Goal: Task Accomplishment & Management: Manage account settings

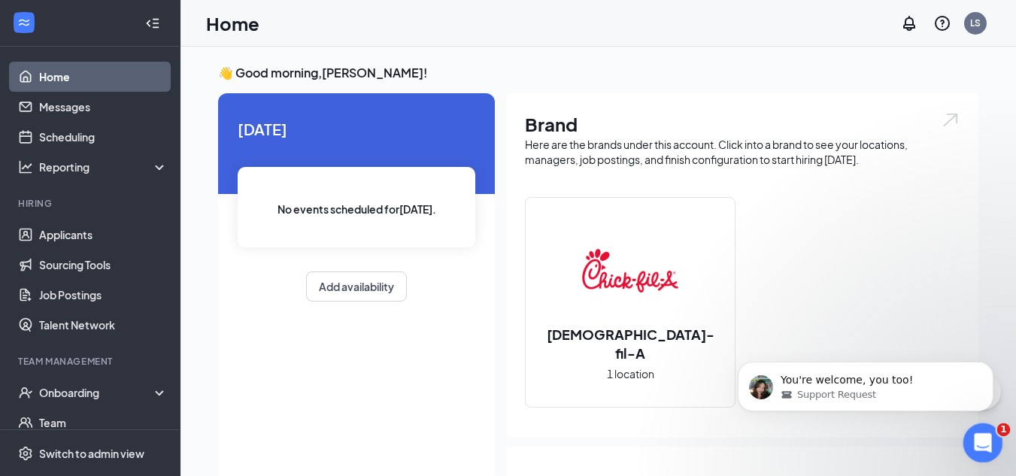
click at [984, 433] on icon "Open Intercom Messenger" at bounding box center [981, 441] width 25 height 25
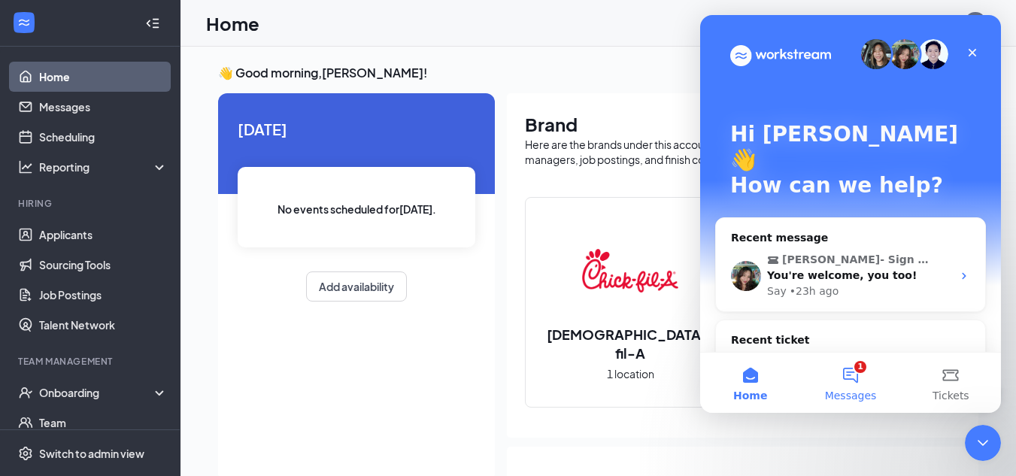
click at [847, 381] on button "1 Messages" at bounding box center [851, 383] width 100 height 60
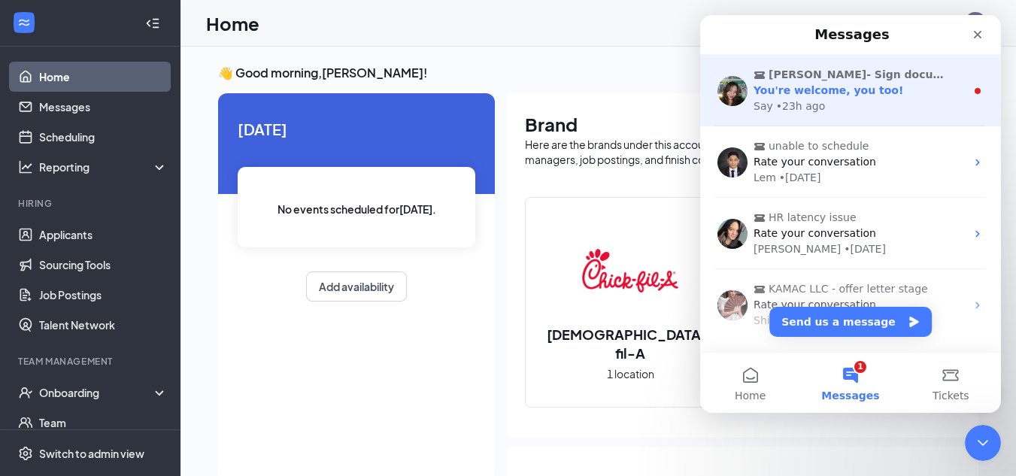
click at [944, 88] on div "You're welcome, you too!" at bounding box center [860, 91] width 212 height 16
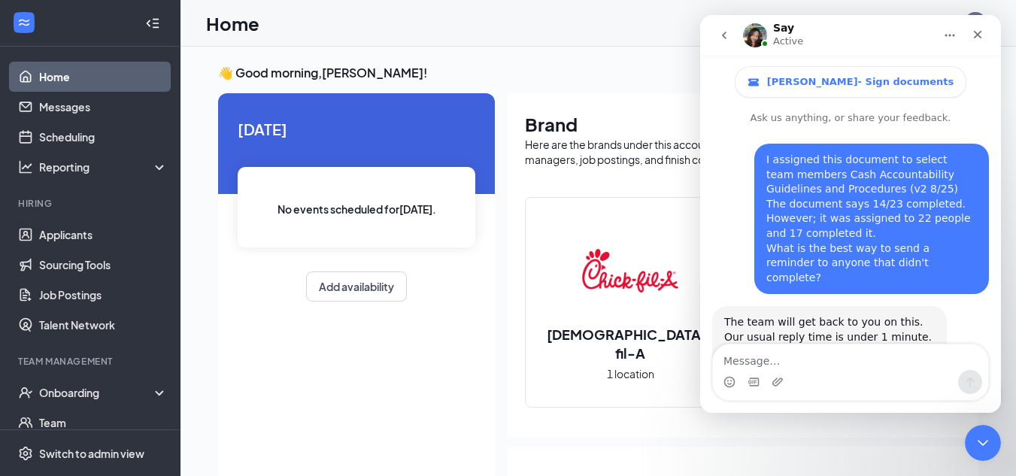
scroll to position [87, 0]
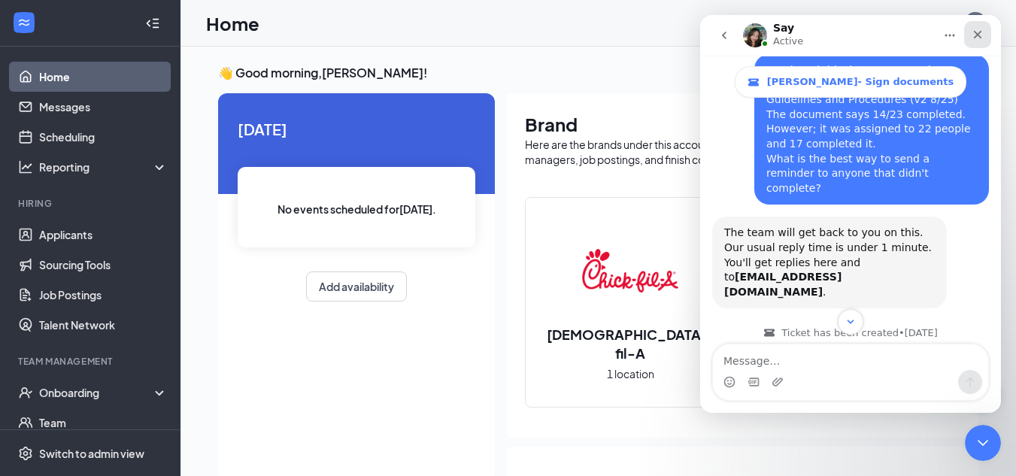
click at [980, 29] on icon "Close" at bounding box center [978, 35] width 12 height 12
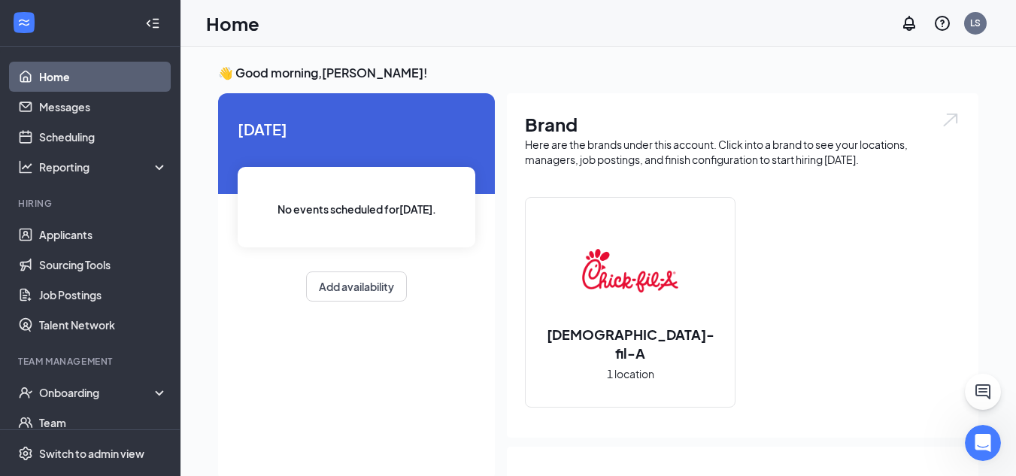
scroll to position [2084, 0]
click at [53, 236] on link "Applicants" at bounding box center [103, 235] width 129 height 30
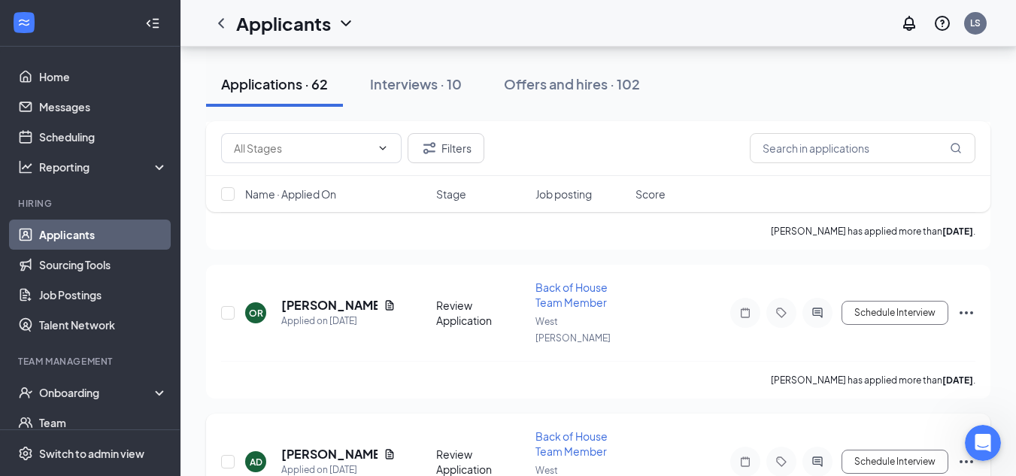
scroll to position [226, 0]
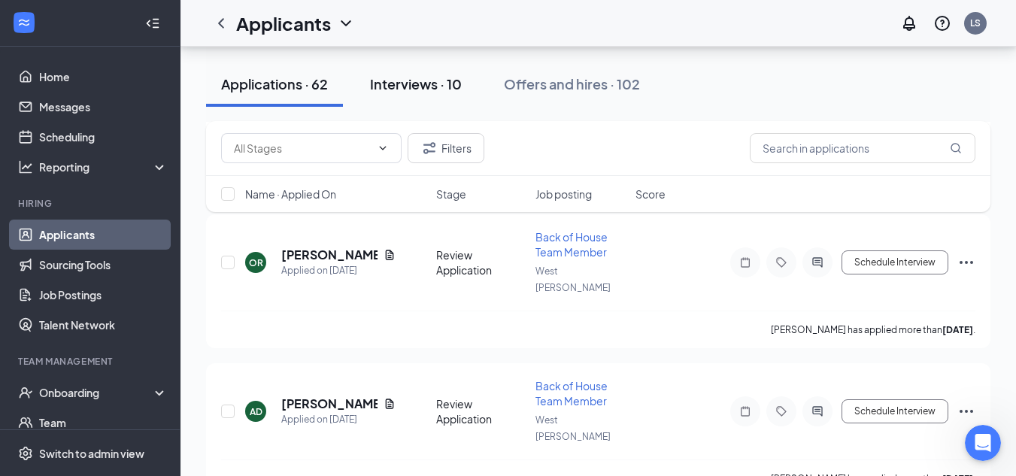
click at [425, 87] on div "Interviews · 10" at bounding box center [416, 83] width 92 height 19
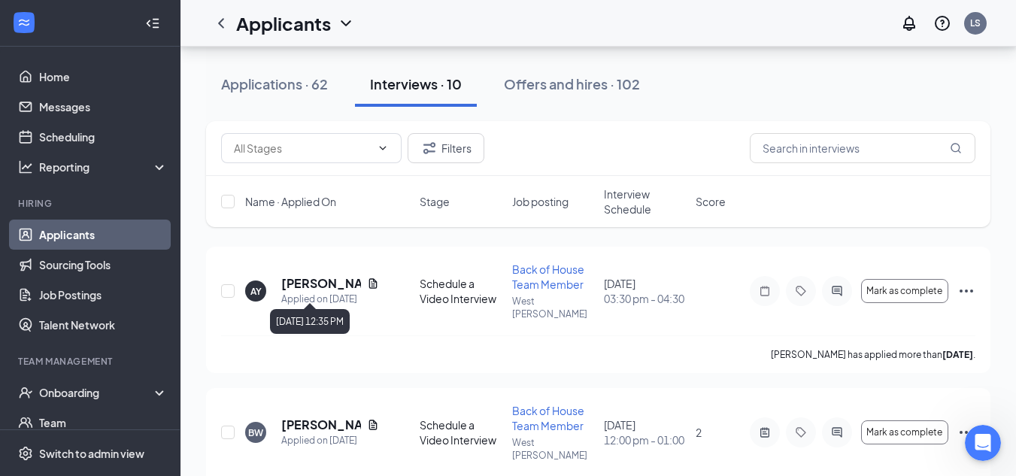
scroll to position [150, 0]
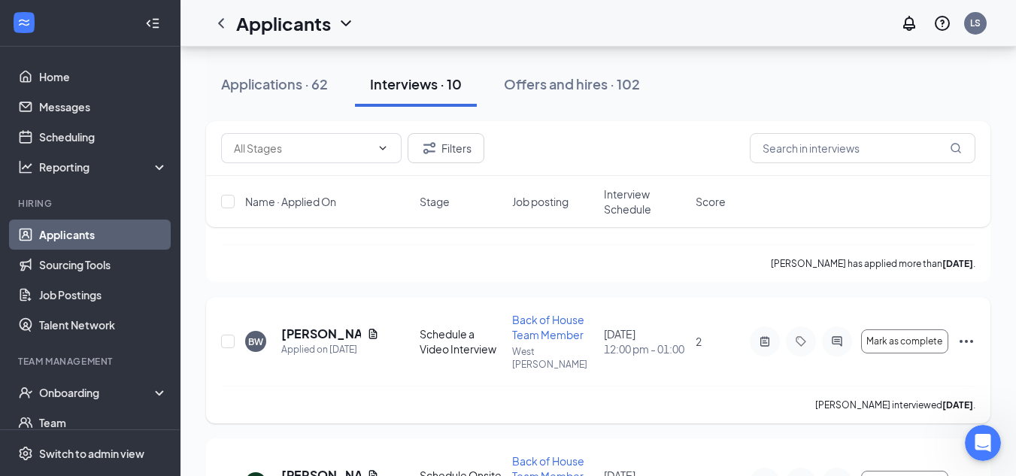
click at [965, 333] on icon "Ellipses" at bounding box center [967, 342] width 18 height 18
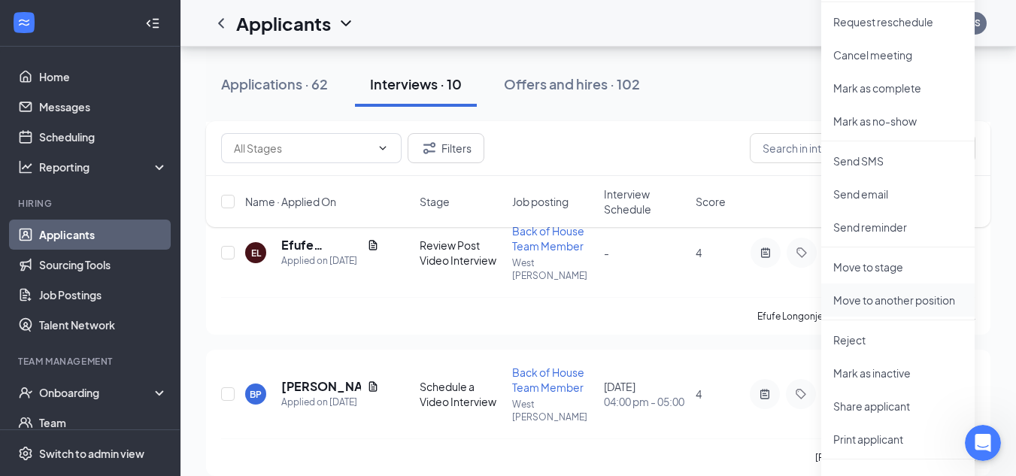
scroll to position [527, 0]
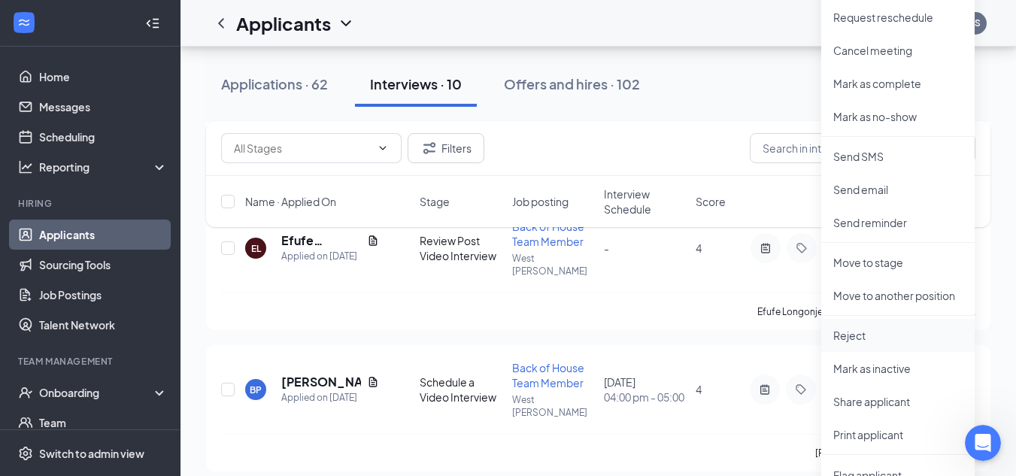
click at [865, 333] on p "Reject" at bounding box center [898, 335] width 129 height 15
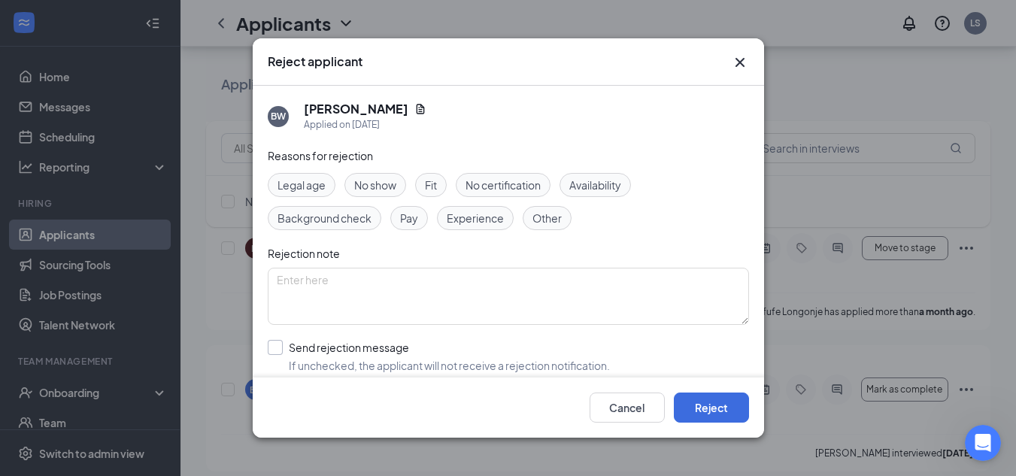
click at [275, 348] on input "Send rejection message If unchecked, the applicant will not receive a rejection…" at bounding box center [439, 356] width 342 height 33
checkbox input "true"
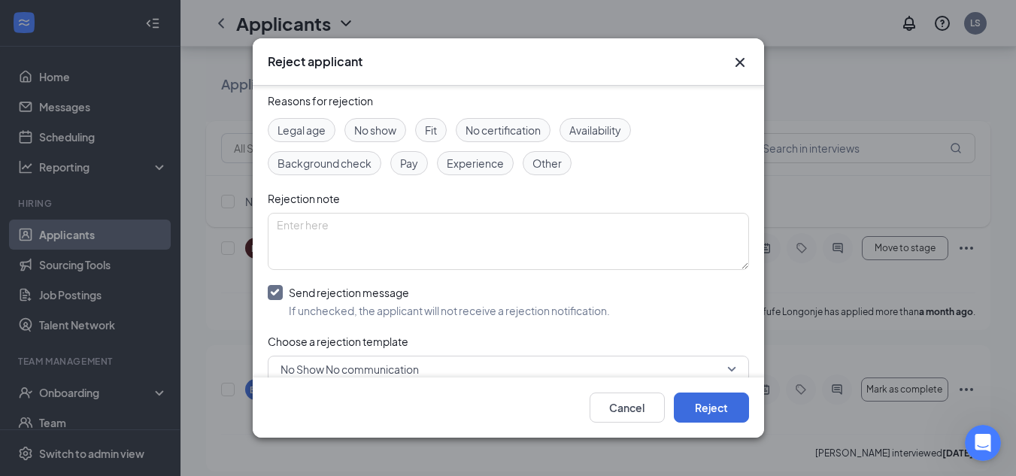
scroll to position [150, 0]
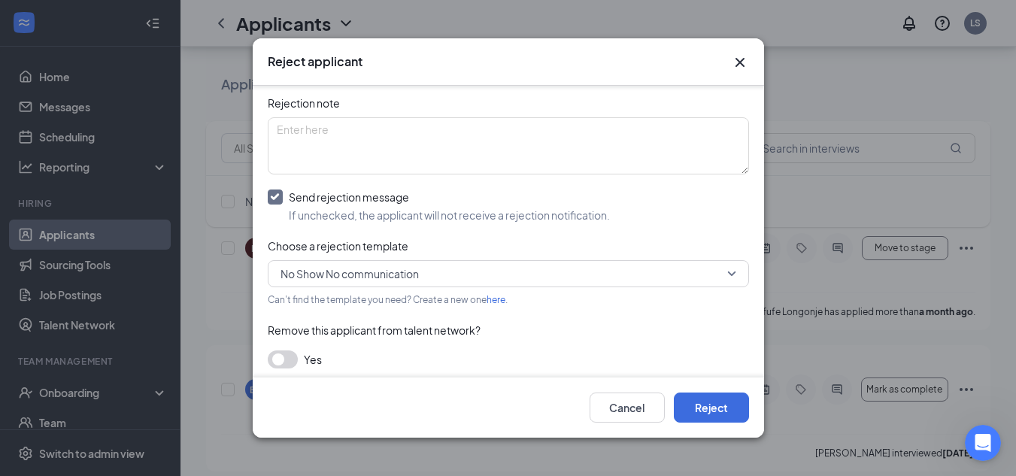
click at [685, 278] on span "No Show No communication" at bounding box center [502, 274] width 442 height 23
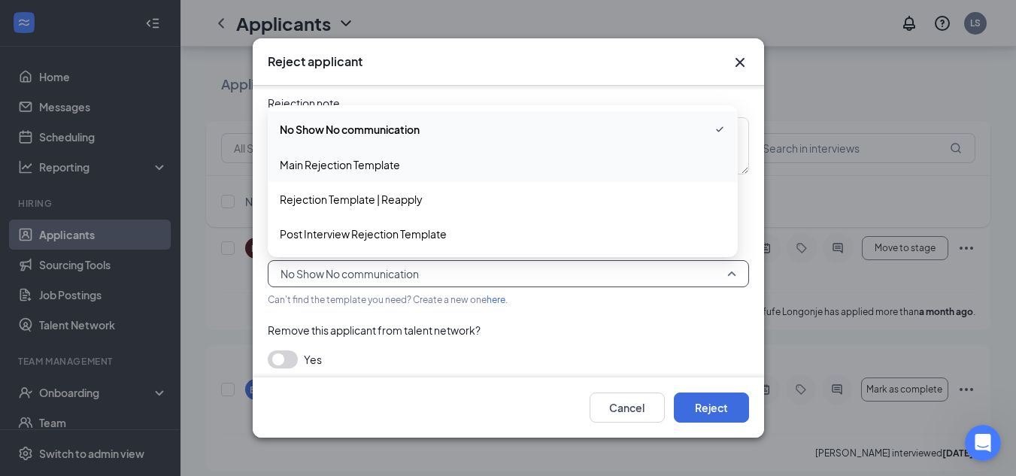
click at [348, 169] on span "Main Rejection Template" at bounding box center [340, 164] width 120 height 17
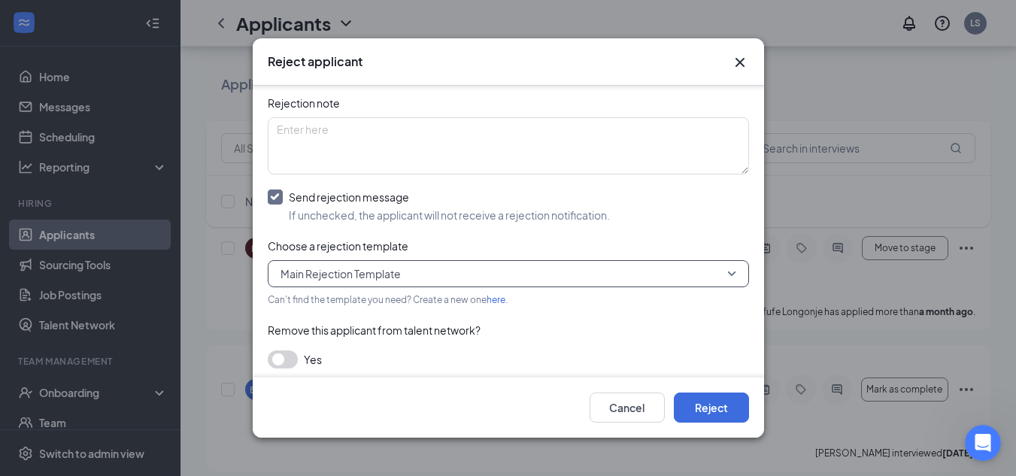
click at [724, 274] on span "Main Rejection Template" at bounding box center [509, 274] width 456 height 23
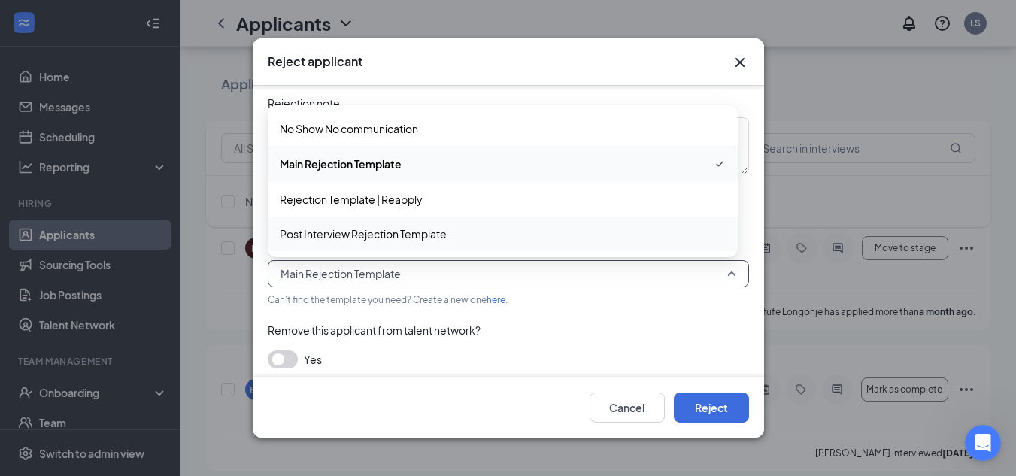
click at [342, 240] on span "Post Interview Rejection Template" at bounding box center [363, 234] width 167 height 17
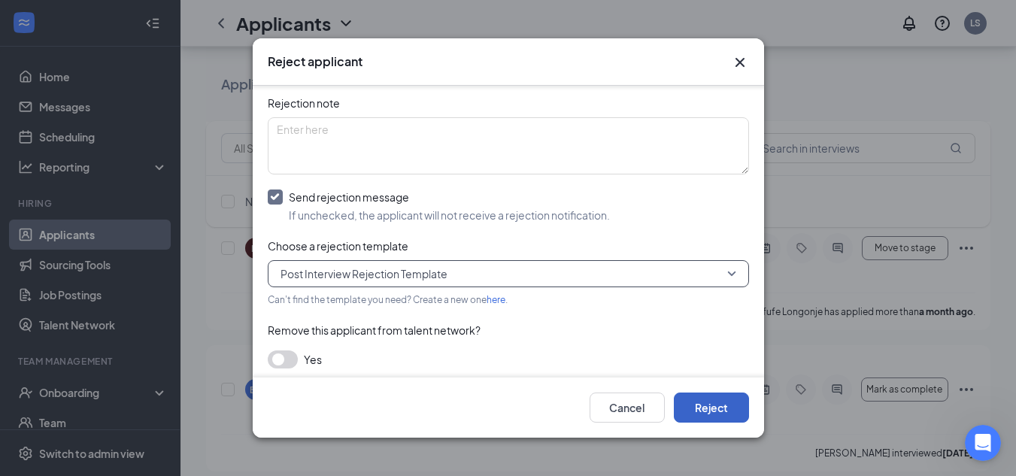
click at [690, 406] on button "Reject" at bounding box center [711, 408] width 75 height 30
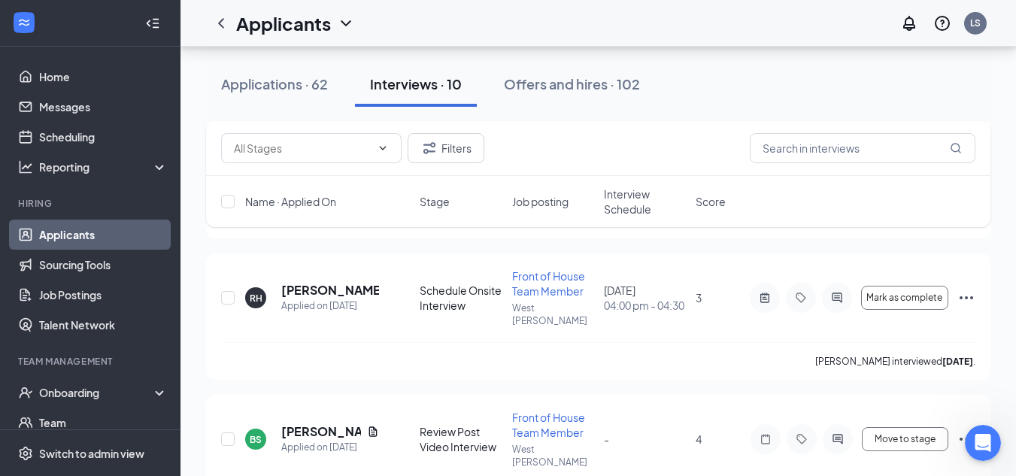
scroll to position [903, 0]
click at [968, 429] on icon "Ellipses" at bounding box center [967, 438] width 18 height 18
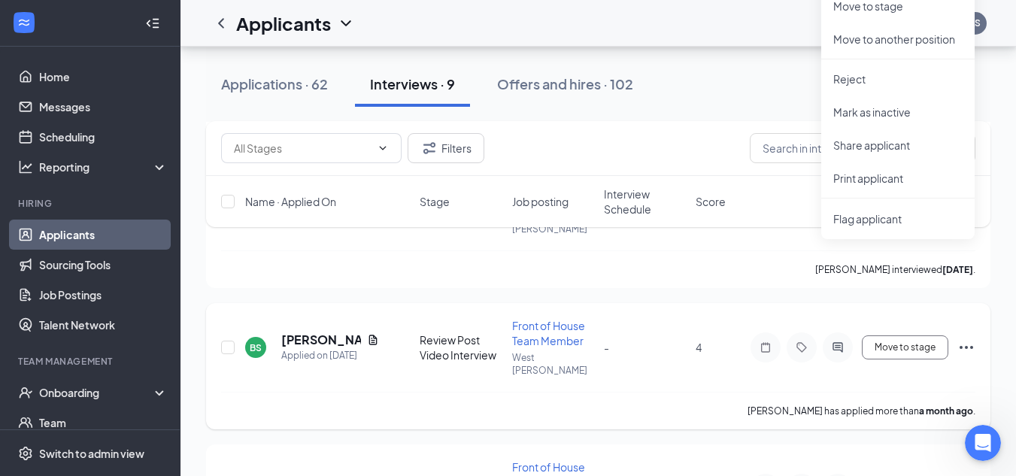
scroll to position [998, 0]
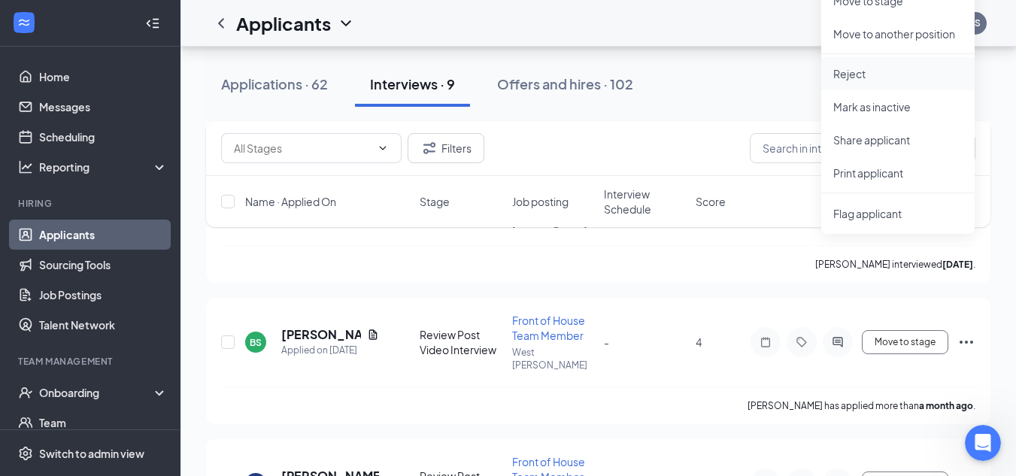
click at [874, 75] on p "Reject" at bounding box center [898, 73] width 129 height 15
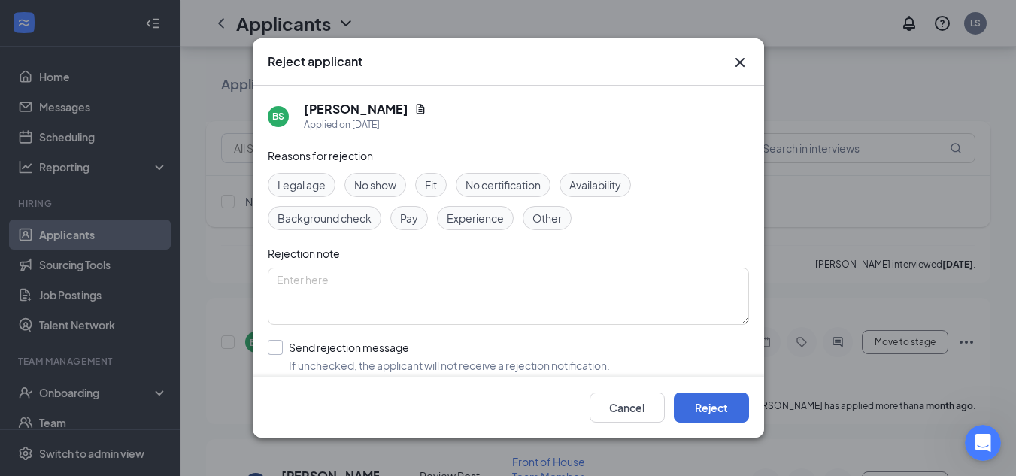
click at [273, 342] on input "Send rejection message If unchecked, the applicant will not receive a rejection…" at bounding box center [439, 356] width 342 height 33
checkbox input "true"
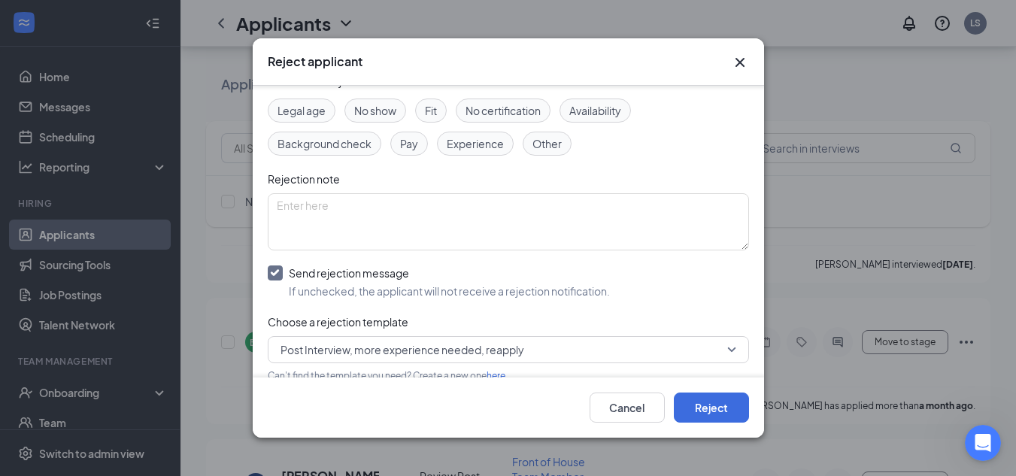
scroll to position [156, 0]
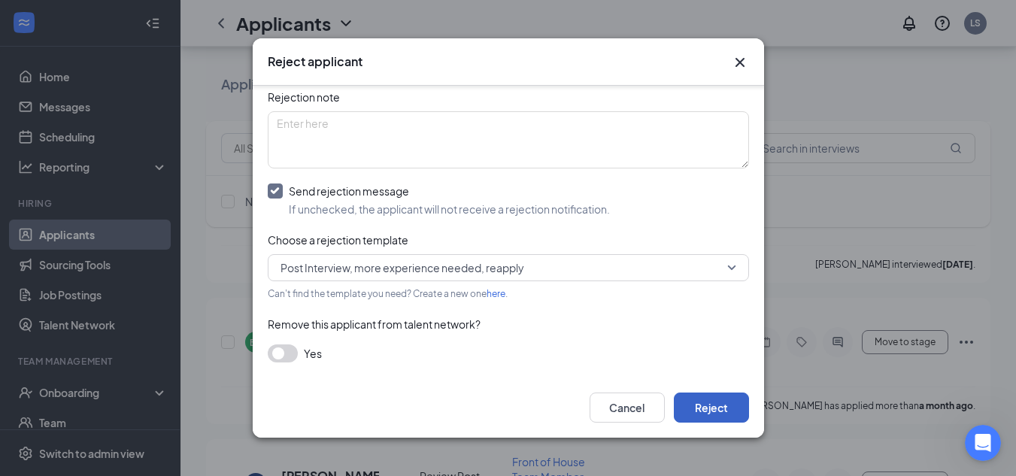
click at [723, 409] on button "Reject" at bounding box center [711, 408] width 75 height 30
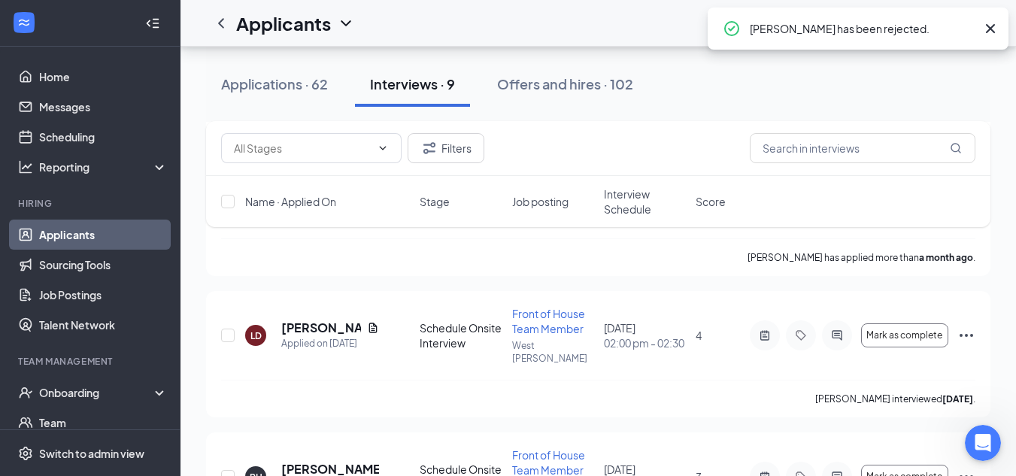
scroll to position [719, 0]
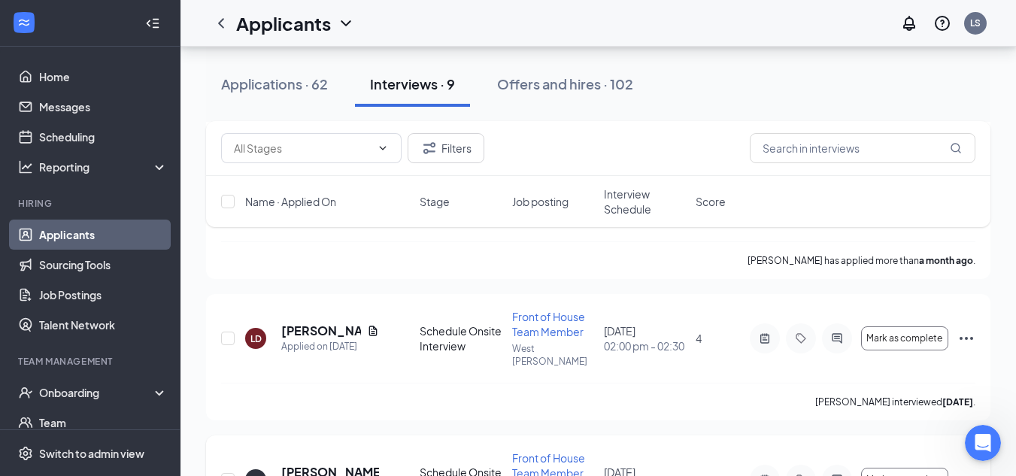
click at [971, 471] on icon "Ellipses" at bounding box center [967, 480] width 18 height 18
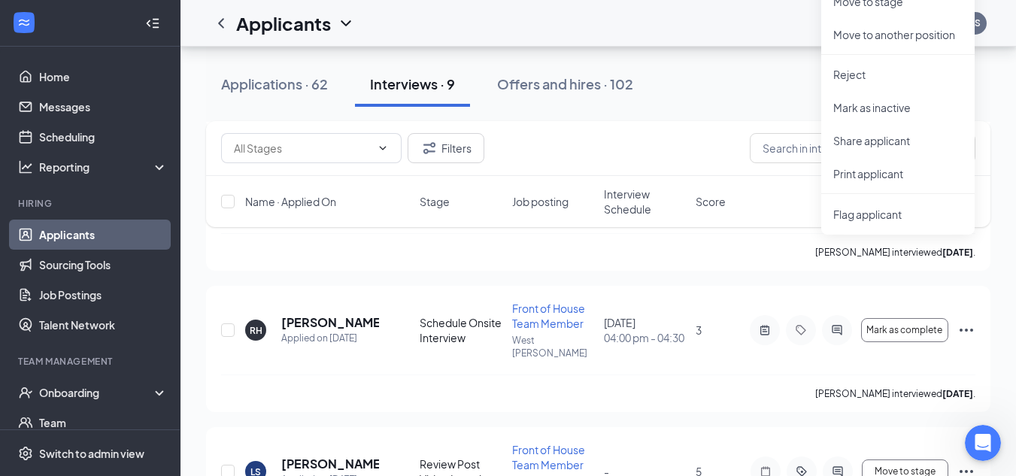
scroll to position [870, 0]
click at [886, 76] on p "Reject" at bounding box center [898, 73] width 129 height 15
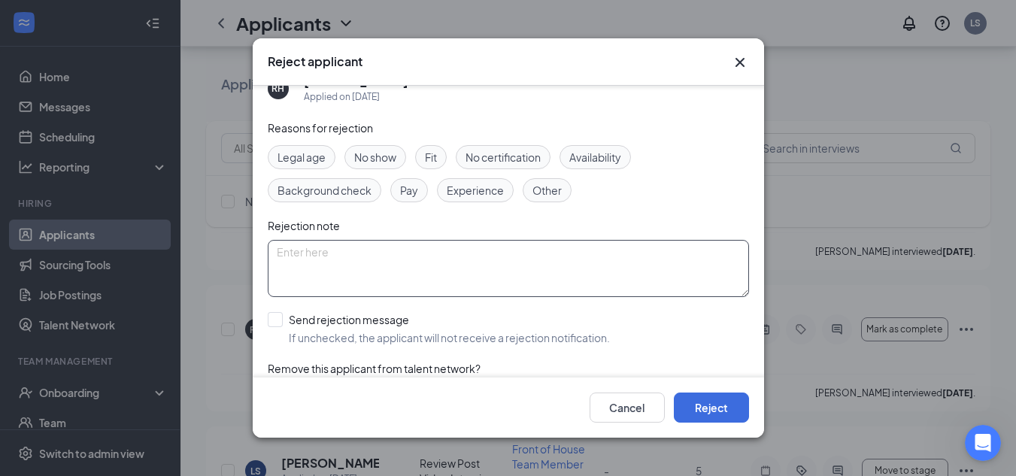
scroll to position [71, 0]
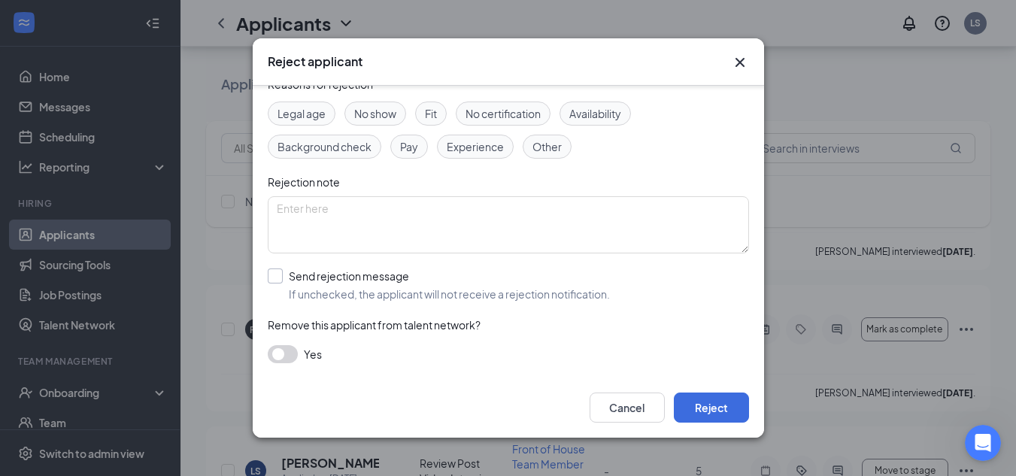
click at [280, 283] on input "Send rejection message If unchecked, the applicant will not receive a rejection…" at bounding box center [439, 285] width 342 height 33
checkbox input "true"
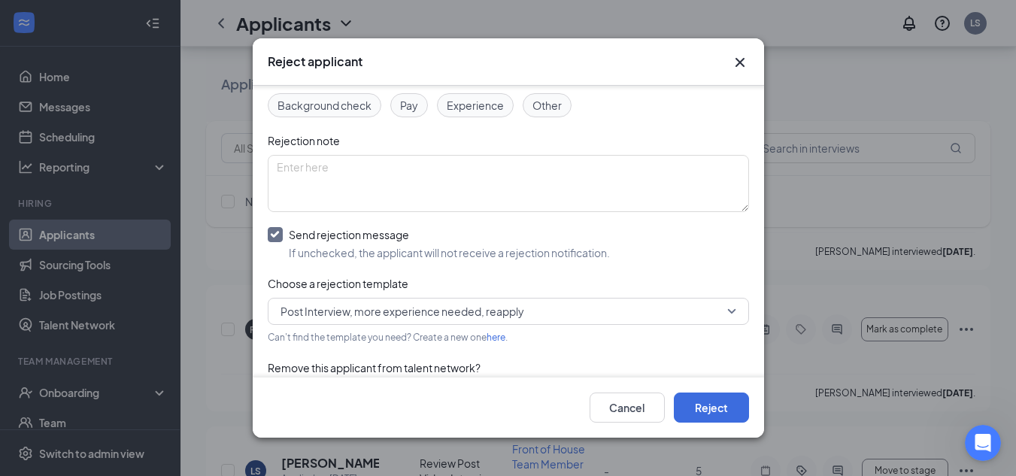
scroll to position [147, 0]
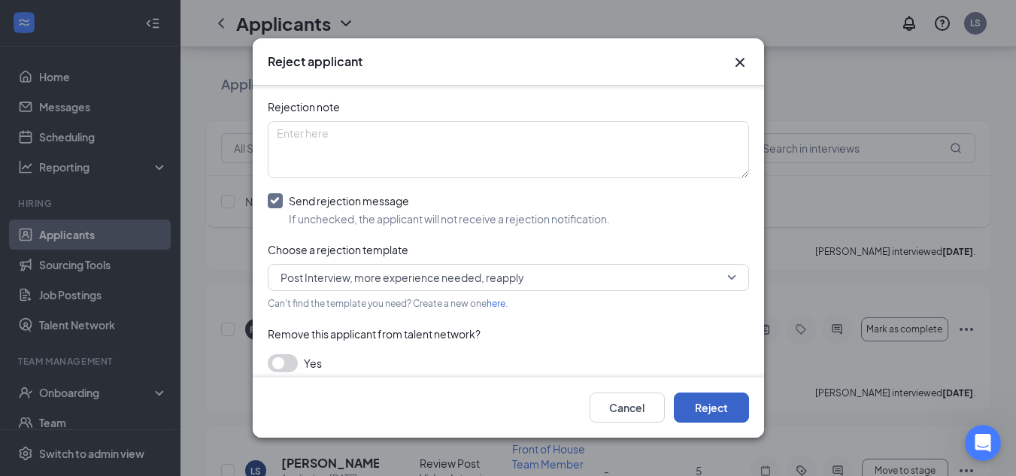
click at [707, 405] on button "Reject" at bounding box center [711, 408] width 75 height 30
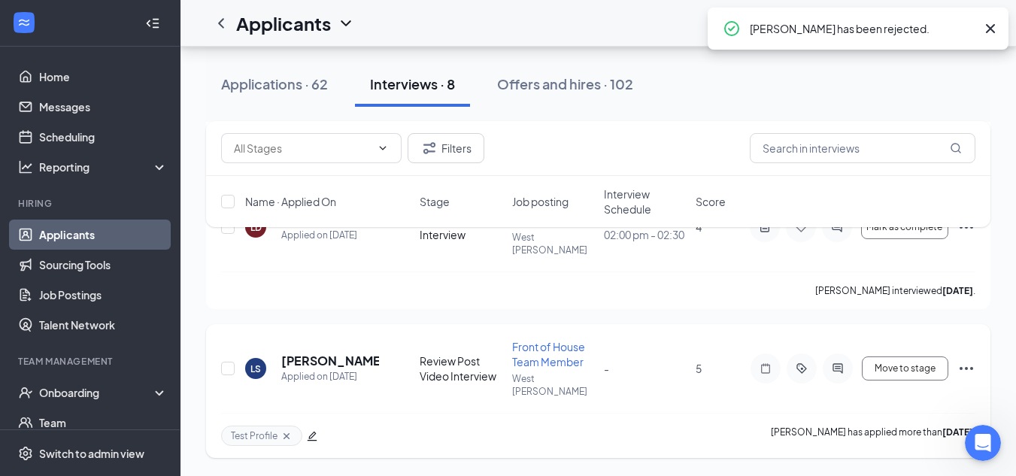
scroll to position [741, 0]
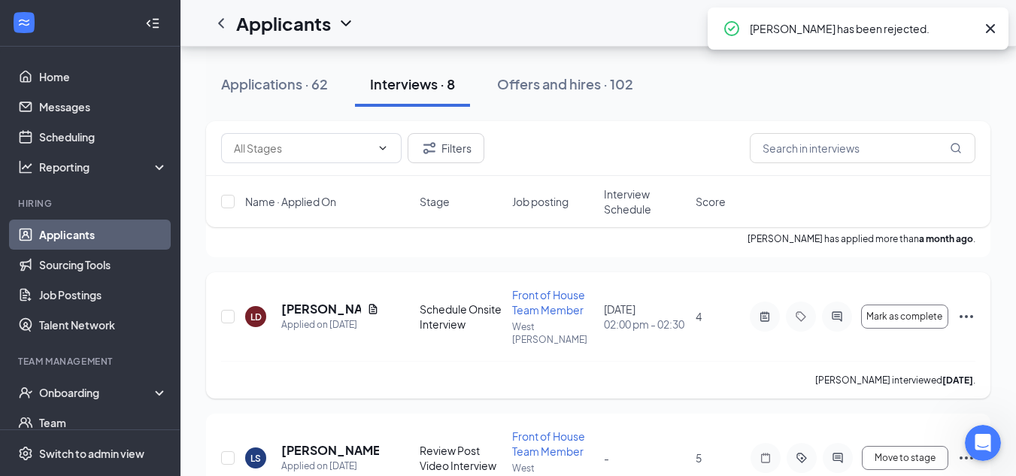
click at [964, 308] on icon "Ellipses" at bounding box center [967, 317] width 18 height 18
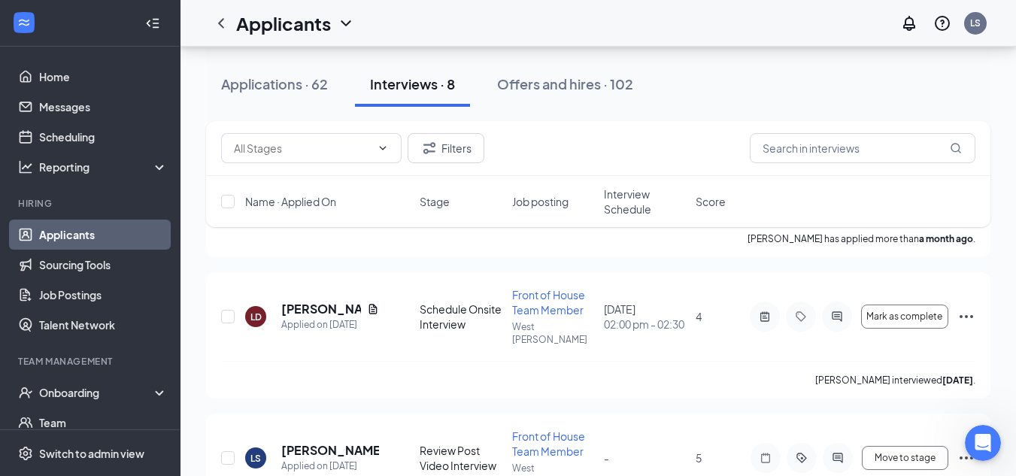
click at [749, 326] on div "AY [PERSON_NAME] Applied on [DATE] Schedule a Video Interview Back of House Tea…" at bounding box center [598, 56] width 785 height 983
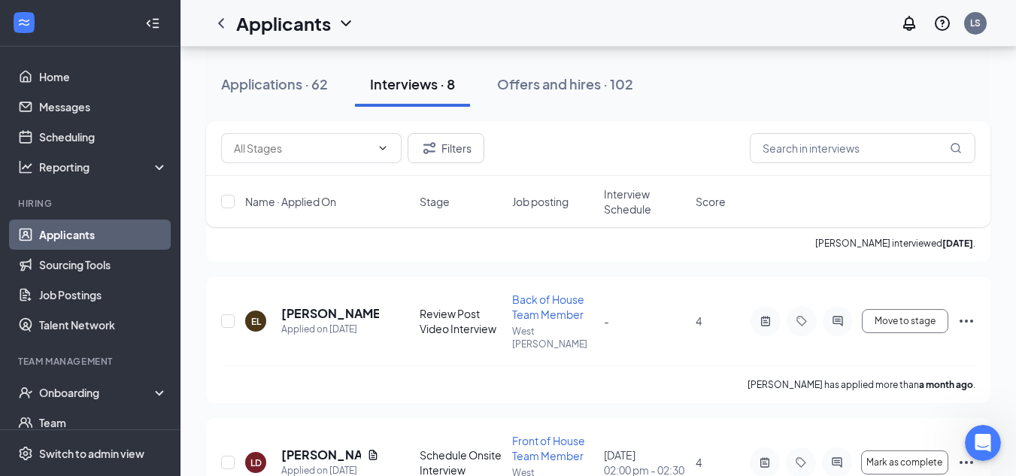
scroll to position [591, 0]
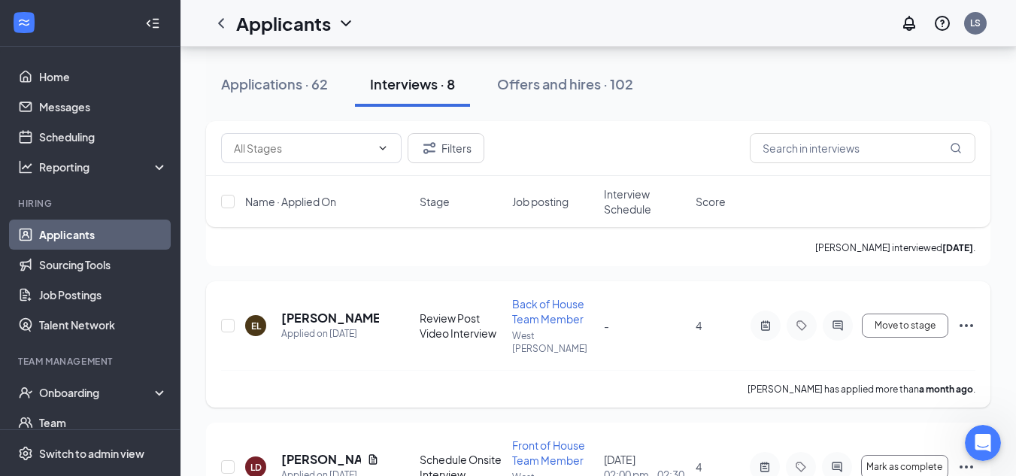
click at [968, 324] on icon "Ellipses" at bounding box center [967, 325] width 14 height 3
click at [712, 351] on div "AY [PERSON_NAME] Applied on [DATE] Schedule a Video Interview Back of House Tea…" at bounding box center [598, 207] width 785 height 983
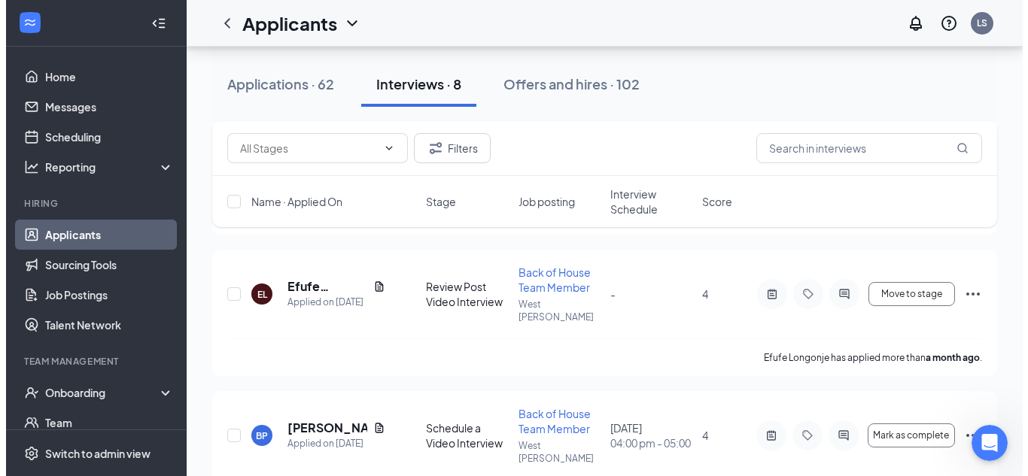
scroll to position [365, 0]
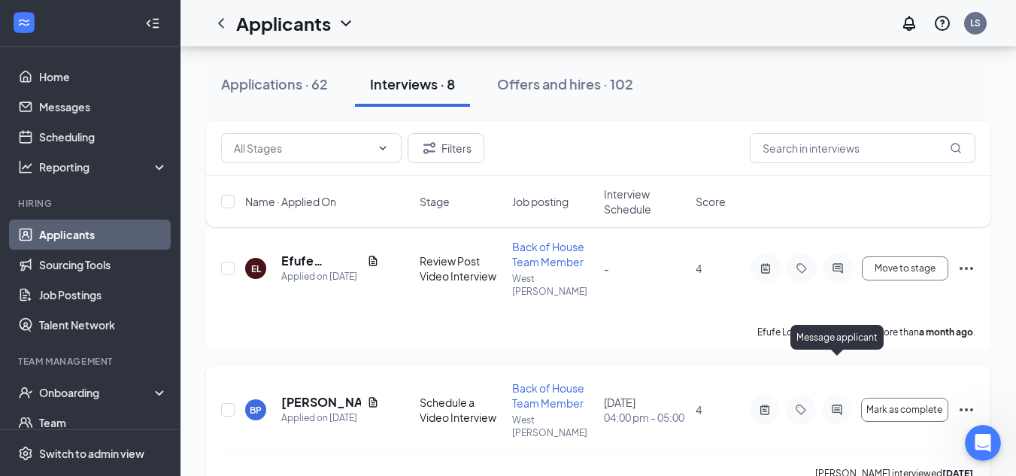
click at [836, 405] on icon "ActiveChat" at bounding box center [837, 410] width 10 height 10
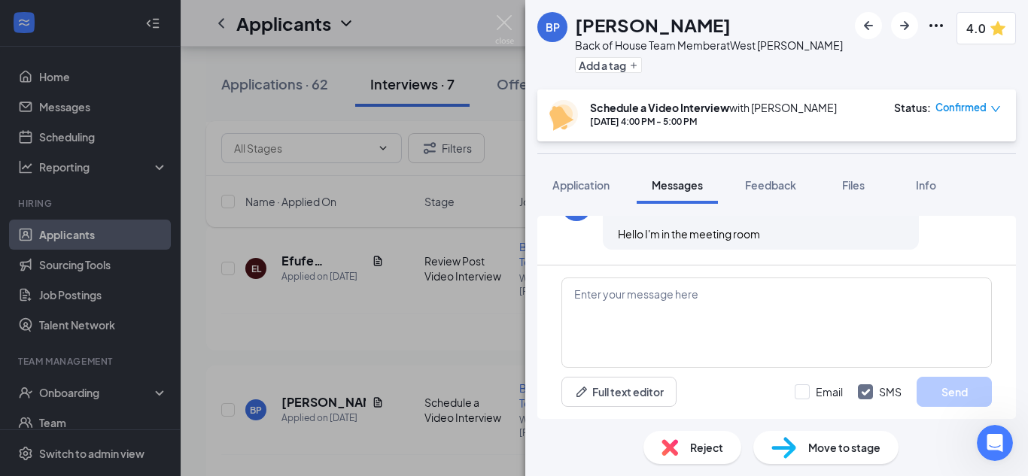
scroll to position [1530, 0]
click at [806, 187] on button "Feedback" at bounding box center [770, 185] width 81 height 38
click at [790, 187] on span "Feedback" at bounding box center [770, 185] width 51 height 14
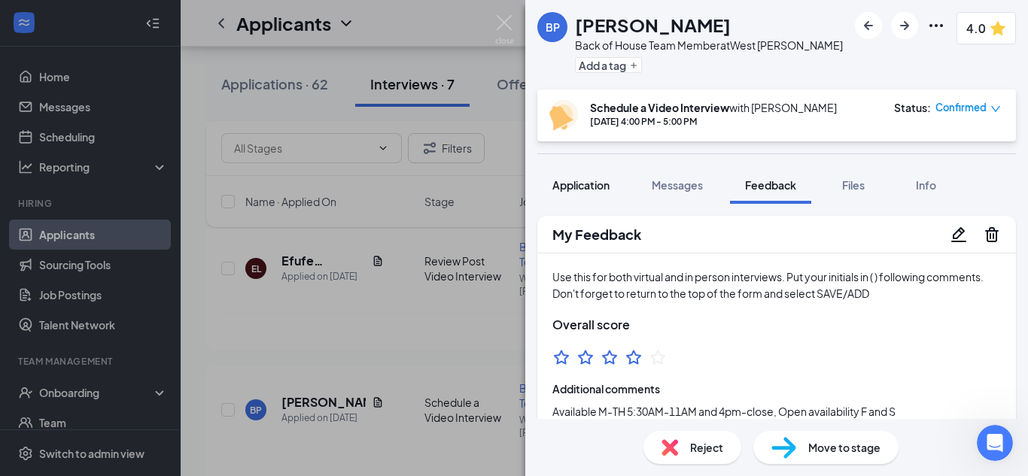
click at [576, 187] on span "Application" at bounding box center [580, 185] width 57 height 14
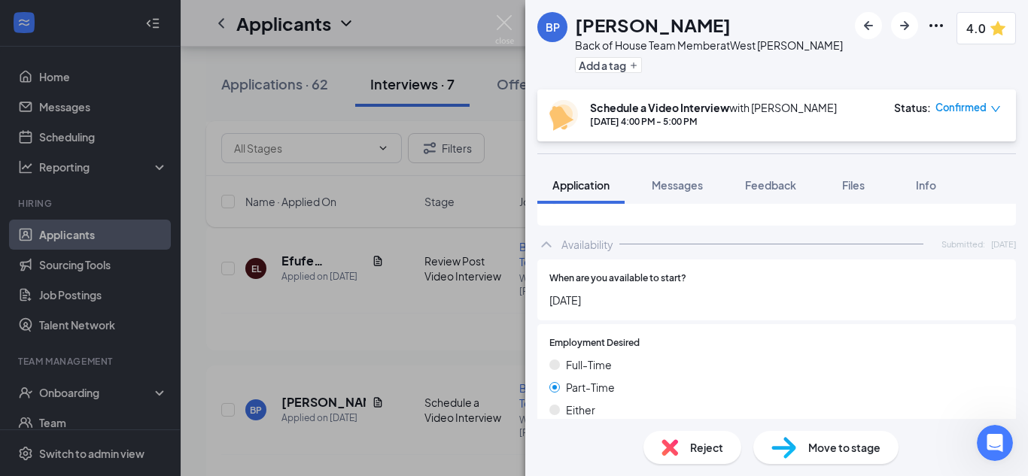
scroll to position [451, 0]
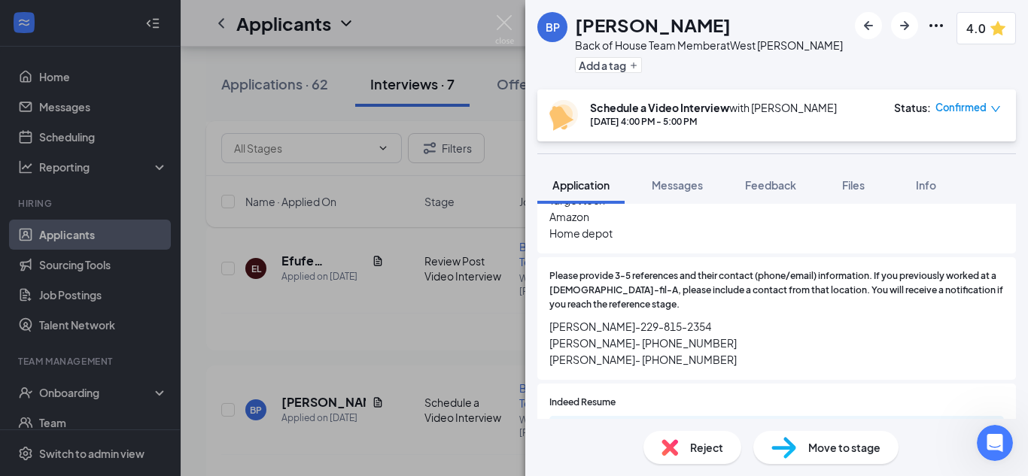
click at [706, 449] on span "Reject" at bounding box center [706, 447] width 33 height 17
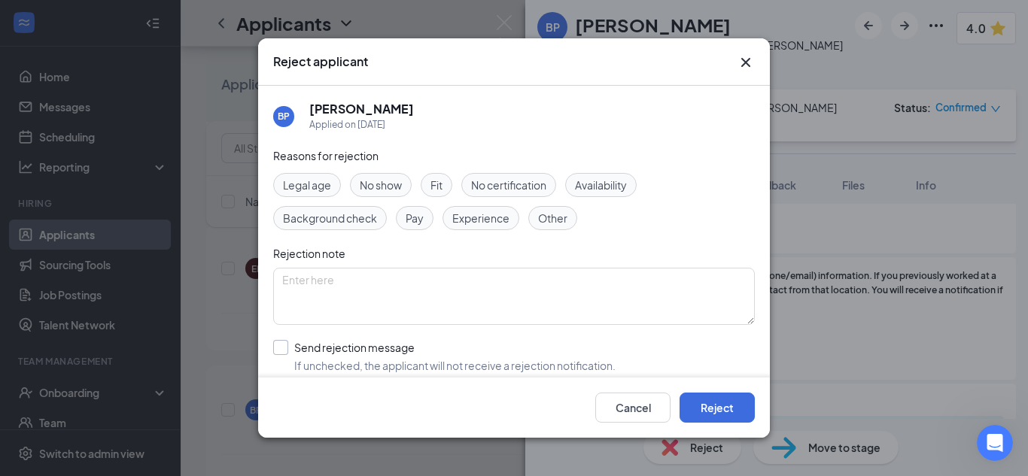
click at [280, 345] on input "Send rejection message If unchecked, the applicant will not receive a rejection…" at bounding box center [444, 356] width 342 height 33
checkbox input "true"
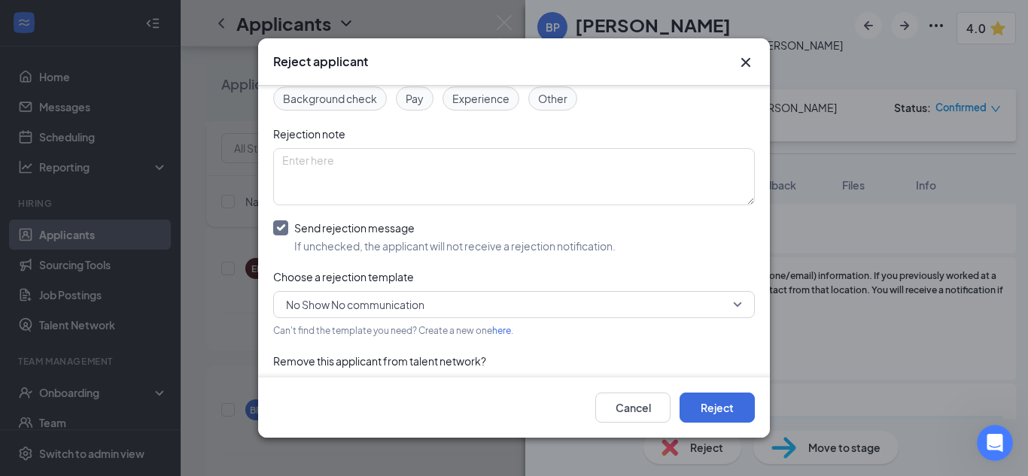
scroll to position [150, 0]
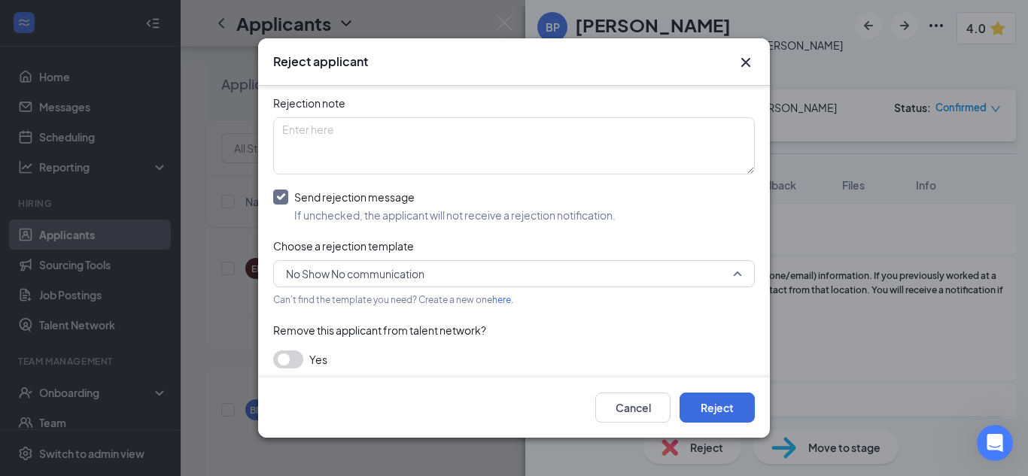
click at [721, 273] on span "No Show No communication" at bounding box center [514, 274] width 456 height 23
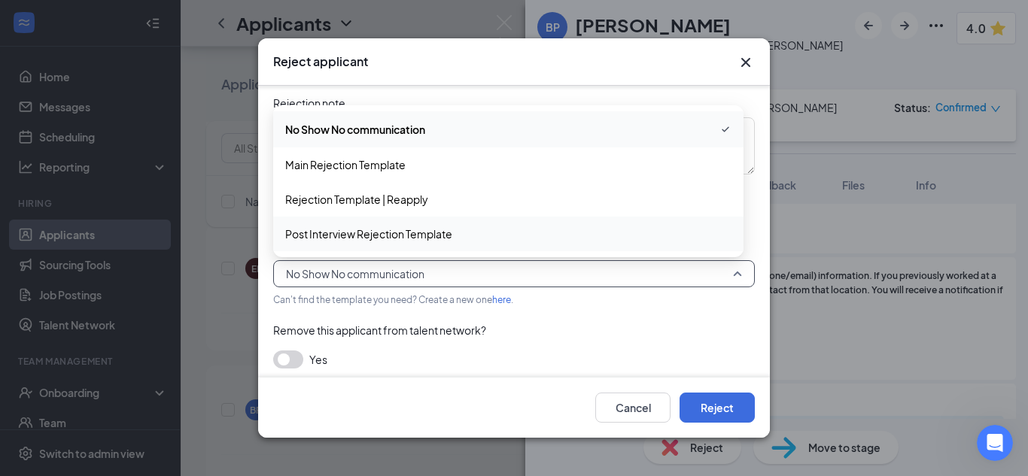
click at [424, 239] on span "Post Interview Rejection Template" at bounding box center [368, 234] width 167 height 17
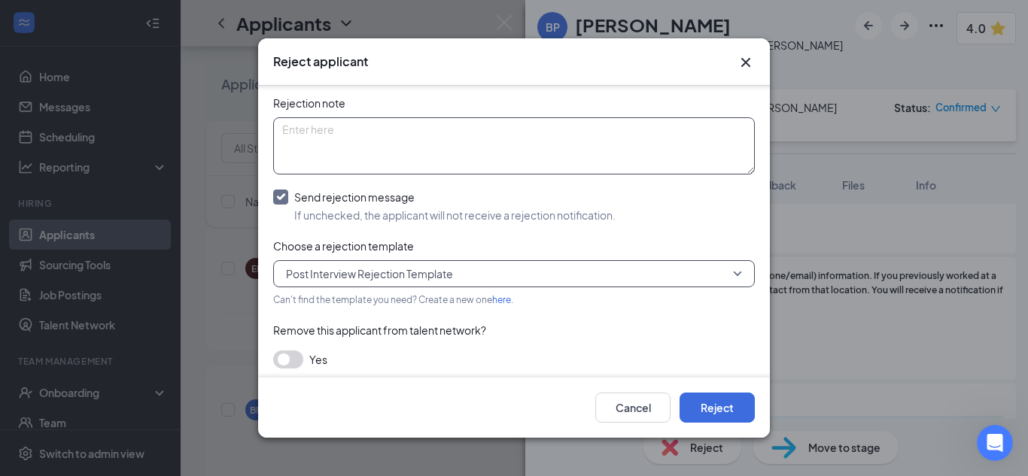
click at [412, 131] on textarea at bounding box center [514, 145] width 482 height 57
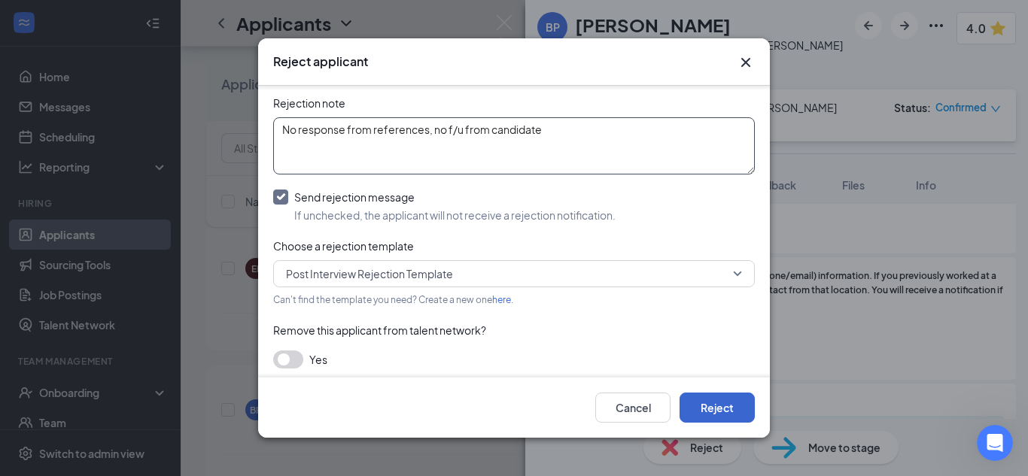
type textarea "No response from references, no f/u from candidate"
click at [730, 398] on button "Reject" at bounding box center [716, 408] width 75 height 30
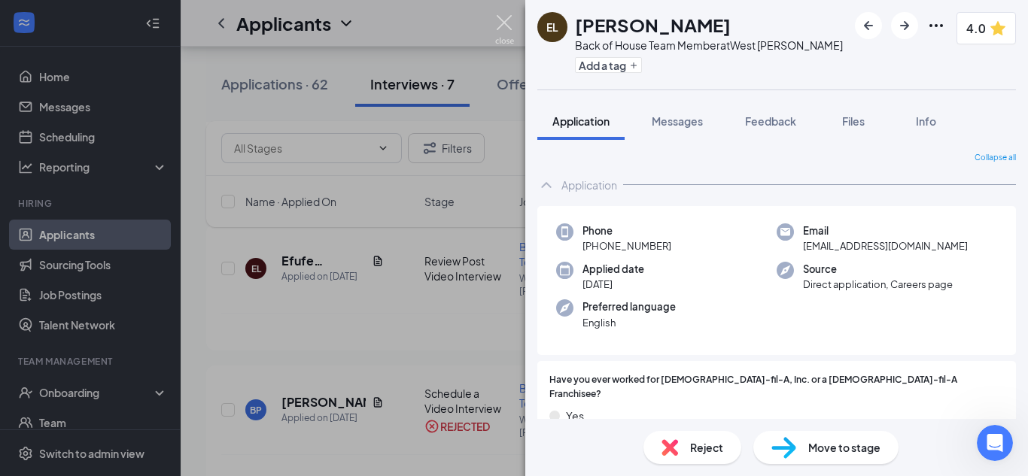
click at [504, 22] on img at bounding box center [504, 29] width 19 height 29
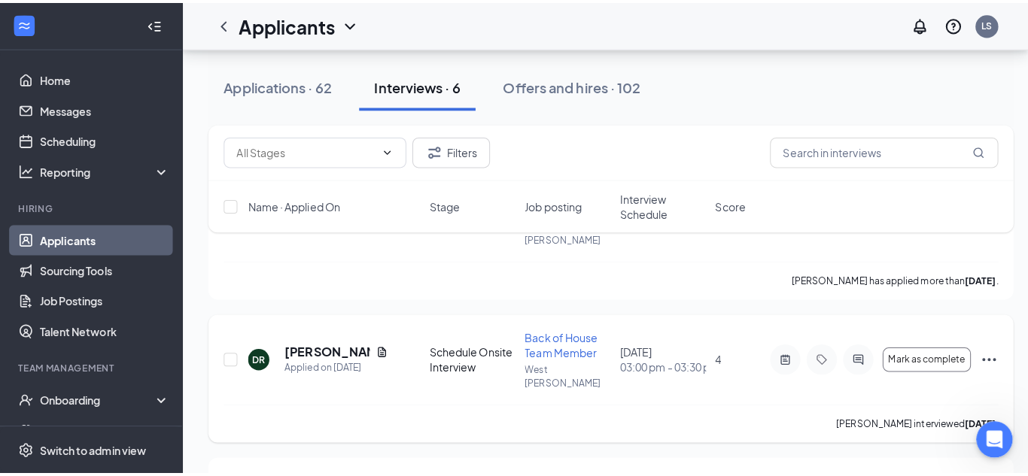
scroll to position [2095, 0]
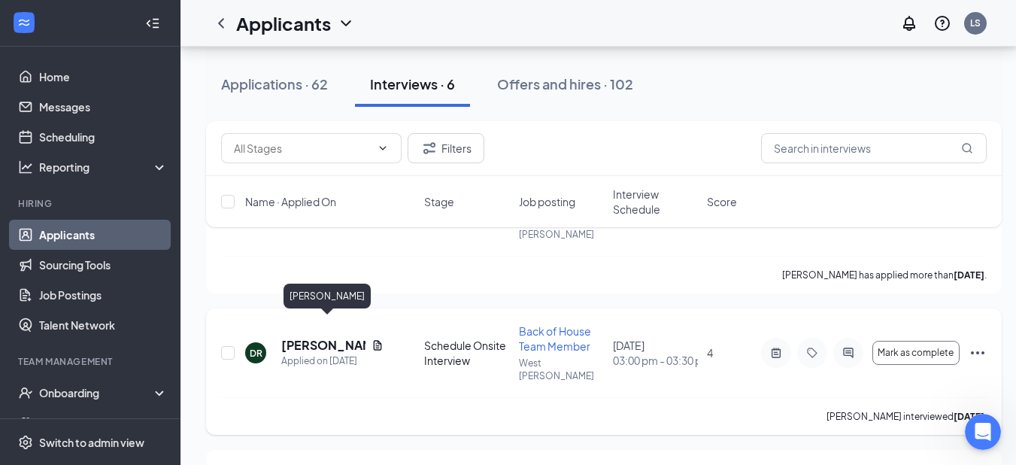
click at [320, 337] on h5 "[PERSON_NAME]" at bounding box center [323, 345] width 84 height 17
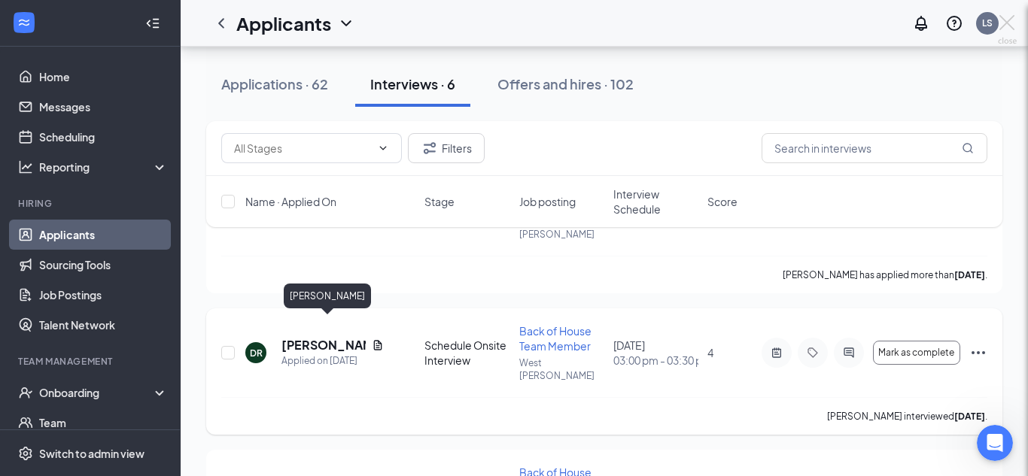
scroll to position [2084, 0]
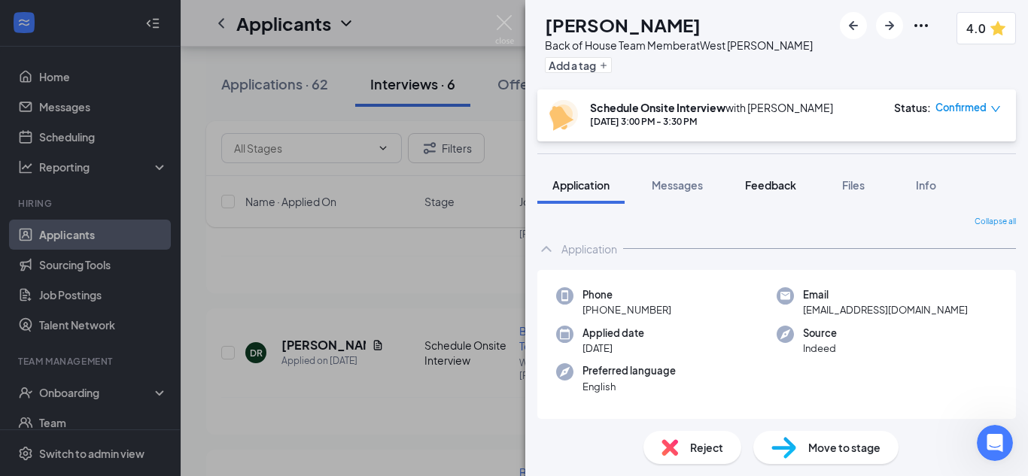
click at [784, 190] on span "Feedback" at bounding box center [770, 185] width 51 height 14
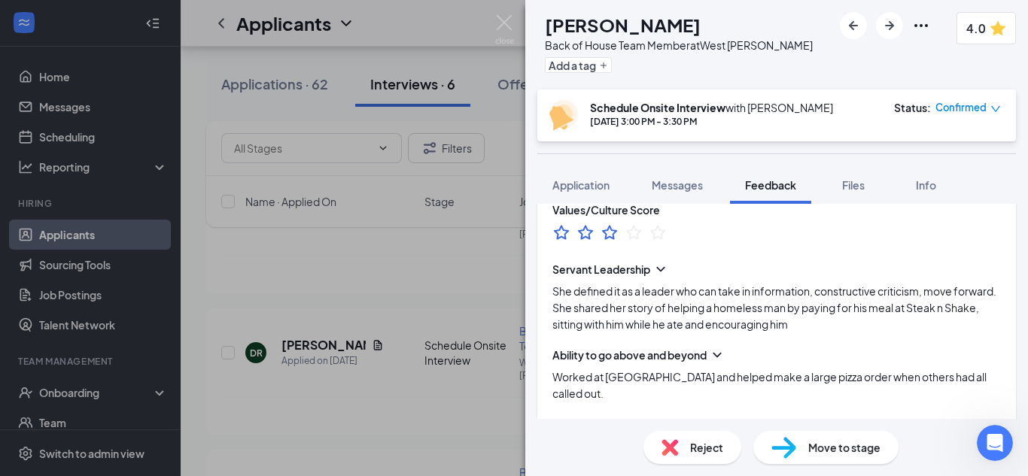
scroll to position [1204, 0]
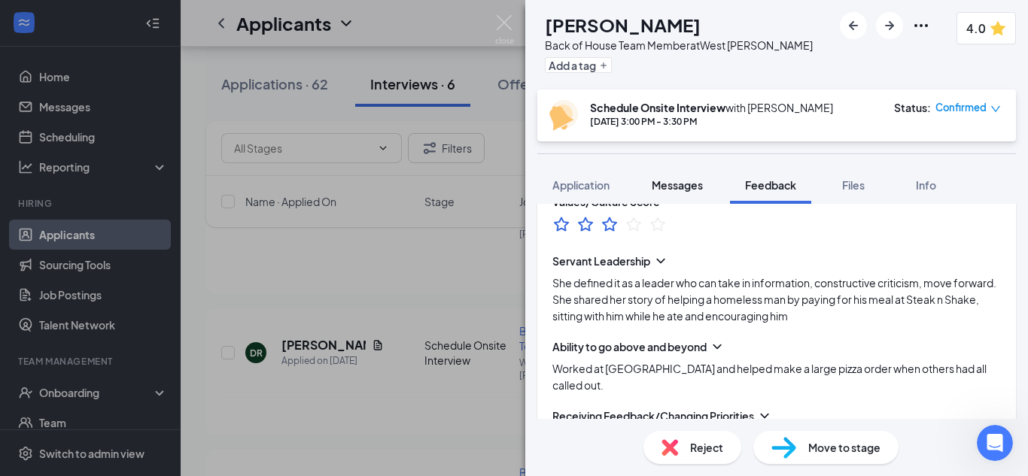
click at [667, 186] on span "Messages" at bounding box center [677, 185] width 51 height 14
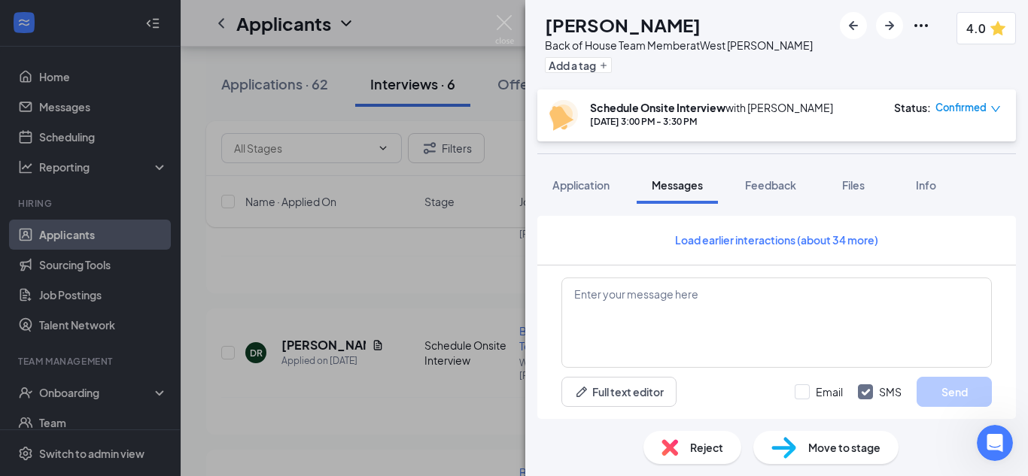
scroll to position [652, 0]
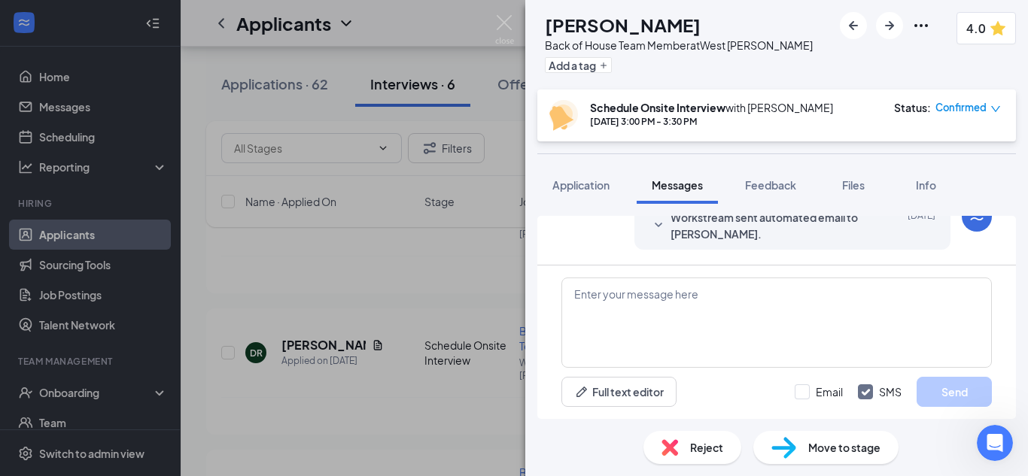
click at [710, 454] on span "Reject" at bounding box center [706, 447] width 33 height 17
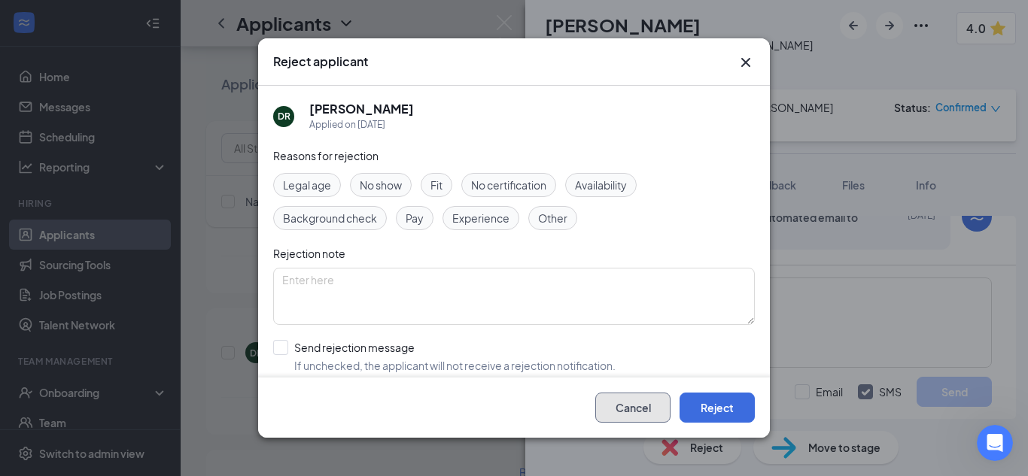
click at [637, 408] on button "Cancel" at bounding box center [632, 408] width 75 height 30
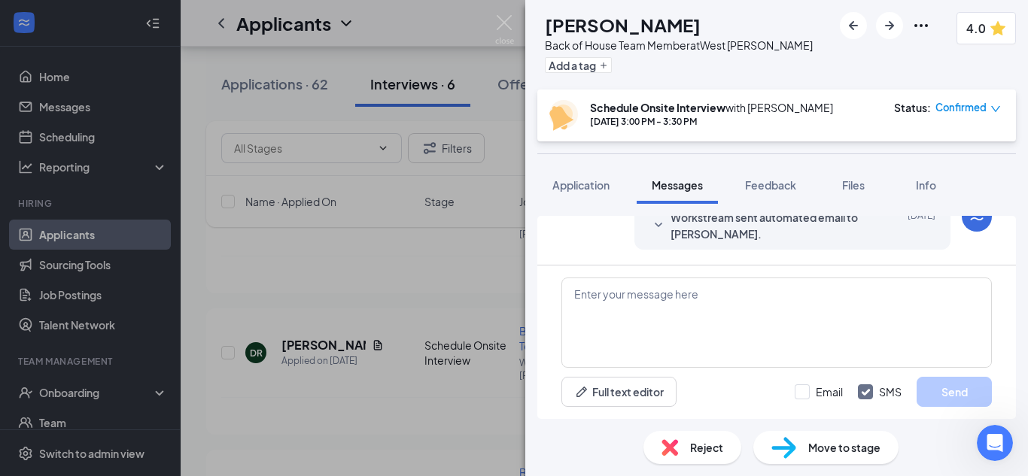
click at [698, 456] on div "Reject" at bounding box center [692, 447] width 98 height 33
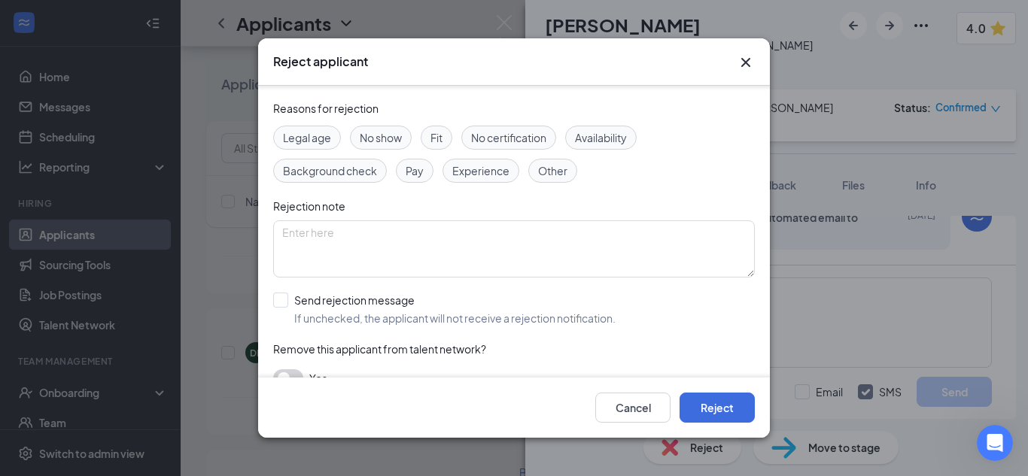
scroll to position [71, 0]
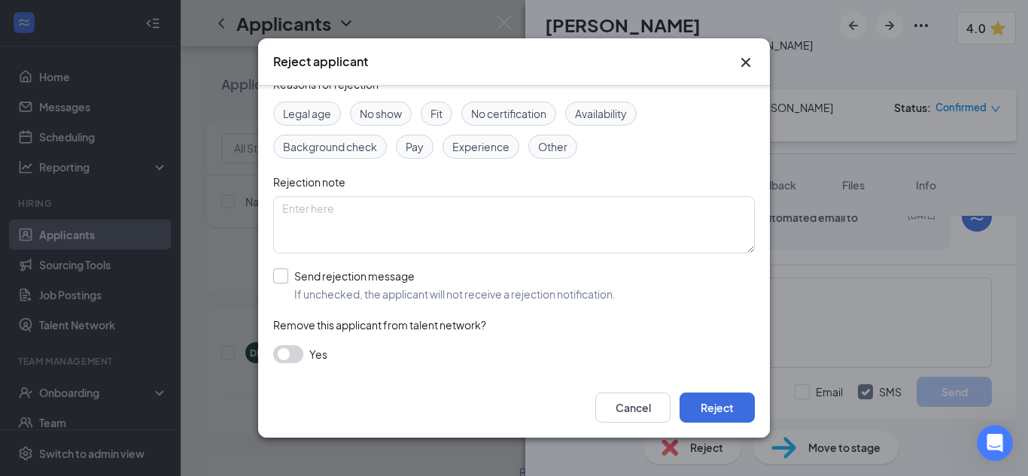
click at [284, 273] on input "Send rejection message If unchecked, the applicant will not receive a rejection…" at bounding box center [444, 285] width 342 height 33
checkbox input "true"
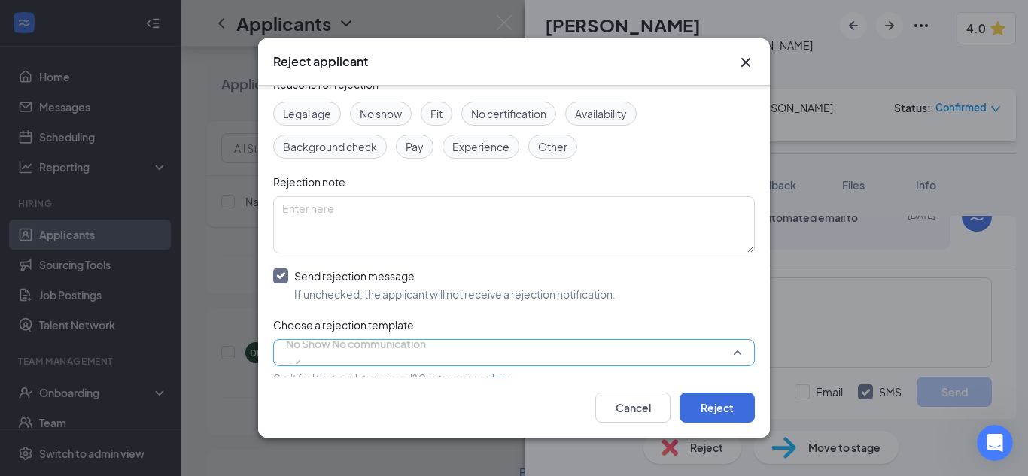
click at [717, 349] on span "No Show No communication" at bounding box center [514, 353] width 456 height 23
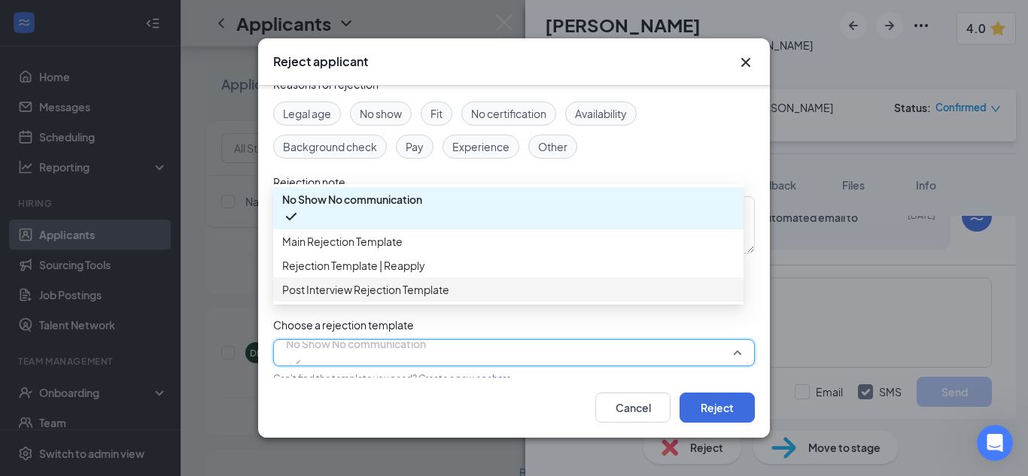
click at [418, 347] on span "No Show No communication" at bounding box center [356, 344] width 140 height 23
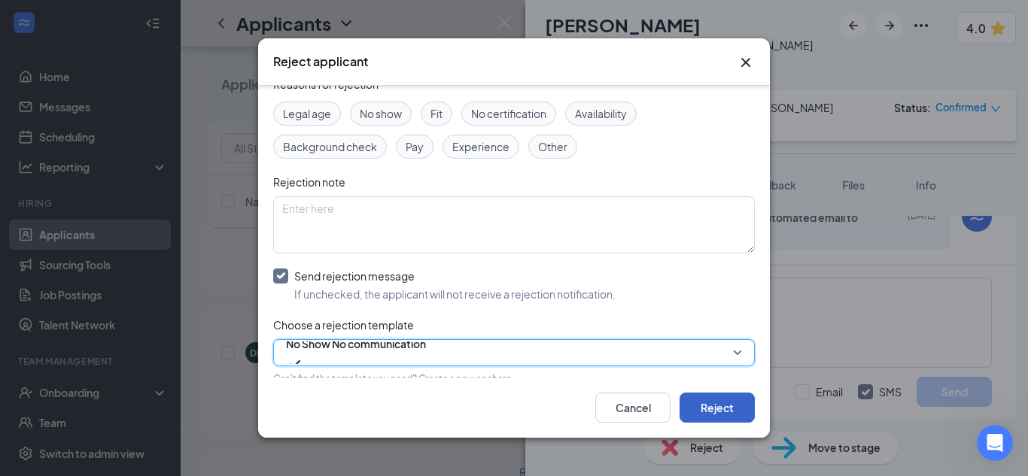
click at [702, 399] on button "Reject" at bounding box center [716, 408] width 75 height 30
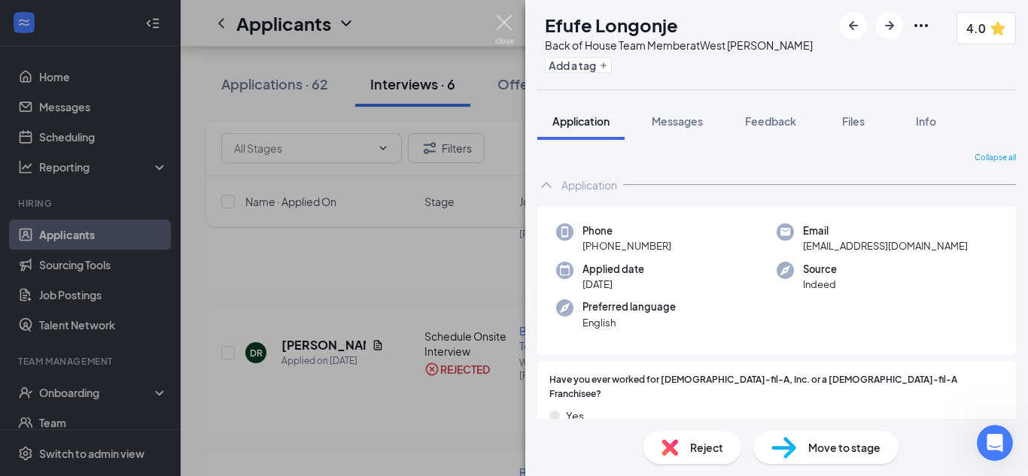
click at [500, 23] on img at bounding box center [504, 29] width 19 height 29
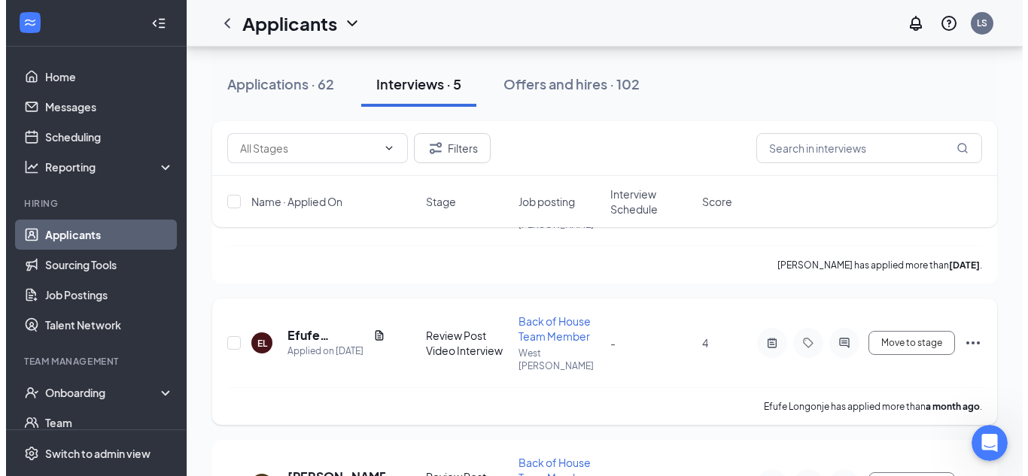
scroll to position [150, 0]
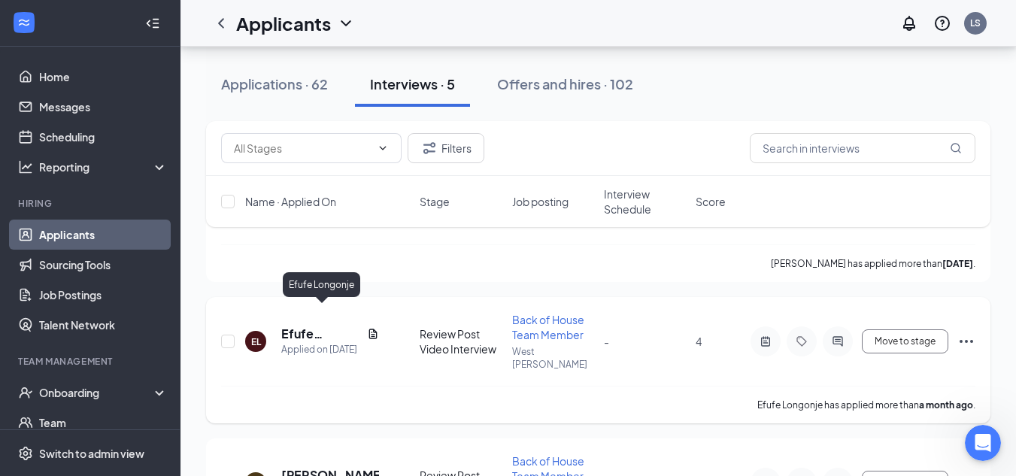
click at [303, 326] on h5 "Efufe Longonje" at bounding box center [321, 334] width 80 height 17
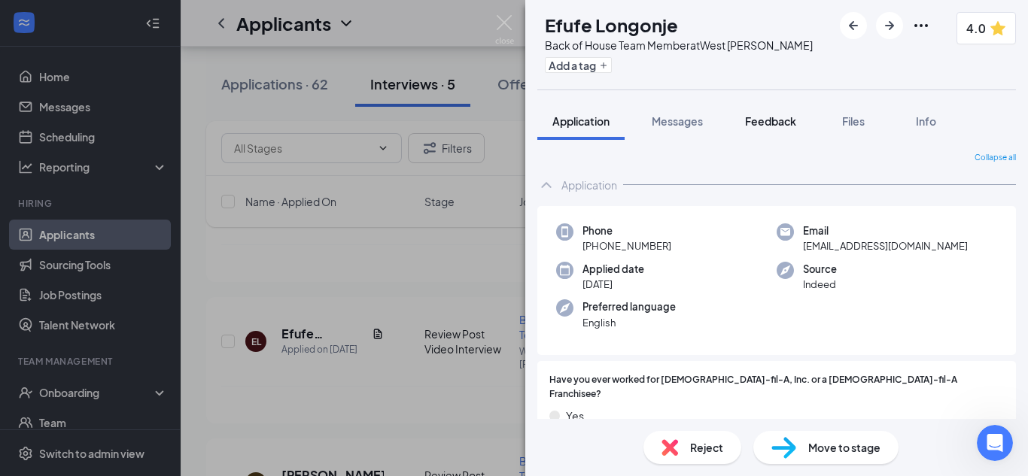
click at [764, 115] on span "Feedback" at bounding box center [770, 121] width 51 height 14
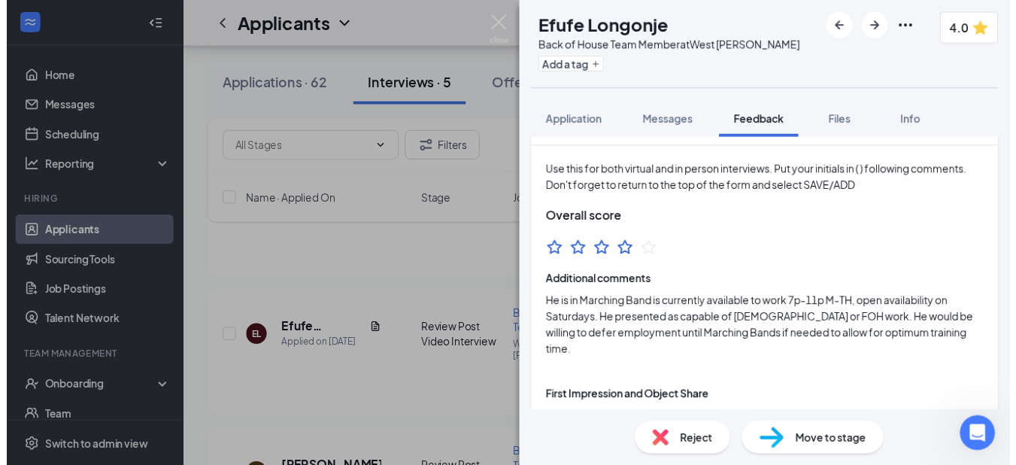
scroll to position [75, 0]
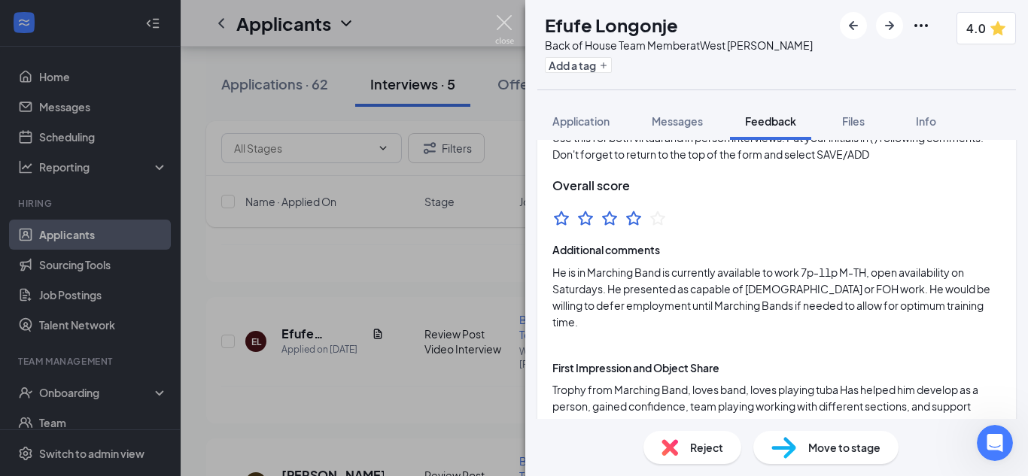
click at [502, 22] on img at bounding box center [504, 29] width 19 height 29
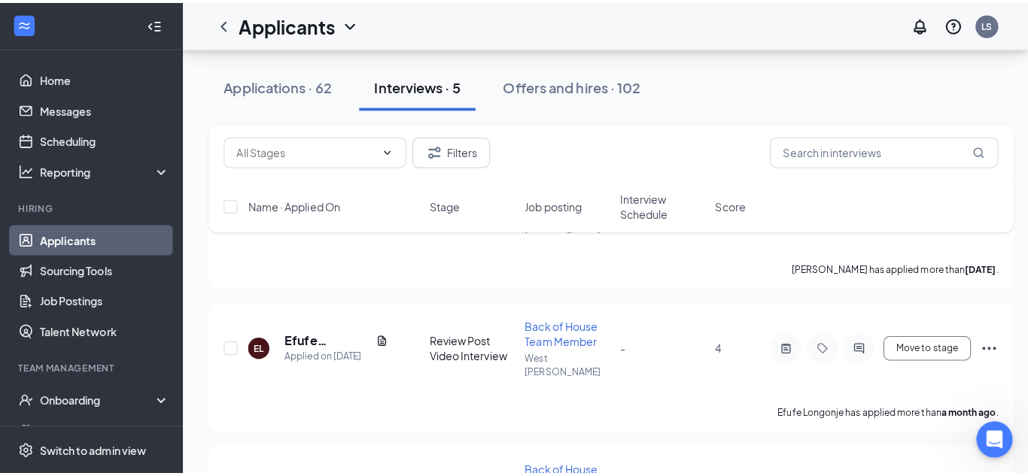
scroll to position [2095, 0]
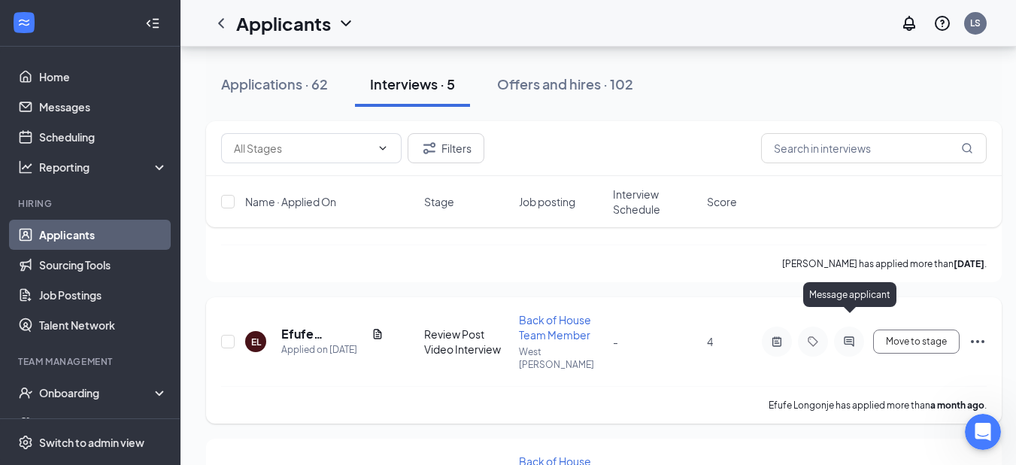
click at [849, 336] on icon "ActiveChat" at bounding box center [849, 341] width 10 height 10
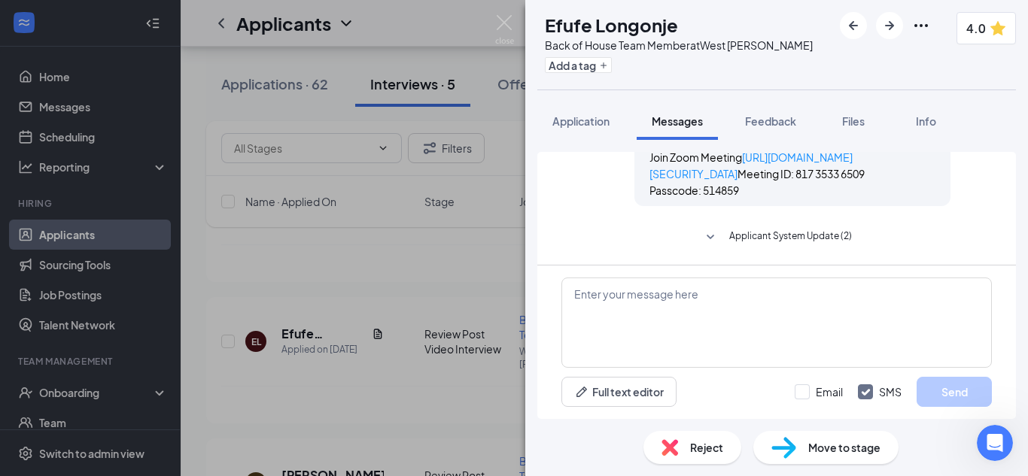
scroll to position [1231, 0]
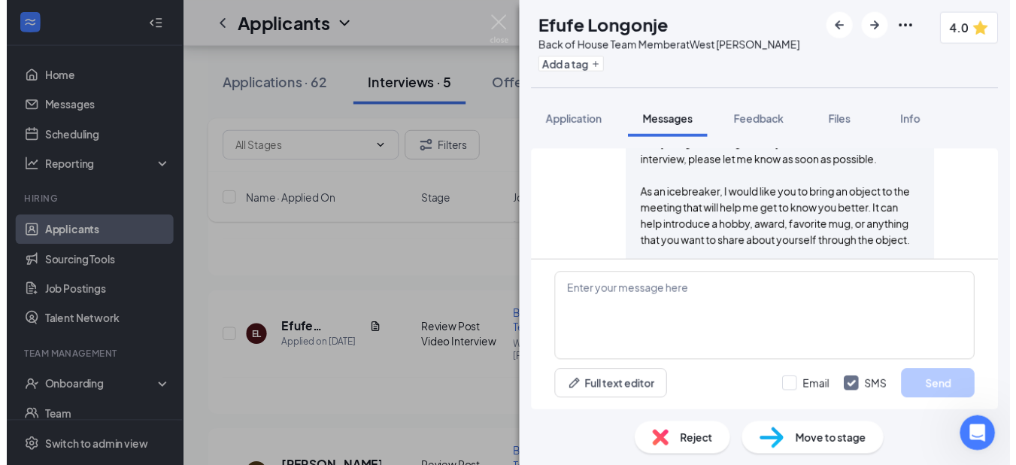
scroll to position [964, 0]
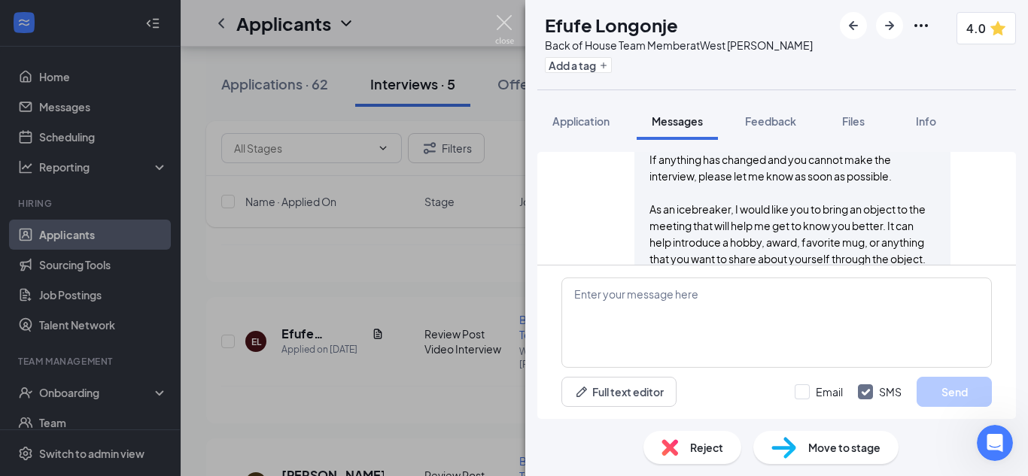
click at [504, 21] on img at bounding box center [504, 29] width 19 height 29
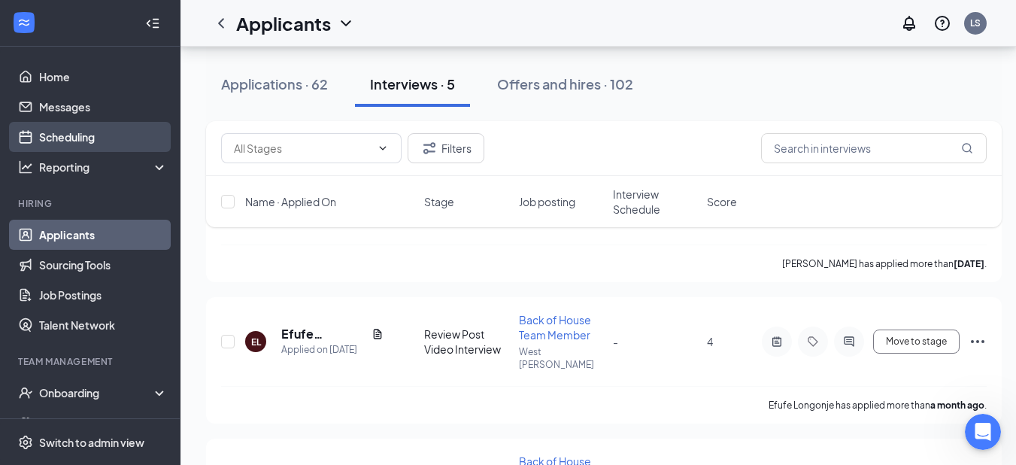
scroll to position [2095, 0]
click at [64, 146] on link "Scheduling" at bounding box center [103, 137] width 129 height 30
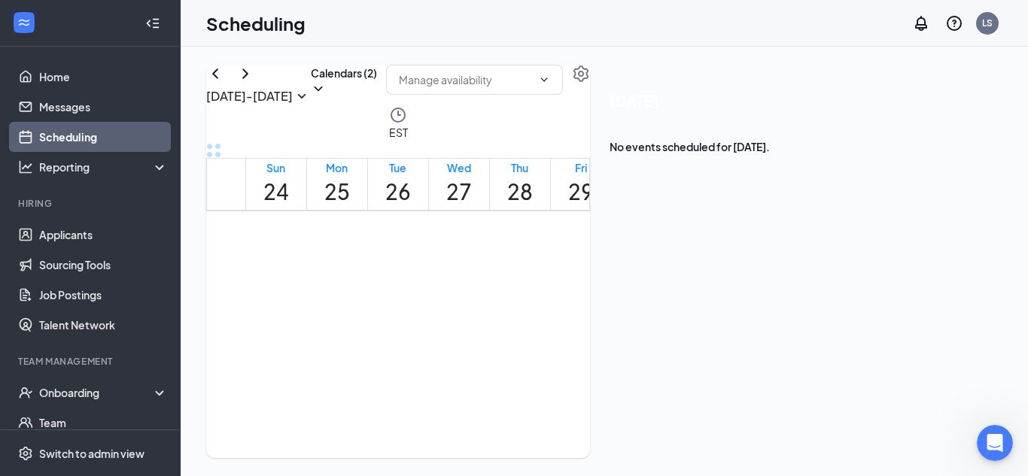
scroll to position [740, 0]
click at [377, 96] on button "Calendars (2)" at bounding box center [344, 81] width 66 height 32
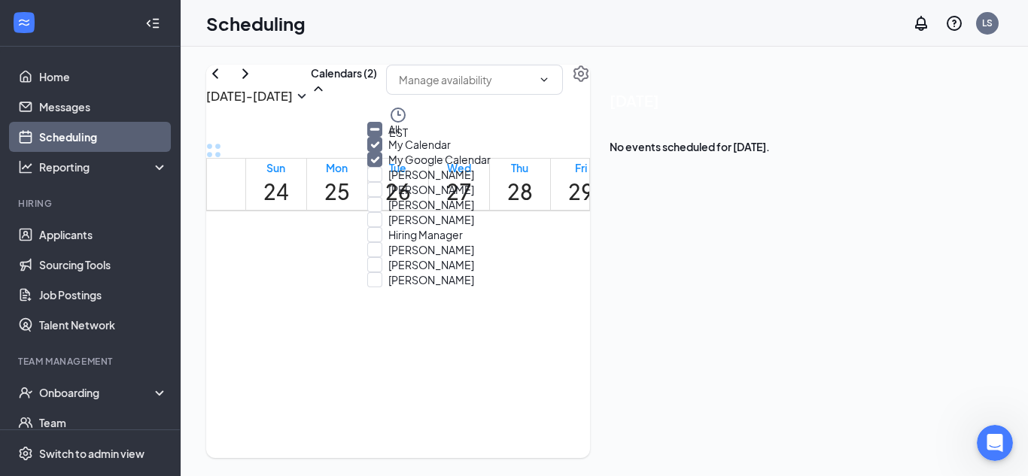
click at [394, 167] on input "My Google Calendar" at bounding box center [428, 159] width 123 height 15
checkbox input "false"
click at [387, 152] on input "My Calendar" at bounding box center [409, 144] width 84 height 15
checkbox input "true"
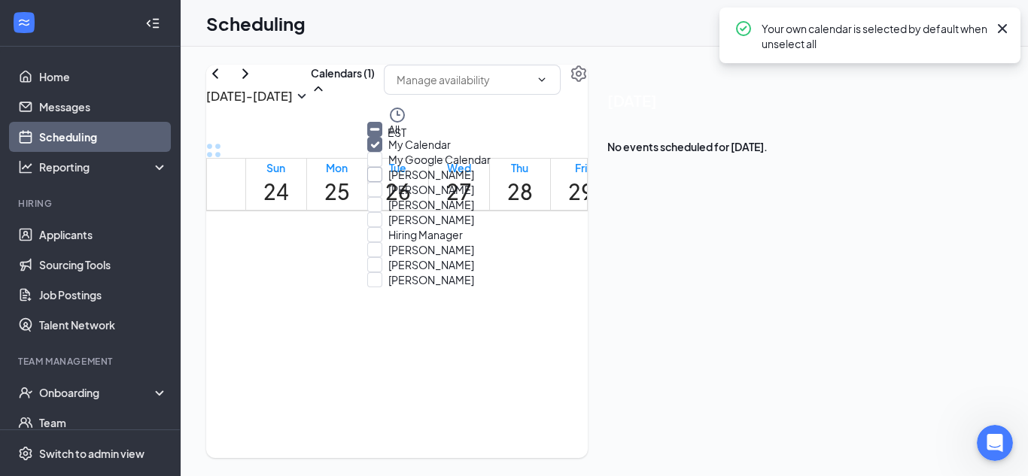
scroll to position [75, 0]
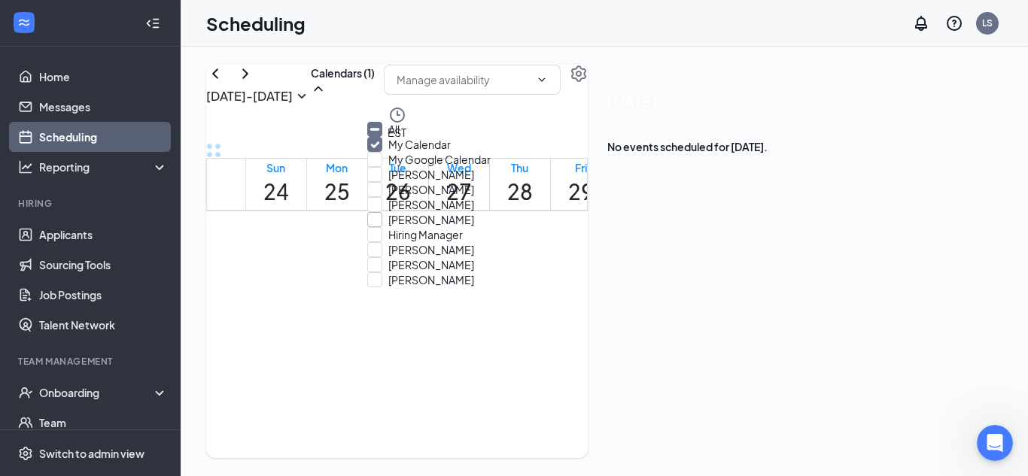
click at [382, 227] on input "[PERSON_NAME]" at bounding box center [420, 219] width 107 height 15
checkbox input "false"
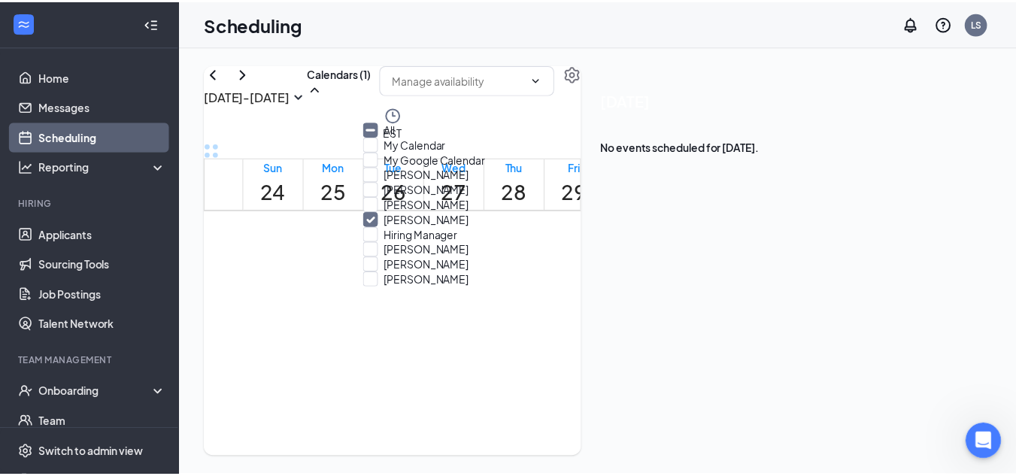
scroll to position [138, 0]
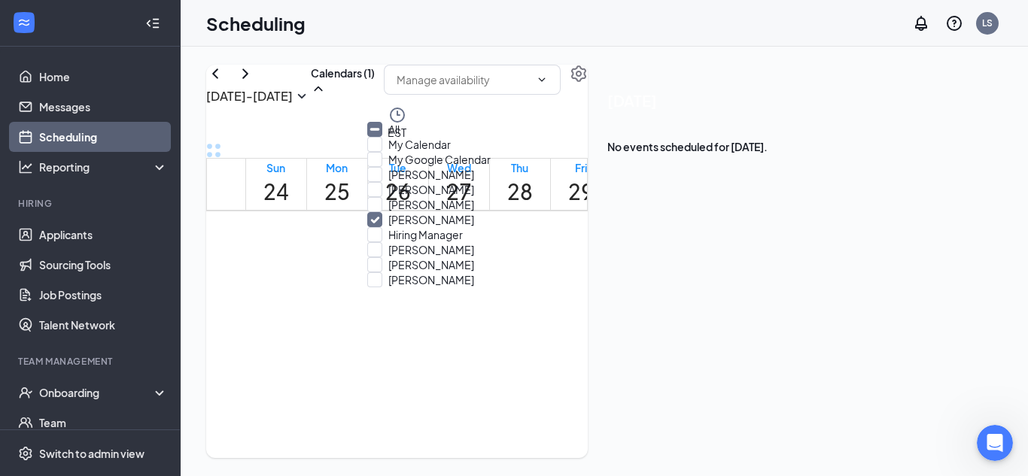
click at [383, 212] on input "[PERSON_NAME]" at bounding box center [420, 219] width 107 height 15
checkbox input "true"
checkbox input "false"
click at [196, 57] on div "[DATE] - [DATE] Calendars (1) EST Sun 24 Mon 25 Tue 26 Wed 27 Thu 28 Fri 29 Sat…" at bounding box center [604, 262] width 847 height 430
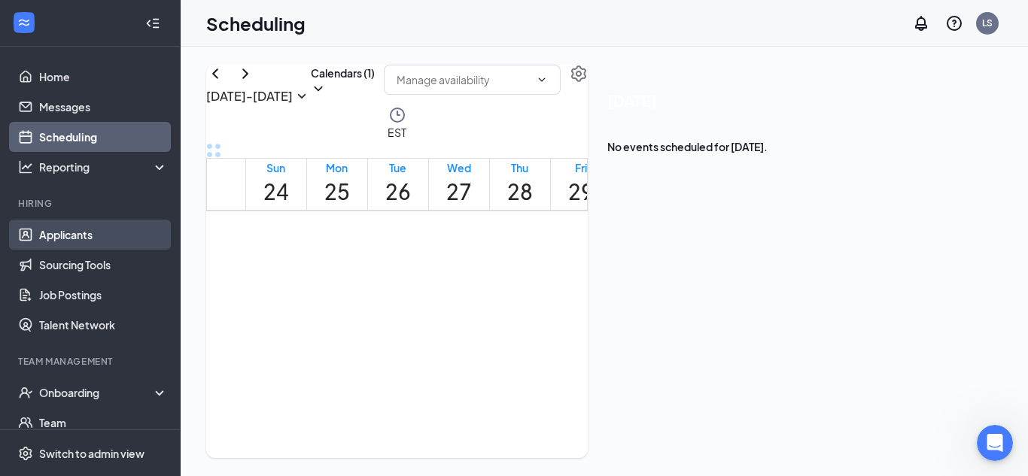
click at [88, 242] on link "Applicants" at bounding box center [103, 235] width 129 height 30
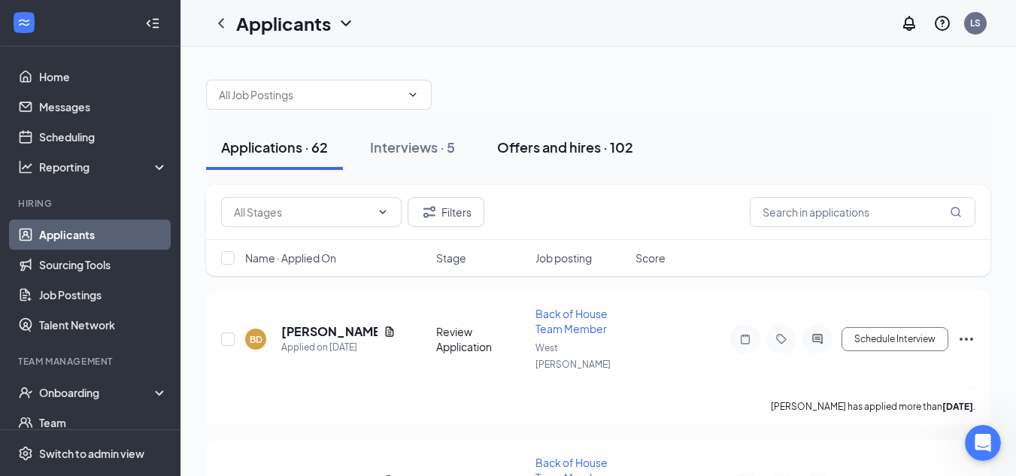
click at [525, 153] on div "Offers and hires · 102" at bounding box center [565, 147] width 136 height 19
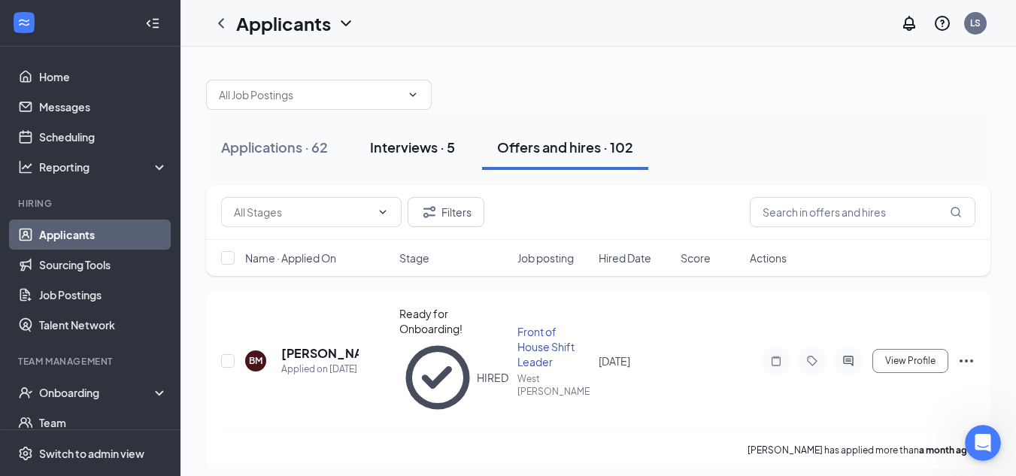
click at [423, 148] on div "Interviews · 5" at bounding box center [412, 147] width 85 height 19
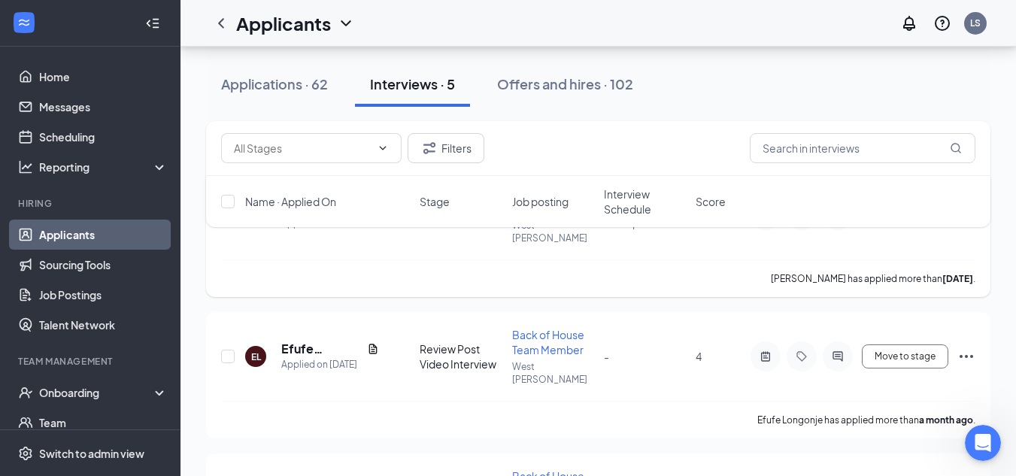
scroll to position [150, 0]
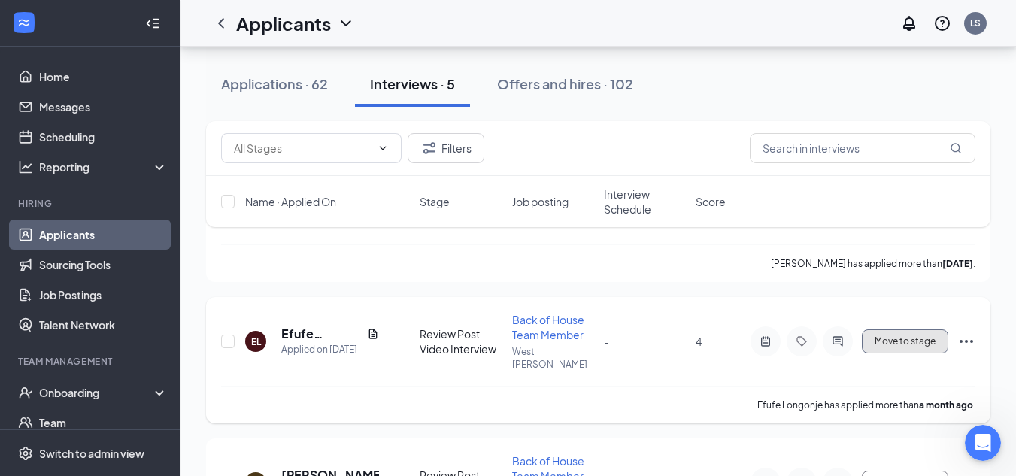
click at [907, 330] on button "Move to stage" at bounding box center [905, 342] width 87 height 24
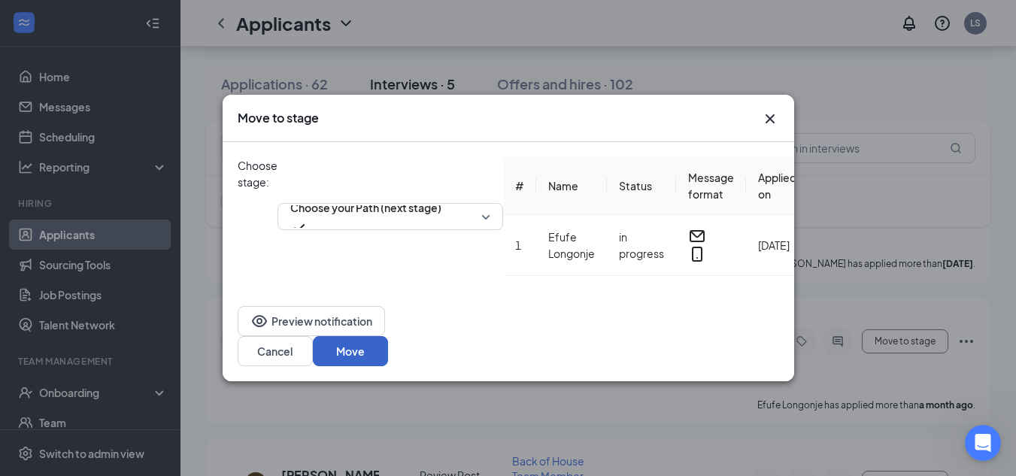
click at [388, 340] on button "Move" at bounding box center [350, 351] width 75 height 30
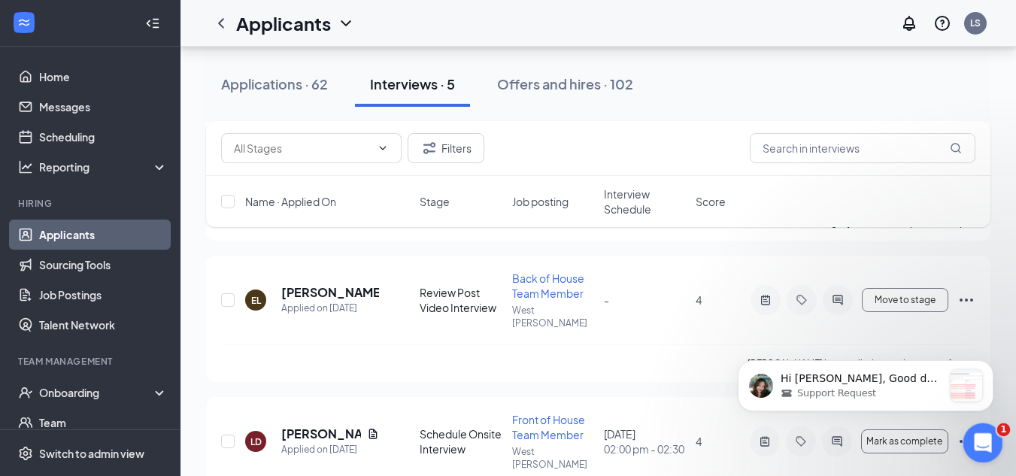
scroll to position [0, 0]
click at [920, 380] on p "Hi [PERSON_NAME], Good day. I checked the account, and I am still seeing some d…" at bounding box center [862, 379] width 163 height 15
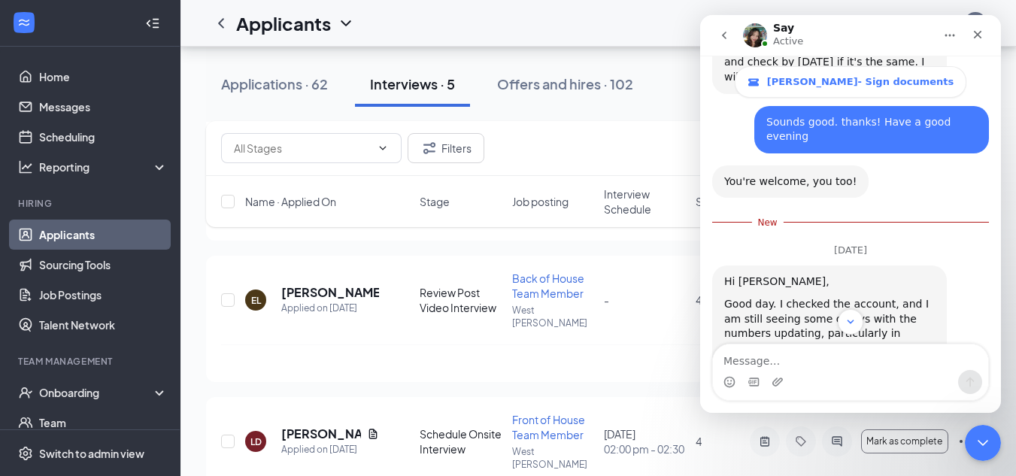
scroll to position [2381, 0]
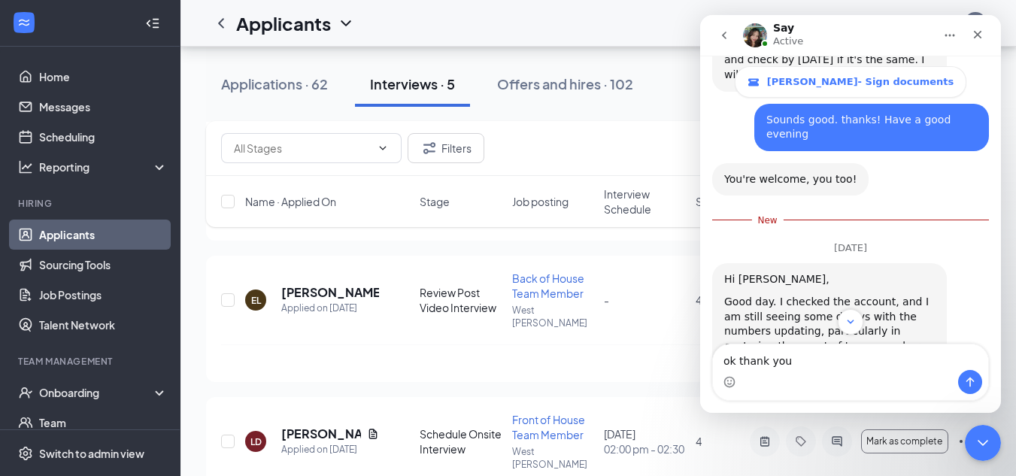
type textarea "ok thank you"
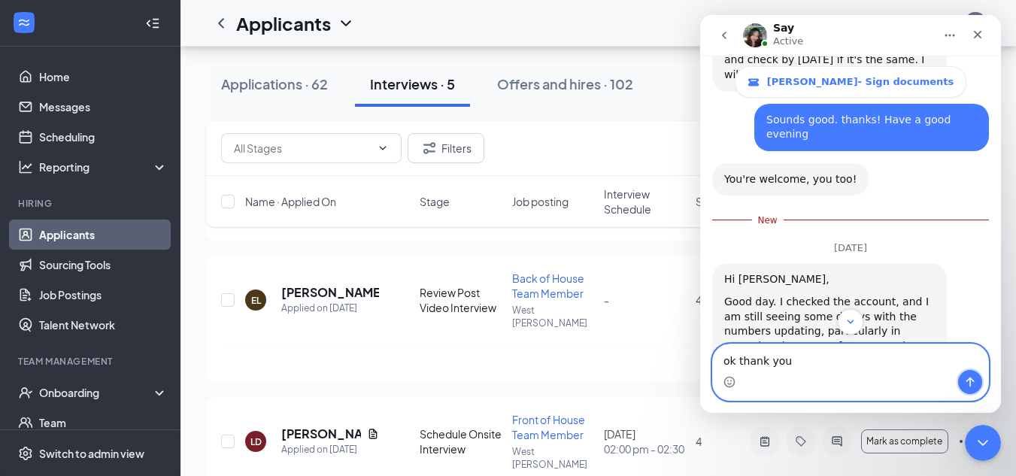
click at [974, 381] on icon "Send a message…" at bounding box center [971, 383] width 8 height 10
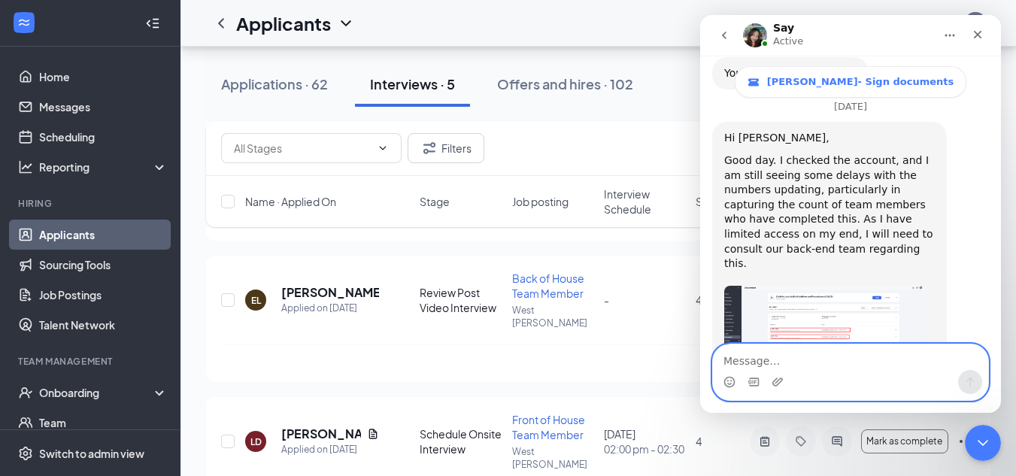
scroll to position [2490, 0]
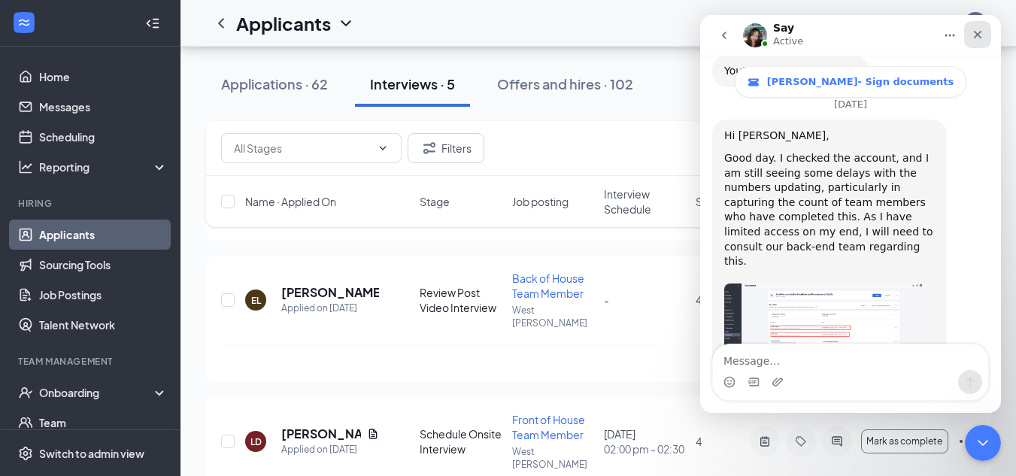
click at [981, 35] on icon "Close" at bounding box center [978, 35] width 12 height 12
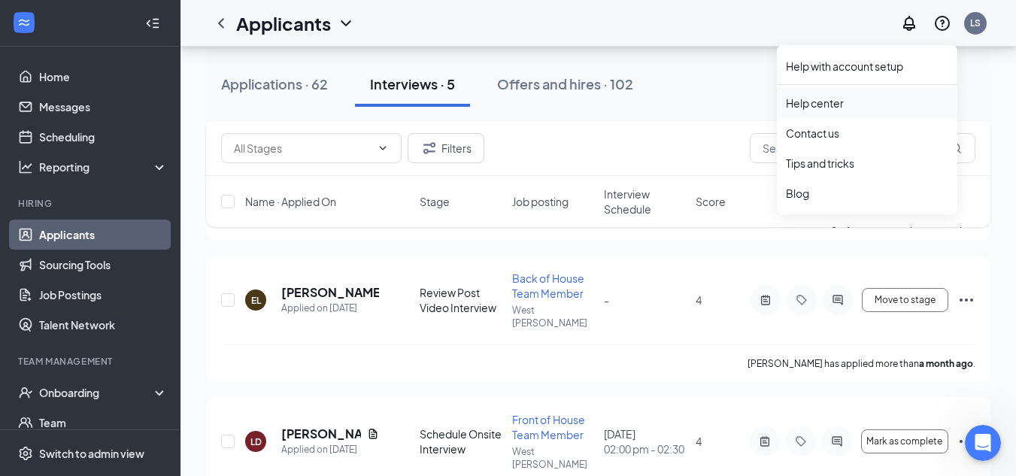
click at [831, 99] on link "Help center" at bounding box center [867, 103] width 163 height 15
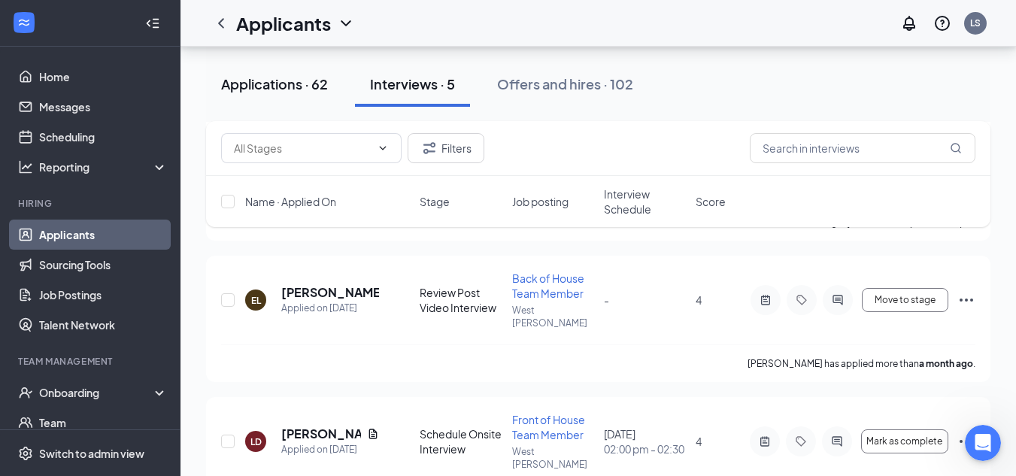
click at [288, 87] on div "Applications · 62" at bounding box center [274, 83] width 107 height 19
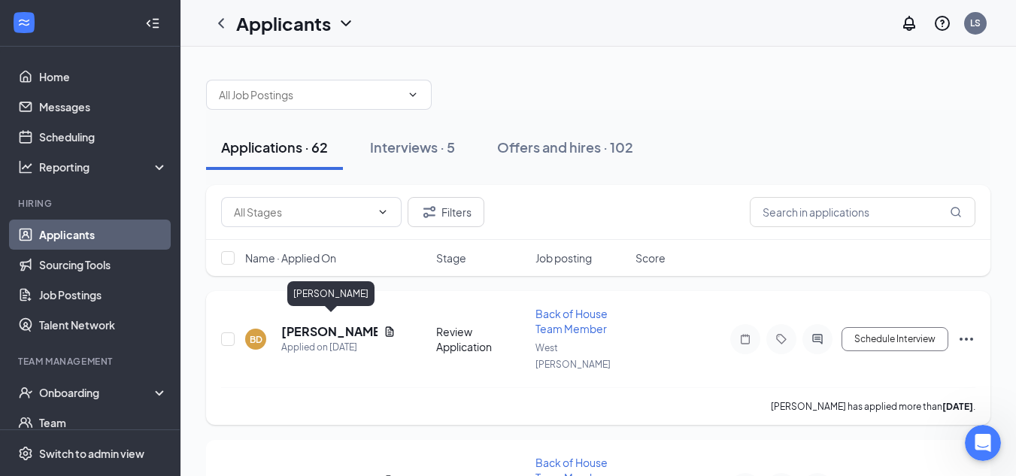
click at [306, 327] on h5 "[PERSON_NAME]" at bounding box center [329, 332] width 96 height 17
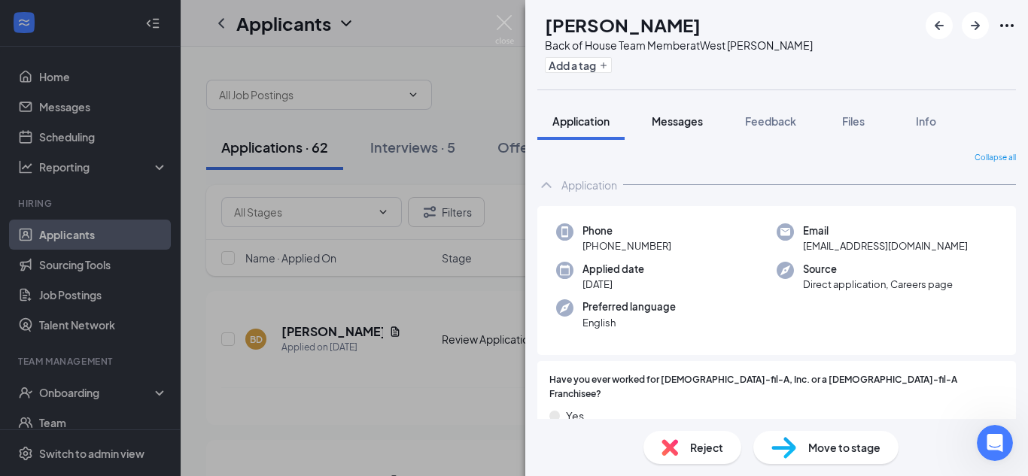
click at [670, 123] on span "Messages" at bounding box center [677, 121] width 51 height 14
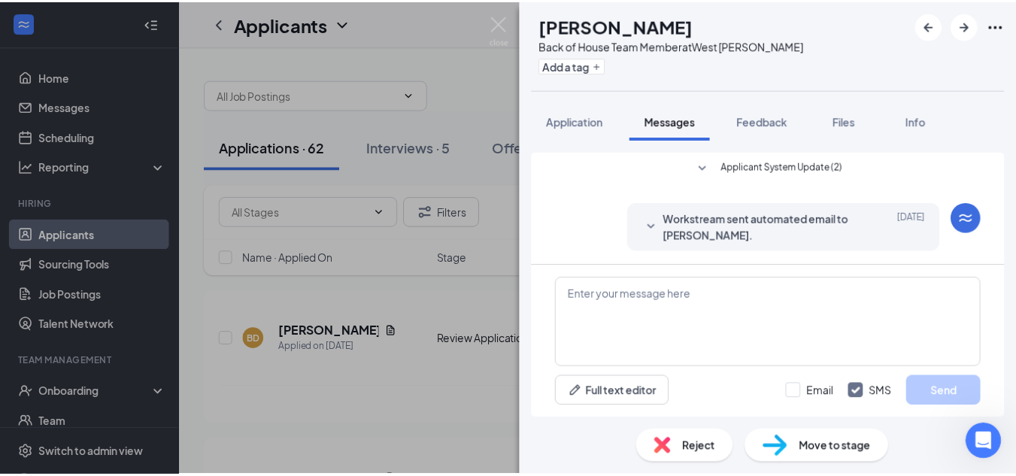
scroll to position [328, 0]
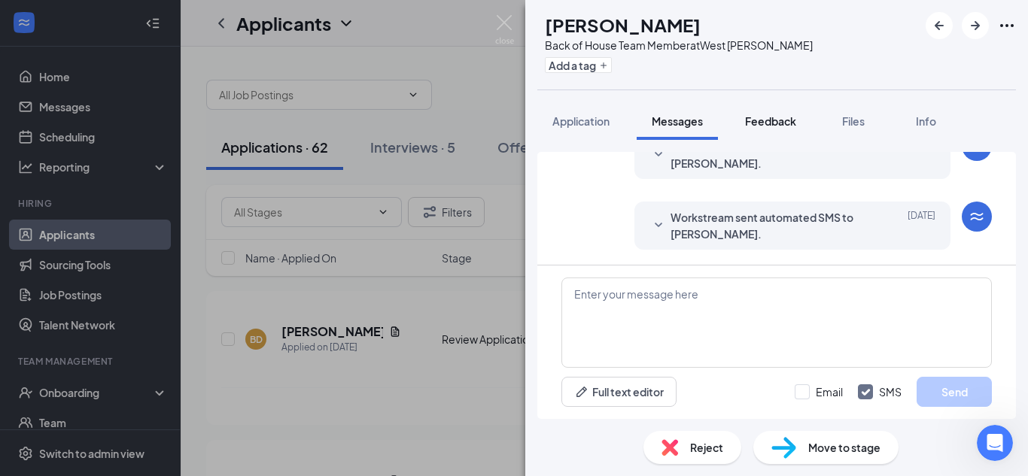
click at [771, 120] on span "Feedback" at bounding box center [770, 121] width 51 height 14
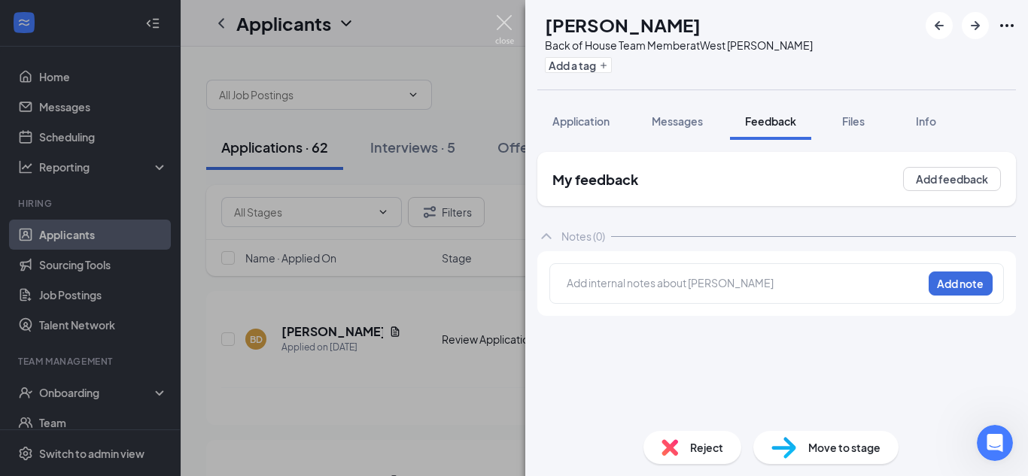
click at [502, 20] on img at bounding box center [504, 29] width 19 height 29
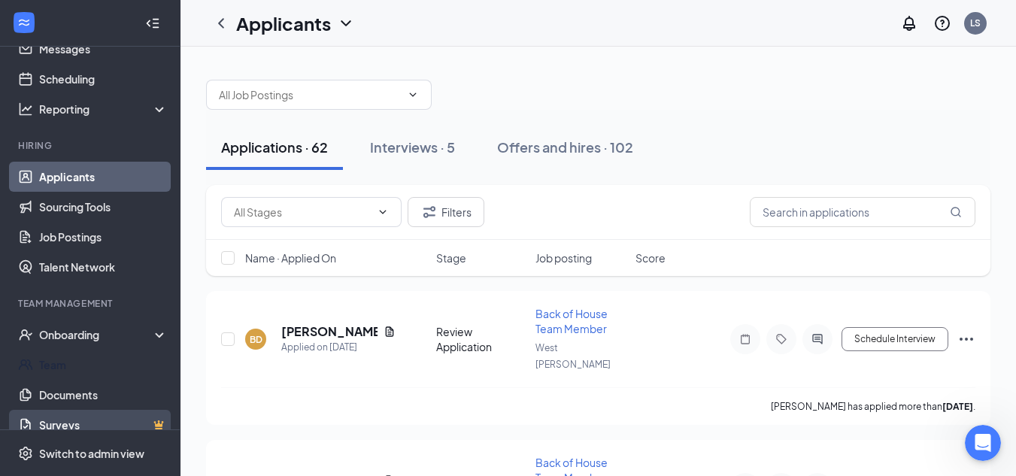
scroll to position [74, 0]
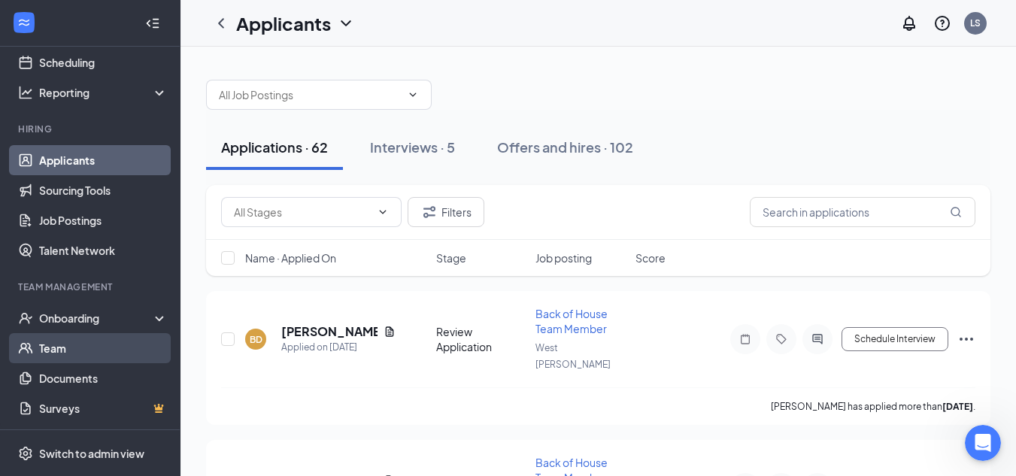
click at [59, 354] on link "Team" at bounding box center [103, 348] width 129 height 30
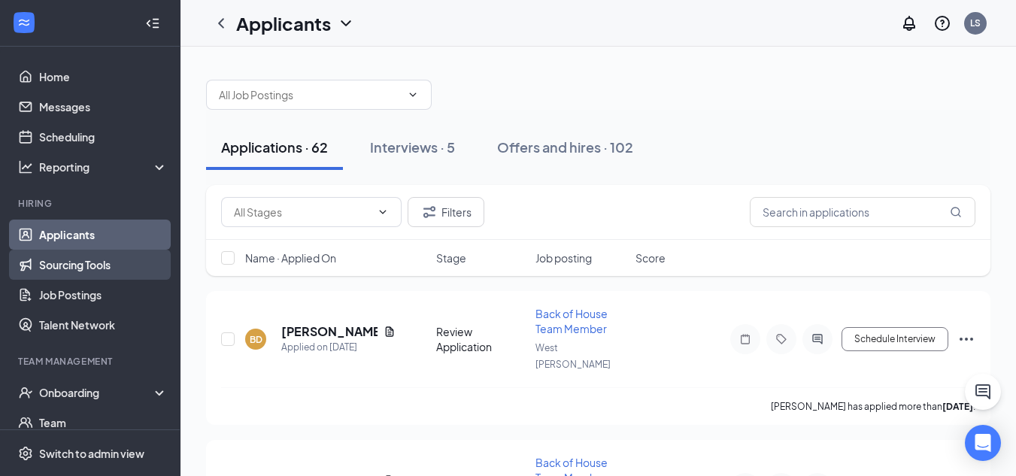
click at [98, 274] on link "Sourcing Tools" at bounding box center [103, 265] width 129 height 30
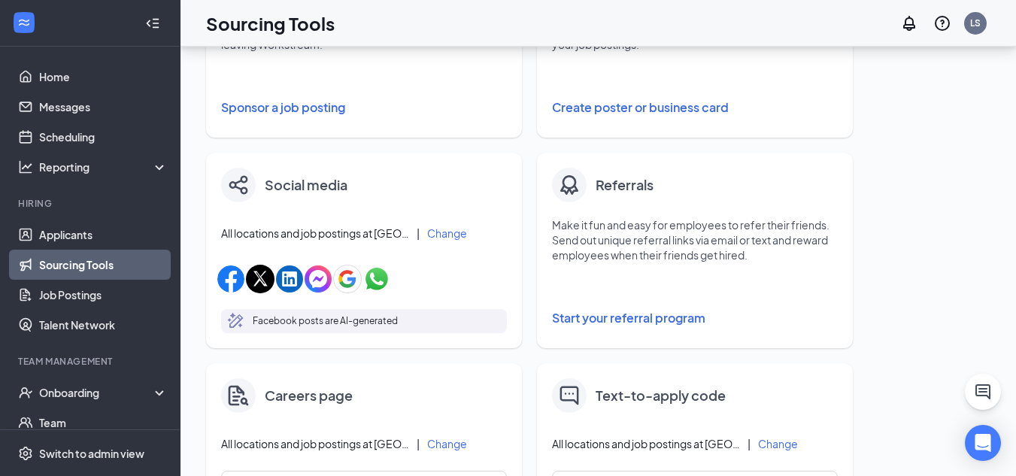
scroll to position [376, 0]
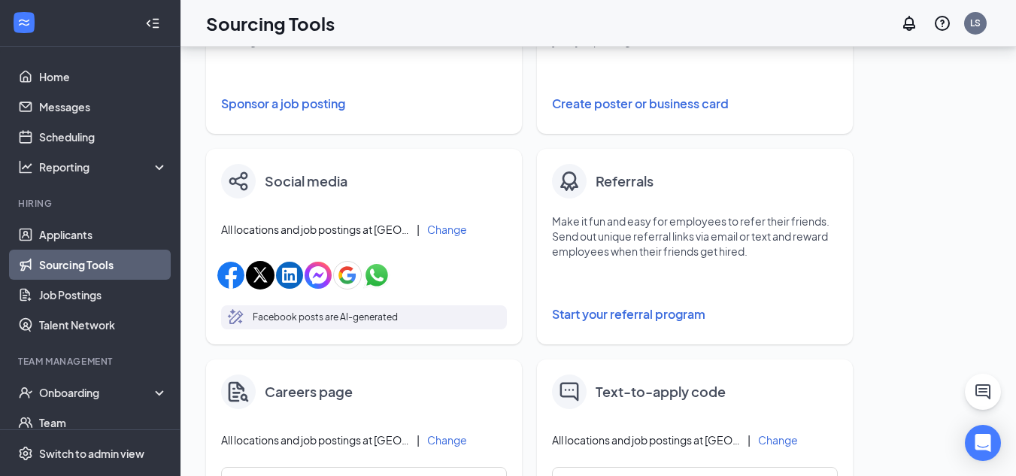
click at [632, 312] on button "Start your referral program" at bounding box center [695, 314] width 286 height 30
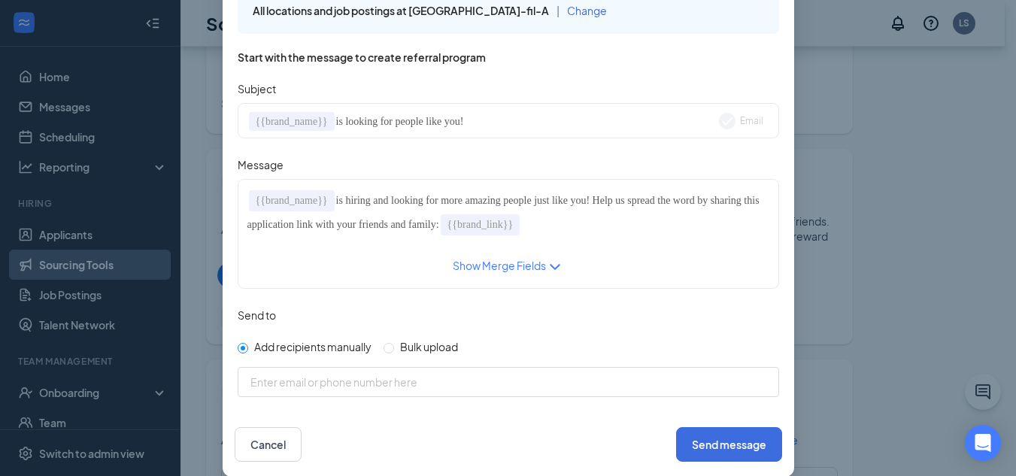
scroll to position [77, 0]
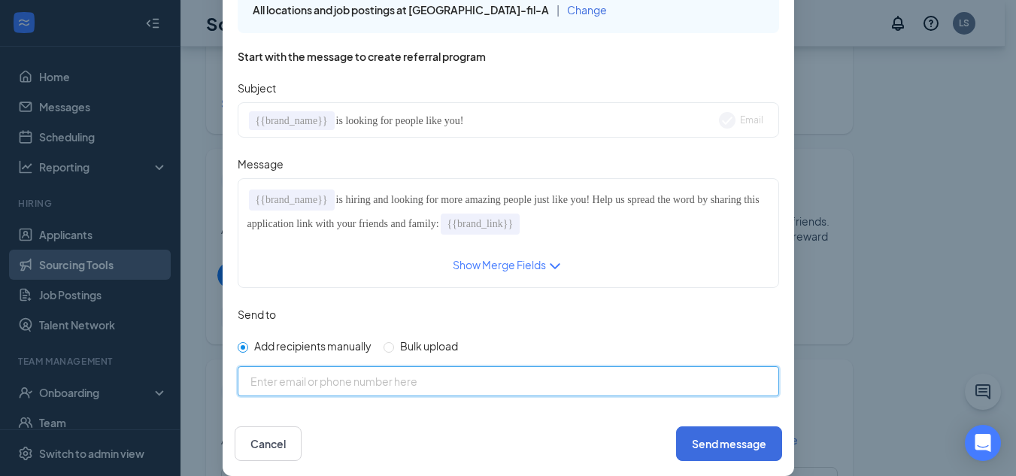
click at [458, 383] on input at bounding box center [521, 381] width 540 height 15
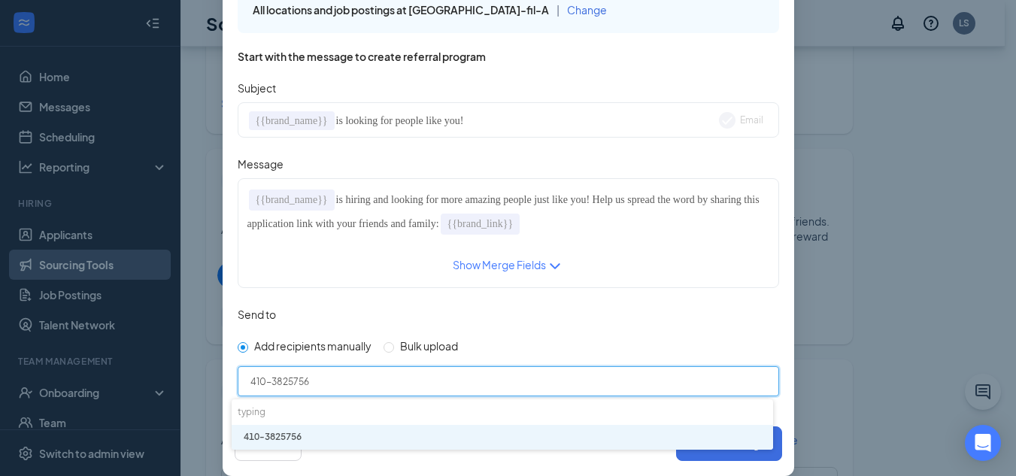
click at [514, 416] on div "typing" at bounding box center [503, 413] width 542 height 26
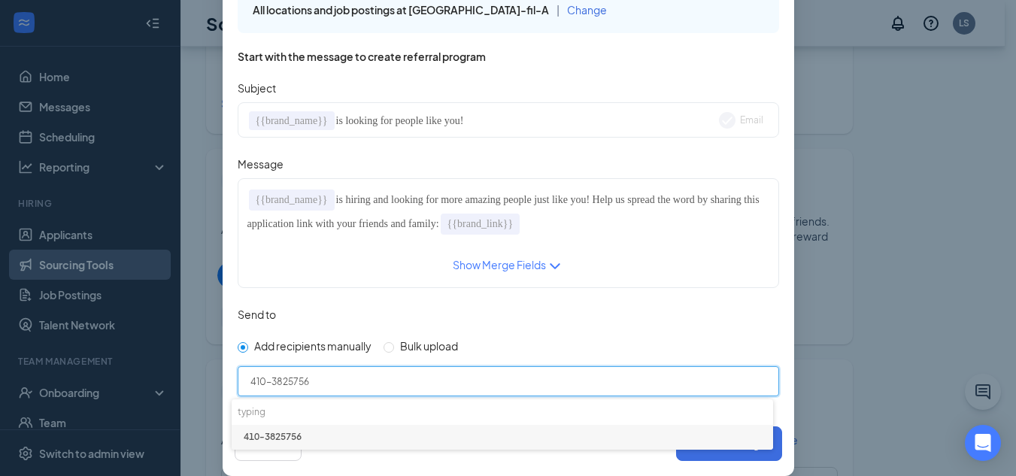
click at [278, 439] on li "410-3825756" at bounding box center [503, 437] width 542 height 25
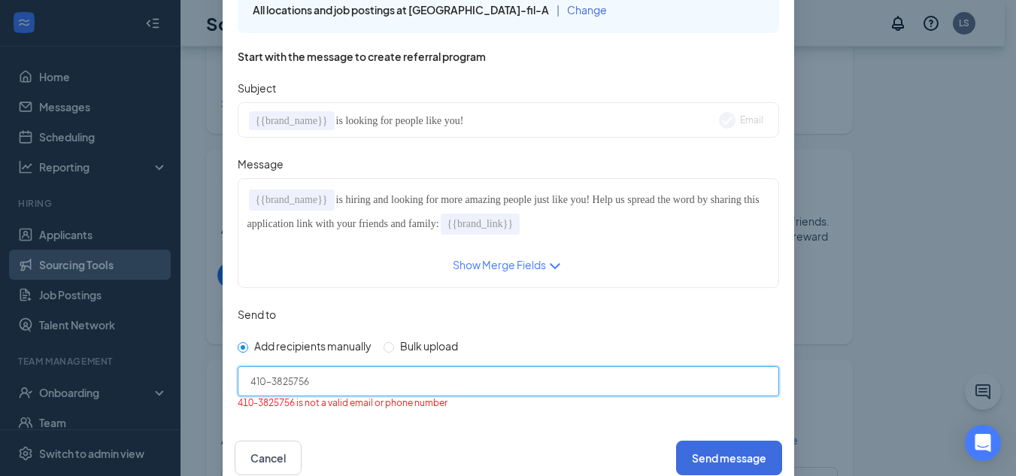
type input "410-3825756"
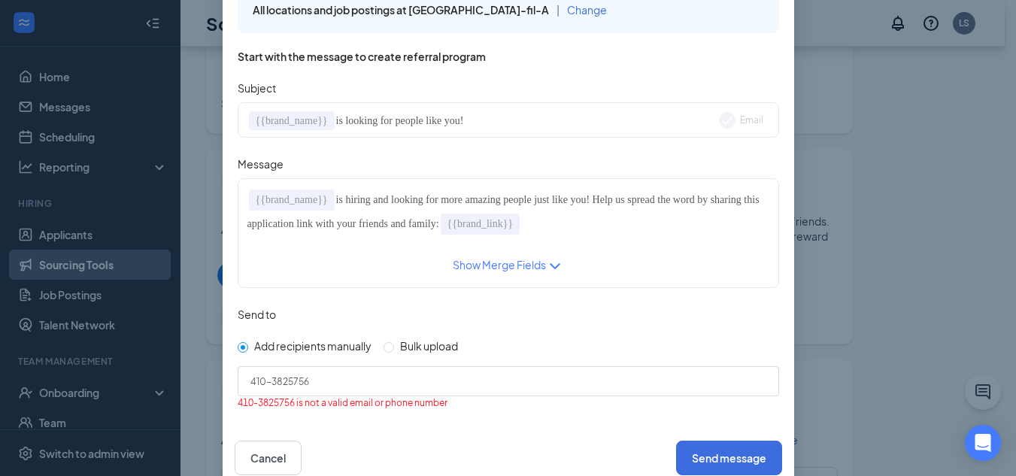
drag, startPoint x: 324, startPoint y: 396, endPoint x: 168, endPoint y: 383, distance: 157.0
click at [168, 383] on div "Start referral program All locations and job postings at Chick-fil-A | Change S…" at bounding box center [508, 238] width 1016 height 476
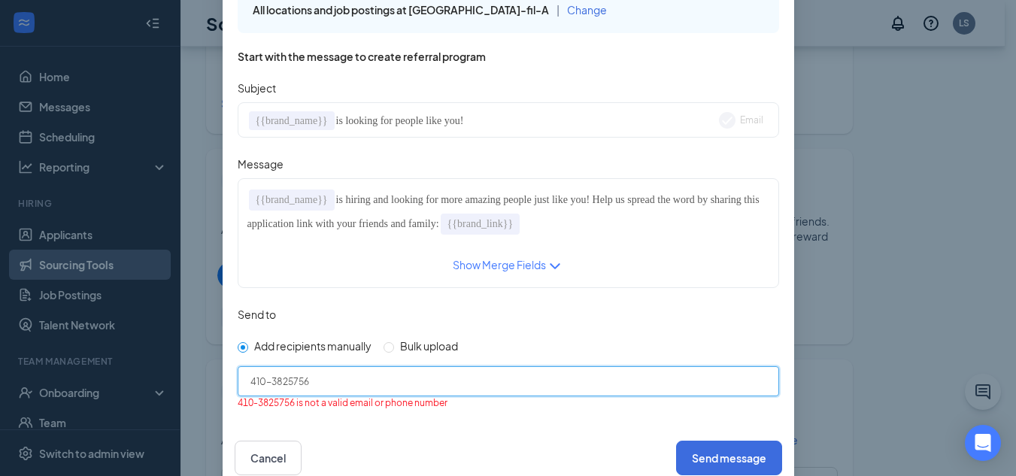
click at [375, 382] on input "410-3825756" at bounding box center [521, 381] width 540 height 15
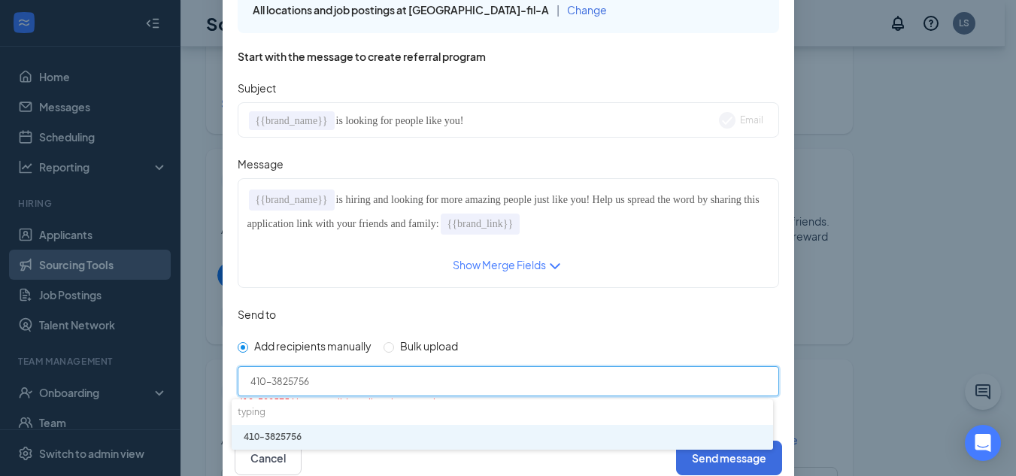
drag, startPoint x: 375, startPoint y: 382, endPoint x: 144, endPoint y: 375, distance: 230.4
click at [144, 375] on div "Start referral program All locations and job postings at Chick-fil-A | Change S…" at bounding box center [508, 238] width 1016 height 476
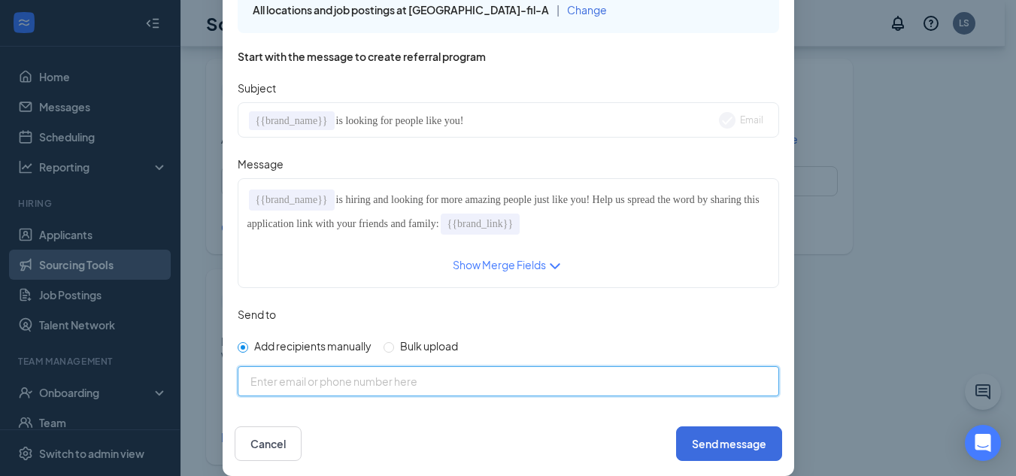
click at [80, 293] on div "Start referral program All locations and job postings at Chick-fil-A | Change S…" at bounding box center [508, 238] width 1016 height 476
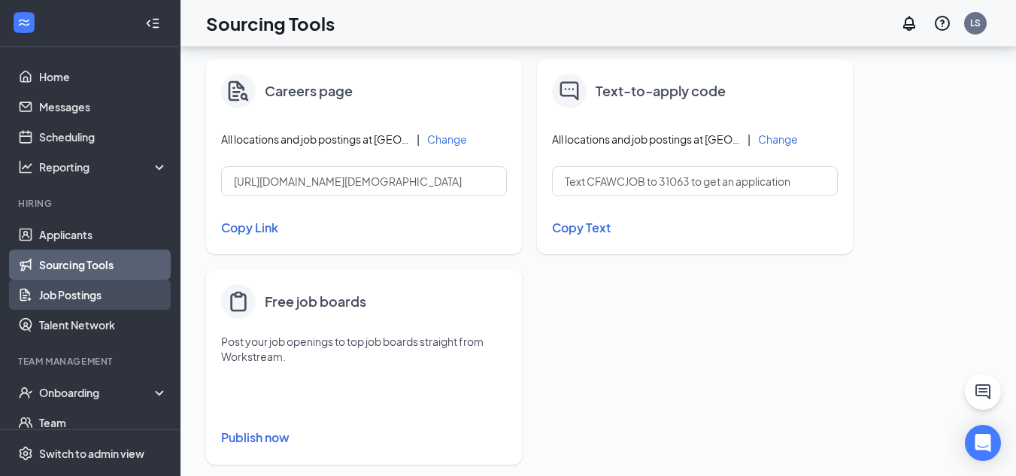
click at [80, 297] on link "Job Postings" at bounding box center [103, 295] width 129 height 30
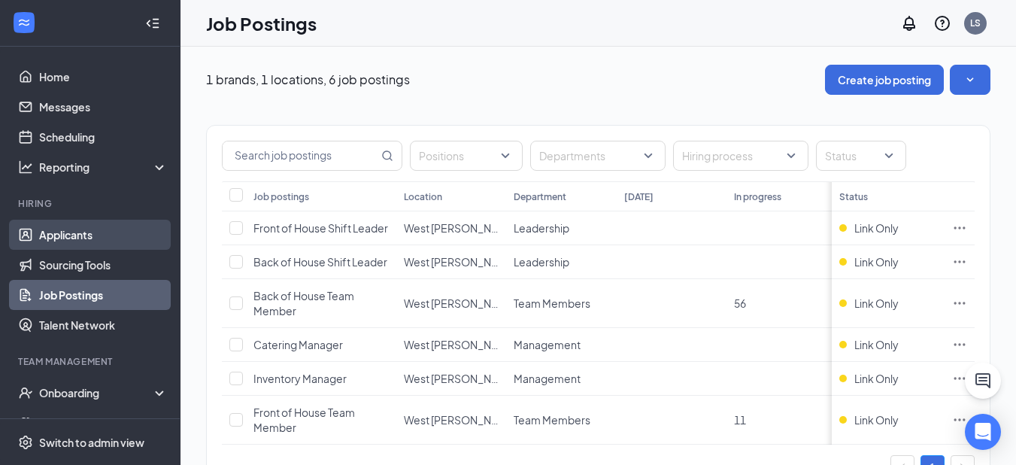
click at [71, 232] on link "Applicants" at bounding box center [103, 235] width 129 height 30
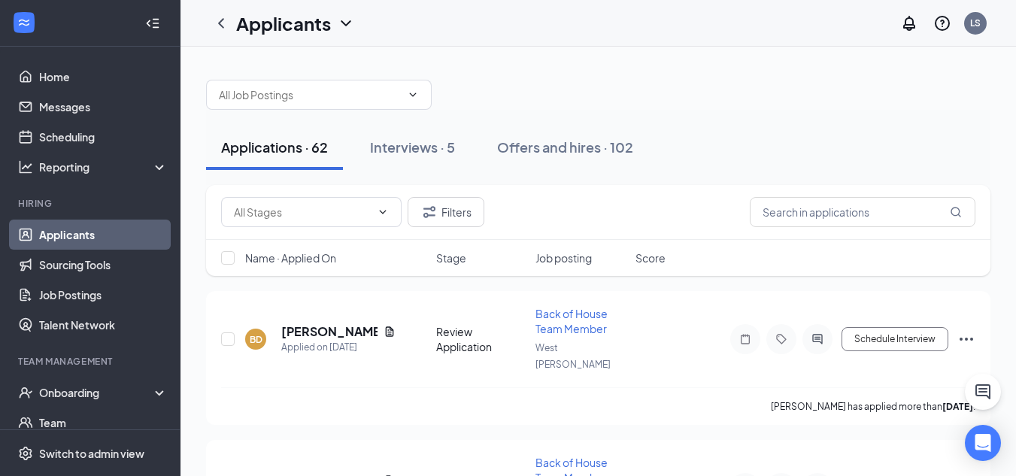
click at [335, 260] on span "Name · Applied On" at bounding box center [290, 258] width 91 height 15
click at [335, 259] on span "Name · Applied On" at bounding box center [290, 258] width 91 height 15
click at [327, 259] on span "Name · Applied On" at bounding box center [290, 258] width 91 height 15
click at [327, 328] on h5 "[PERSON_NAME]" at bounding box center [329, 332] width 96 height 17
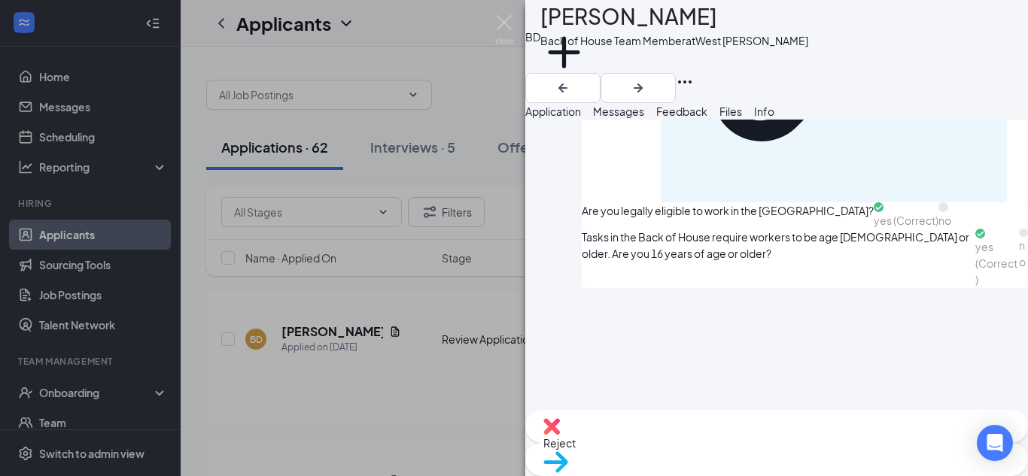
scroll to position [1600, 0]
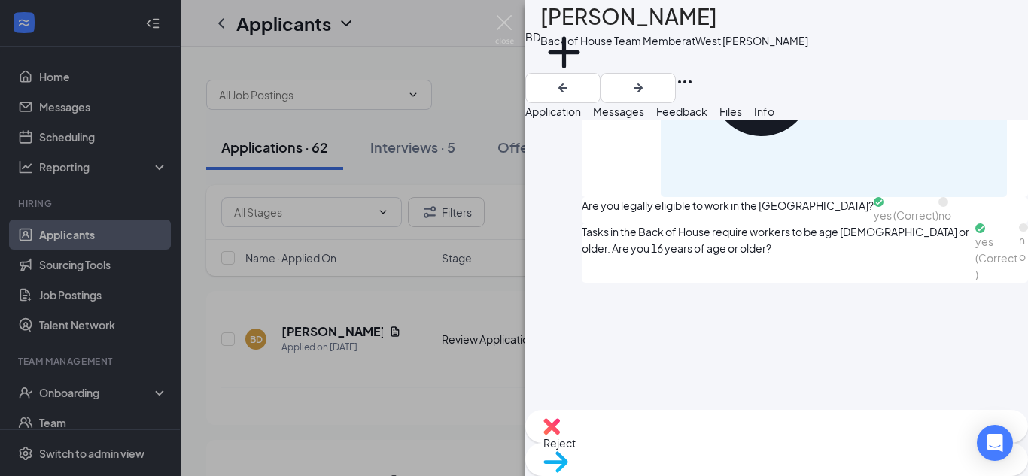
click at [815, 473] on span "Move to stage" at bounding box center [776, 481] width 466 height 17
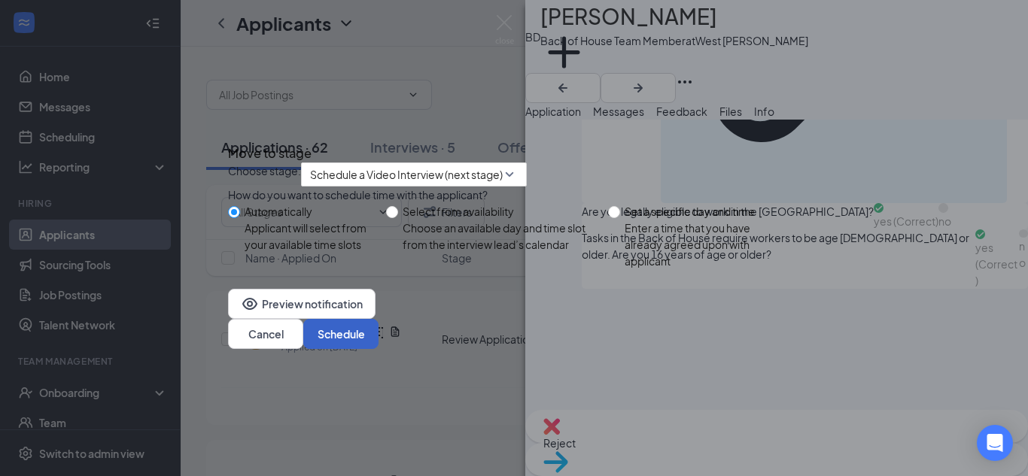
click at [378, 349] on button "Schedule" at bounding box center [340, 334] width 75 height 30
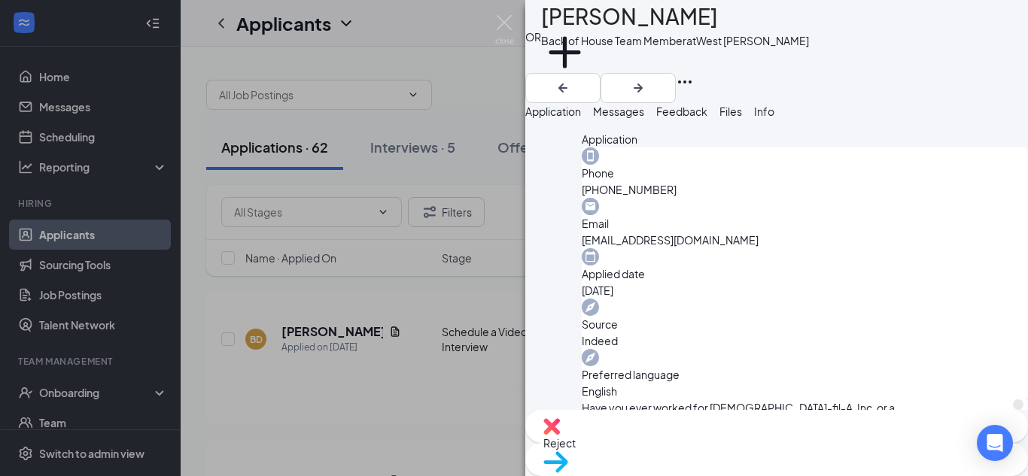
scroll to position [451, 0]
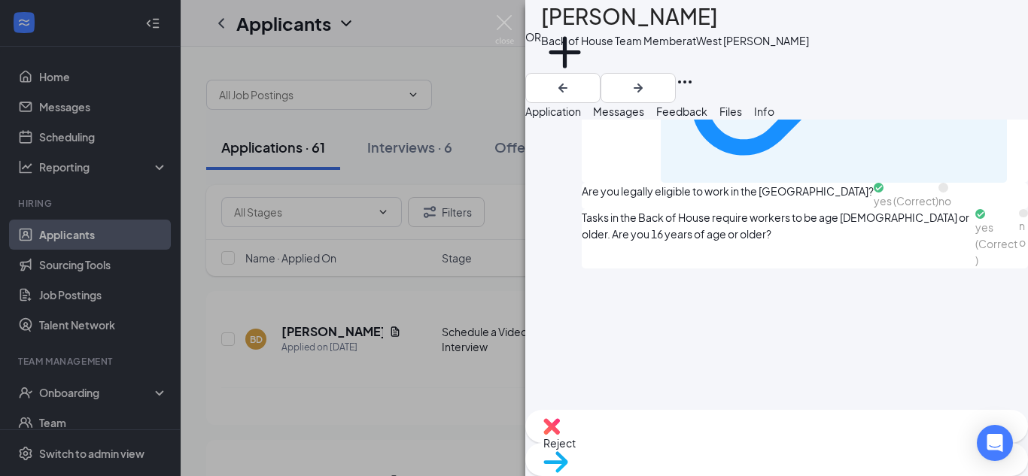
scroll to position [1044, 0]
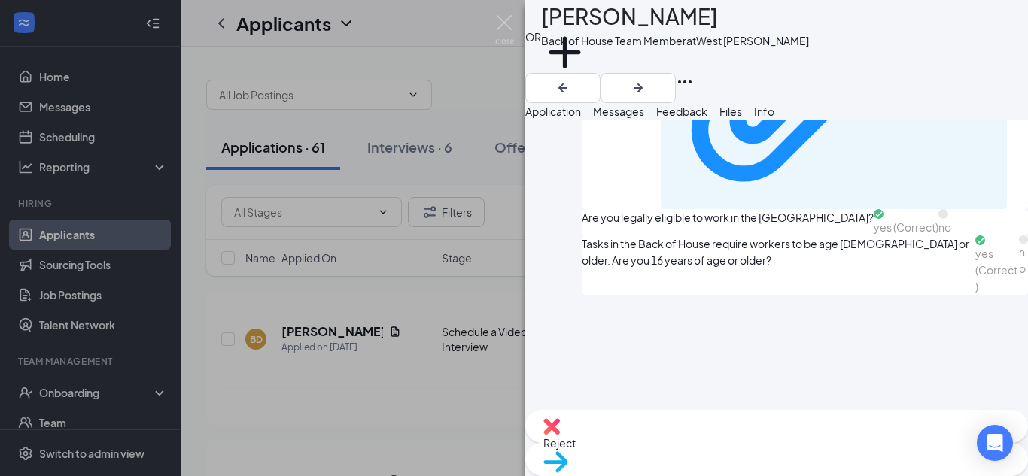
click at [843, 473] on span "Move to stage" at bounding box center [776, 481] width 466 height 17
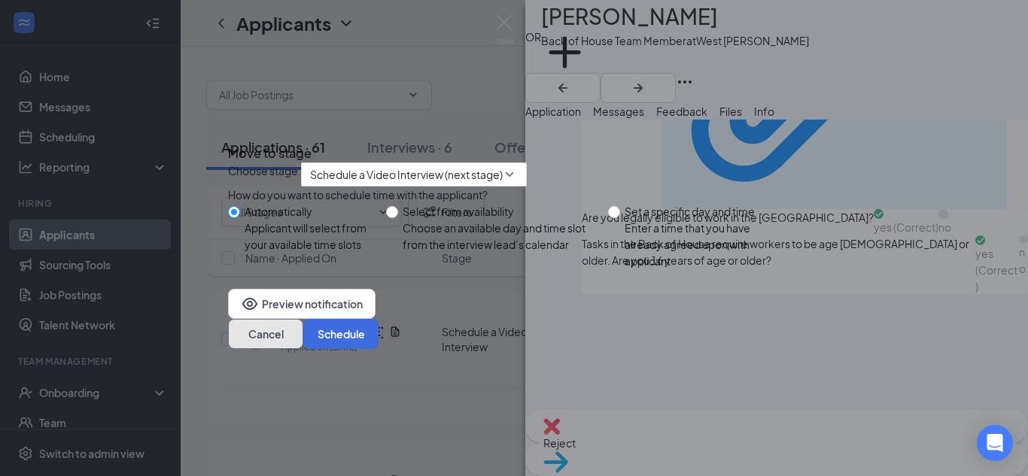
click at [303, 349] on button "Cancel" at bounding box center [265, 334] width 75 height 30
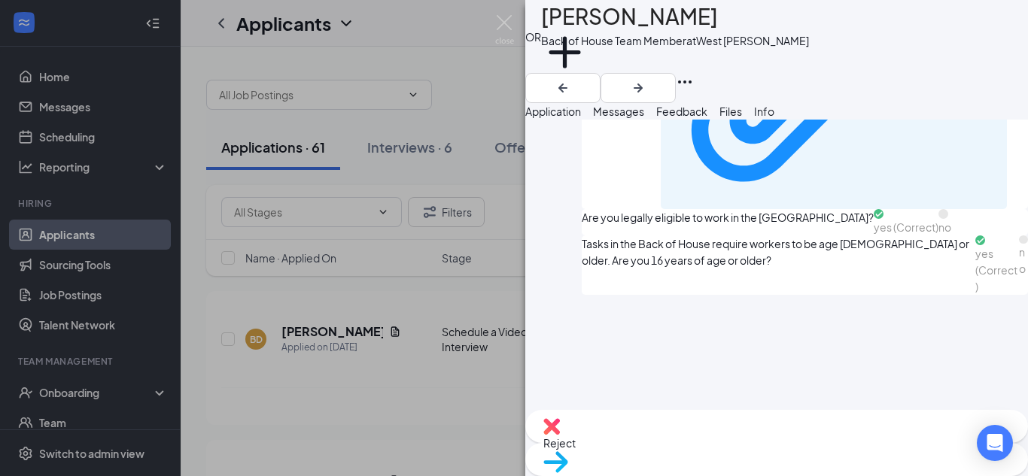
click at [710, 444] on span "Reject" at bounding box center [776, 443] width 466 height 17
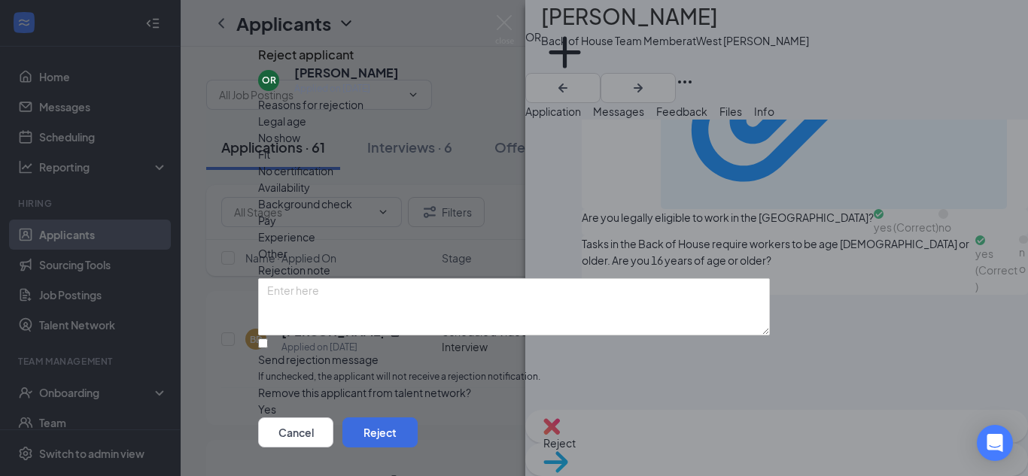
scroll to position [71, 0]
click at [310, 179] on span "Availability" at bounding box center [284, 187] width 52 height 17
click at [268, 339] on input "Send rejection message If unchecked, the applicant will not receive a rejection…" at bounding box center [263, 344] width 10 height 10
checkbox input "true"
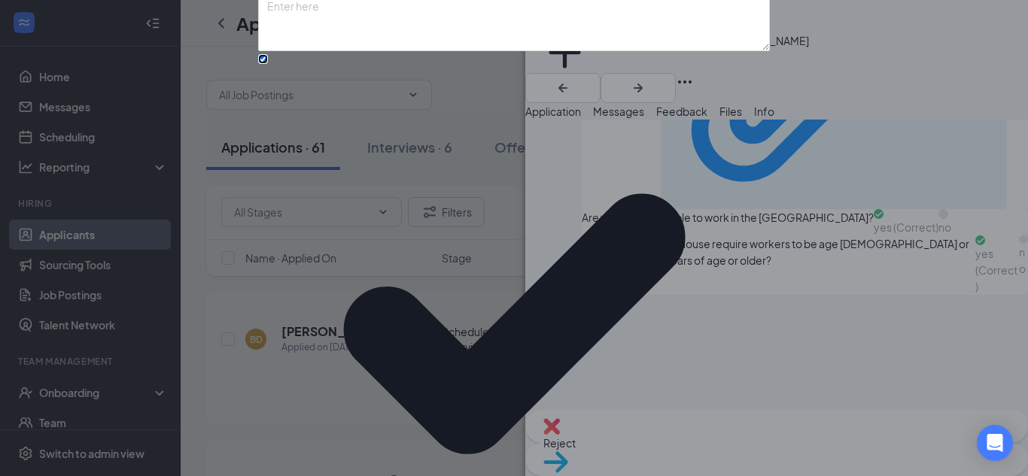
scroll to position [156, 0]
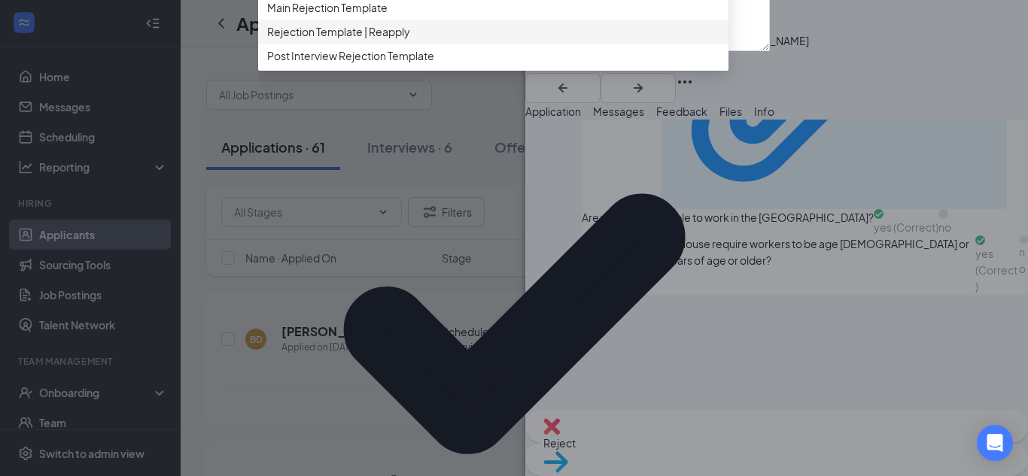
click at [353, 16] on span "Main Rejection Template" at bounding box center [327, 7] width 120 height 17
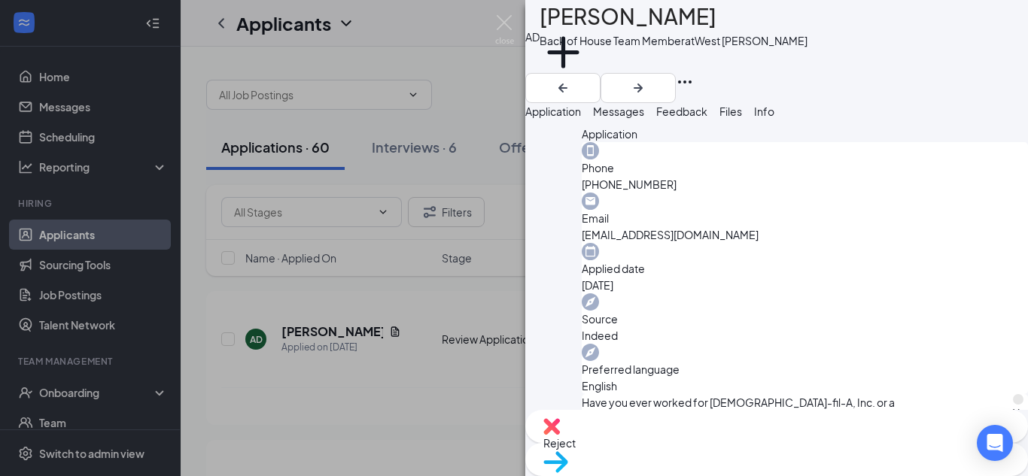
scroll to position [451, 0]
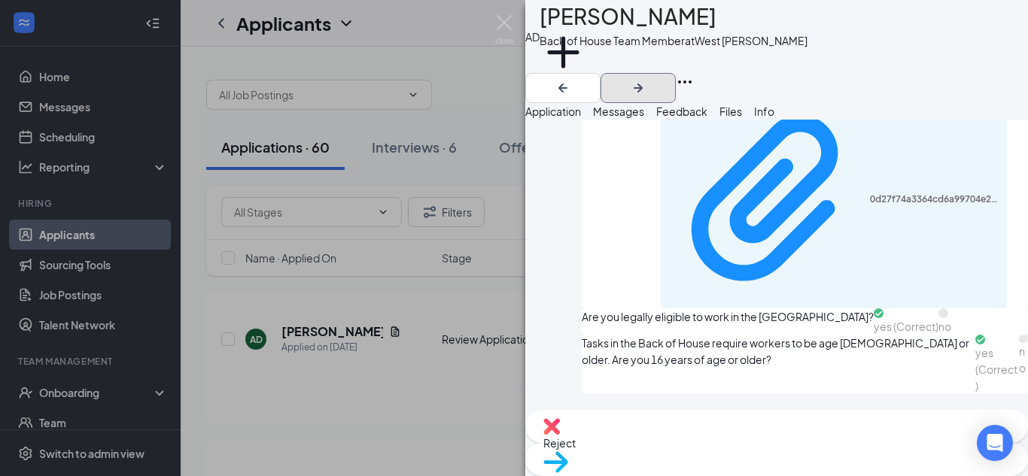
click at [643, 84] on icon "ArrowRight" at bounding box center [638, 88] width 9 height 9
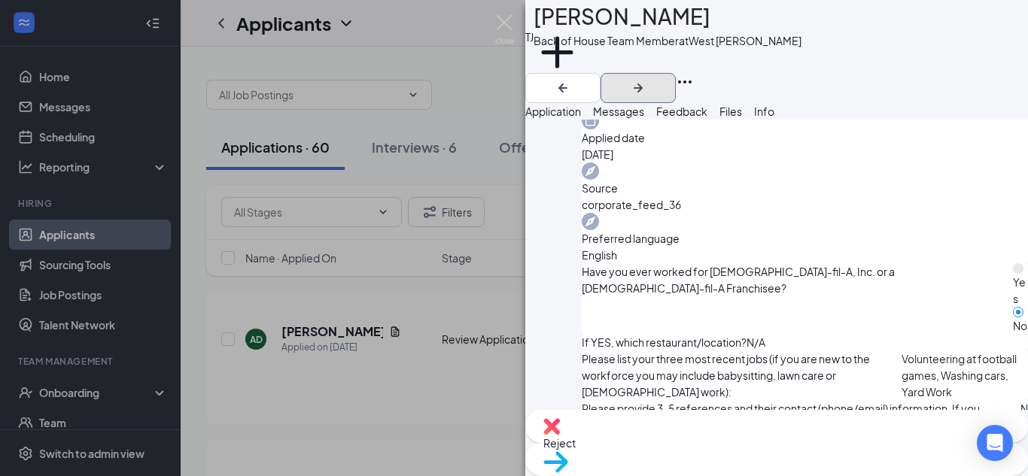
scroll to position [602, 0]
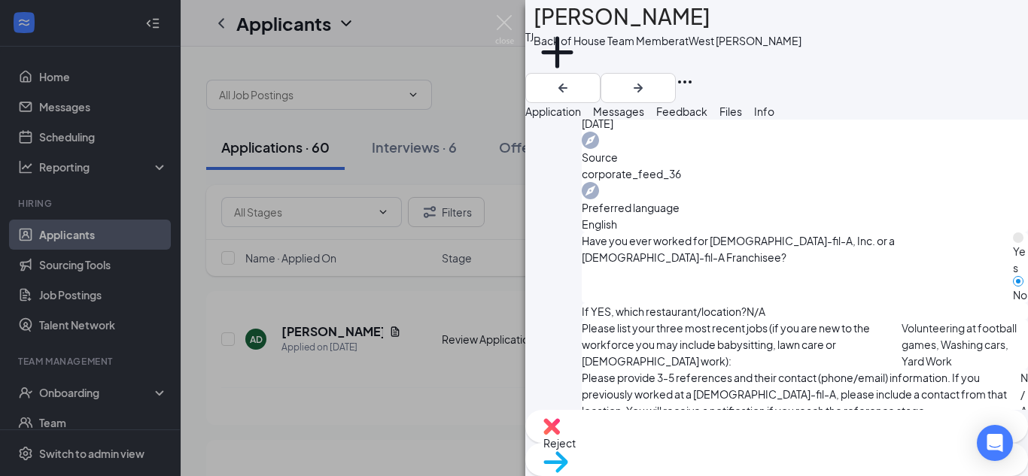
click at [644, 118] on span "Messages" at bounding box center [618, 112] width 51 height 14
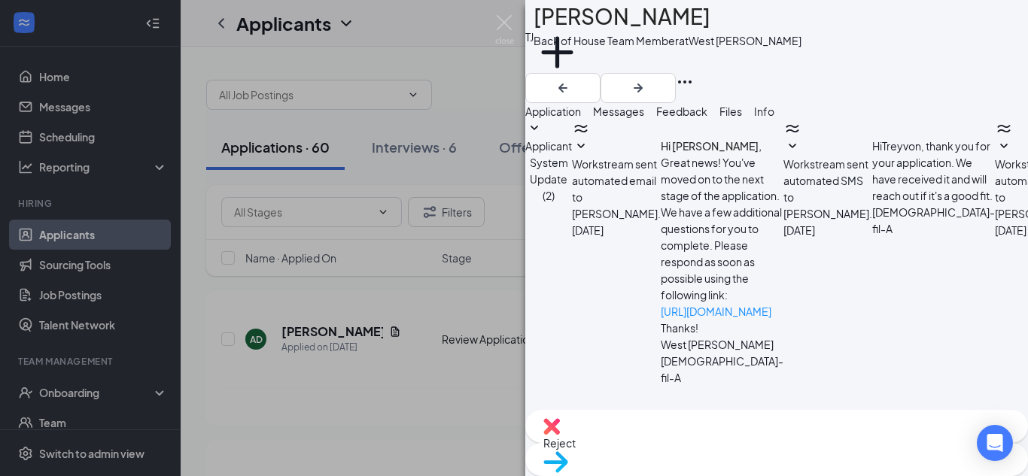
scroll to position [328, 0]
click at [581, 118] on span "Application" at bounding box center [553, 112] width 56 height 14
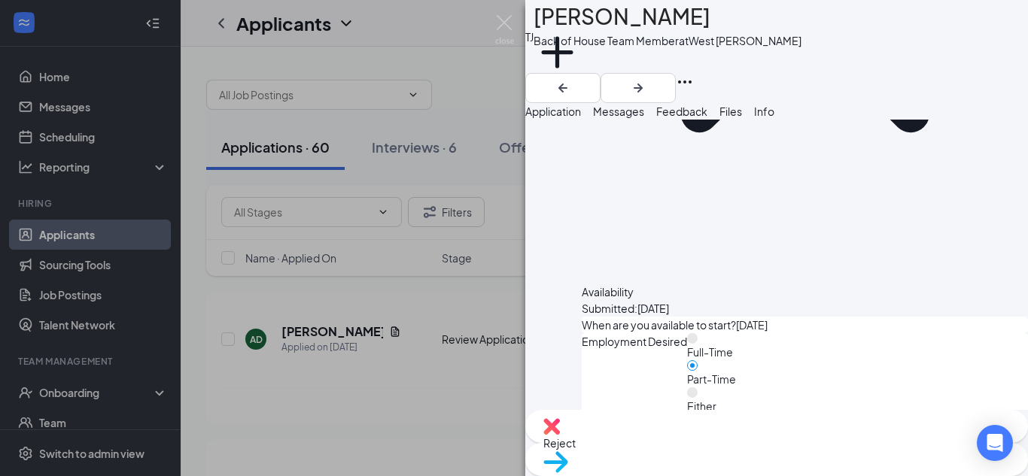
scroll to position [1119, 0]
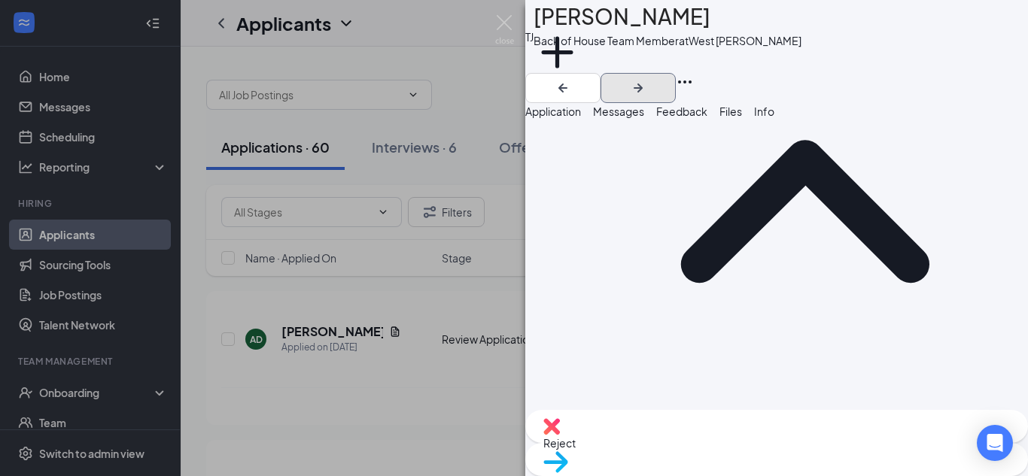
click at [647, 79] on icon "ArrowRight" at bounding box center [638, 88] width 18 height 18
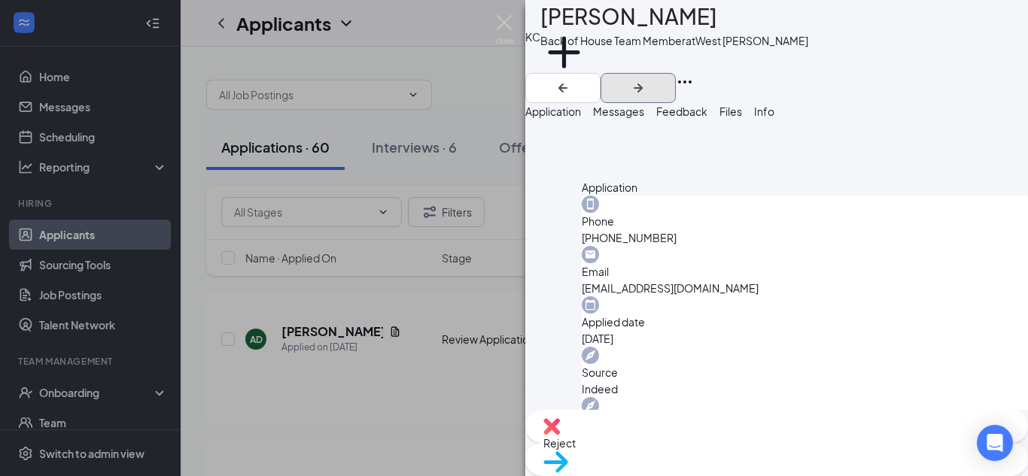
scroll to position [376, 0]
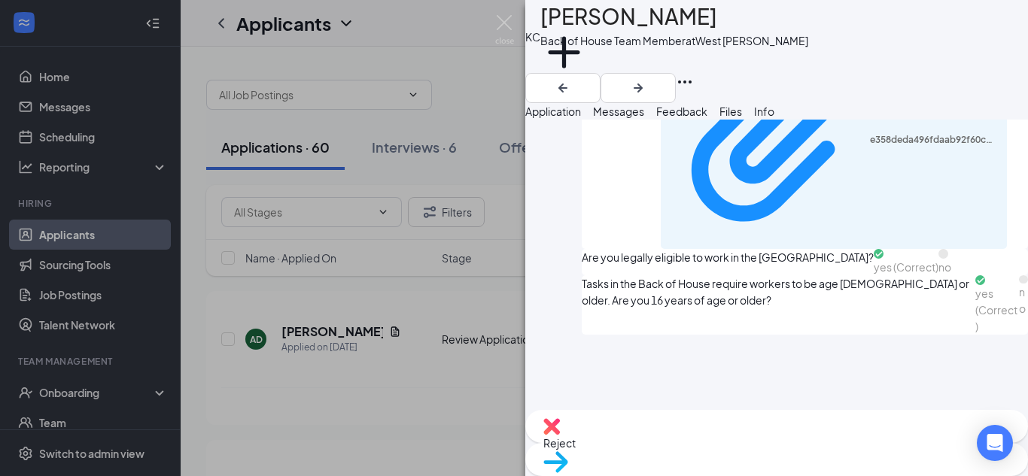
scroll to position [978, 0]
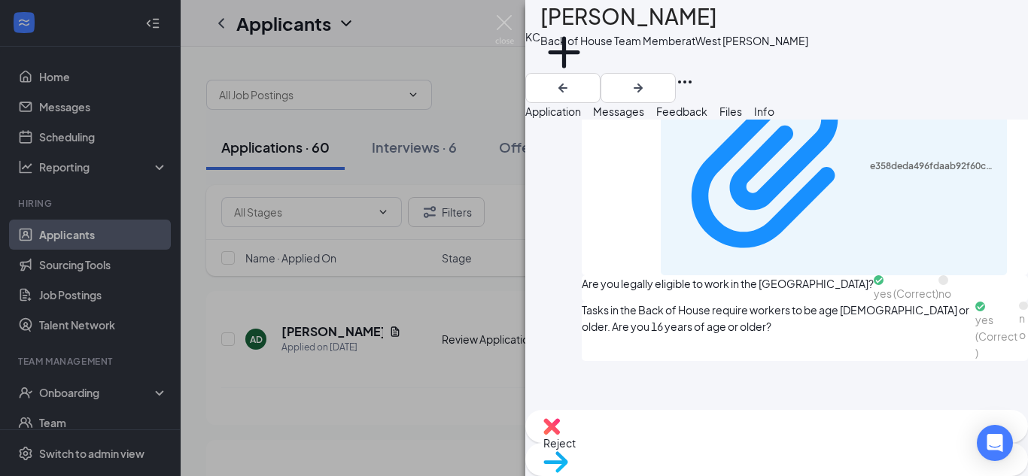
click at [796, 444] on div "Move to stage" at bounding box center [776, 459] width 503 height 33
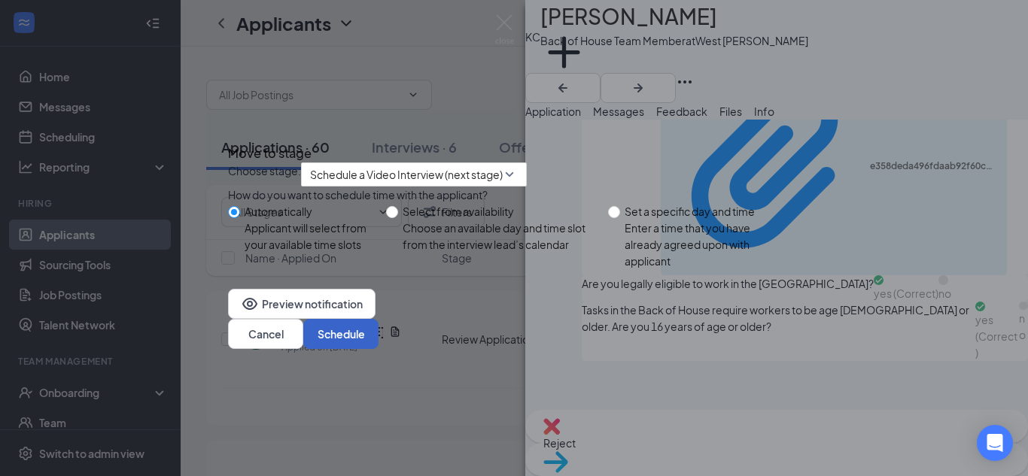
click at [378, 349] on button "Schedule" at bounding box center [340, 334] width 75 height 30
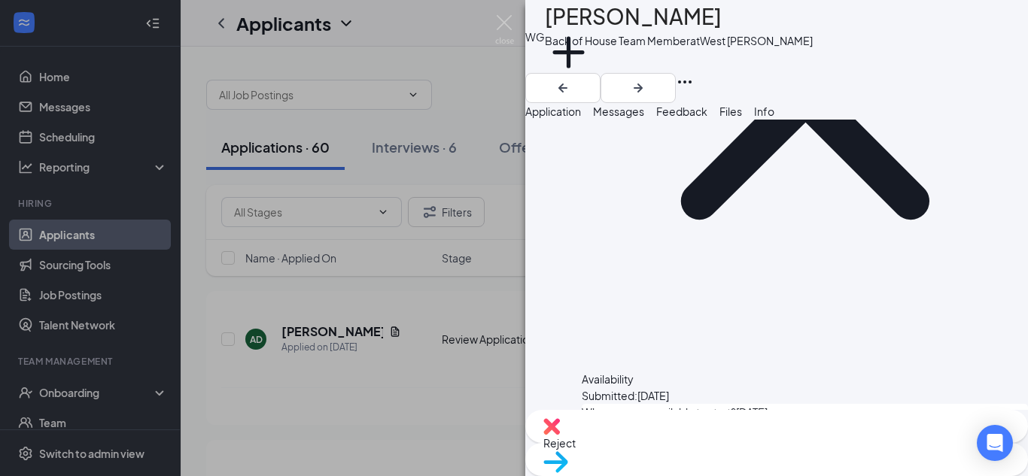
scroll to position [1244, 0]
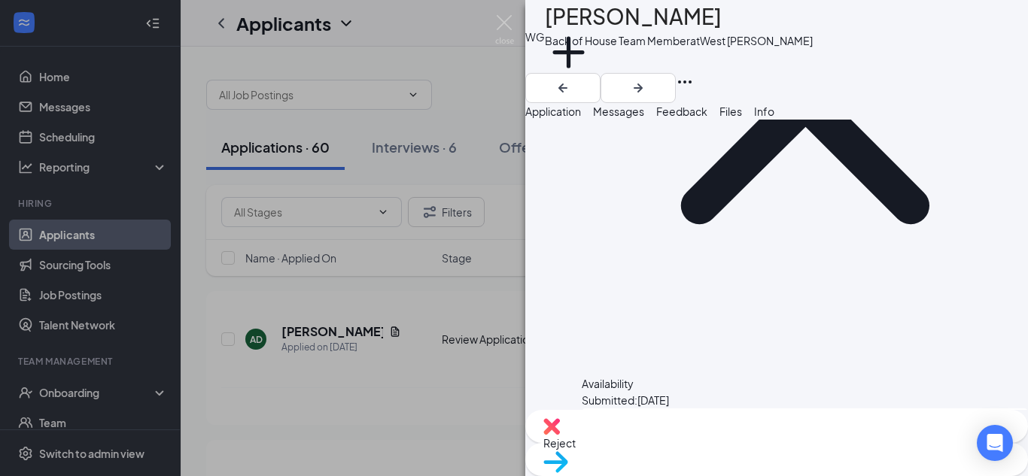
click at [854, 473] on span "Move to stage" at bounding box center [776, 481] width 466 height 17
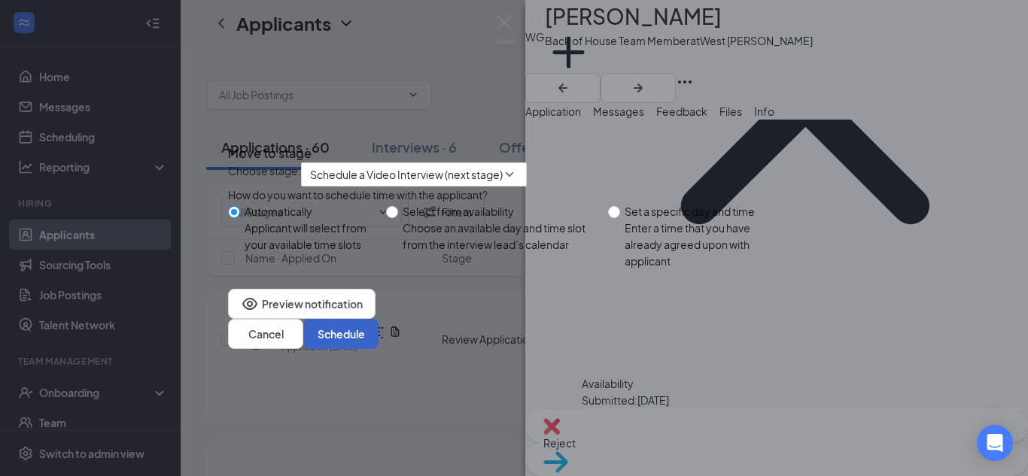
click at [378, 349] on button "Schedule" at bounding box center [340, 334] width 75 height 30
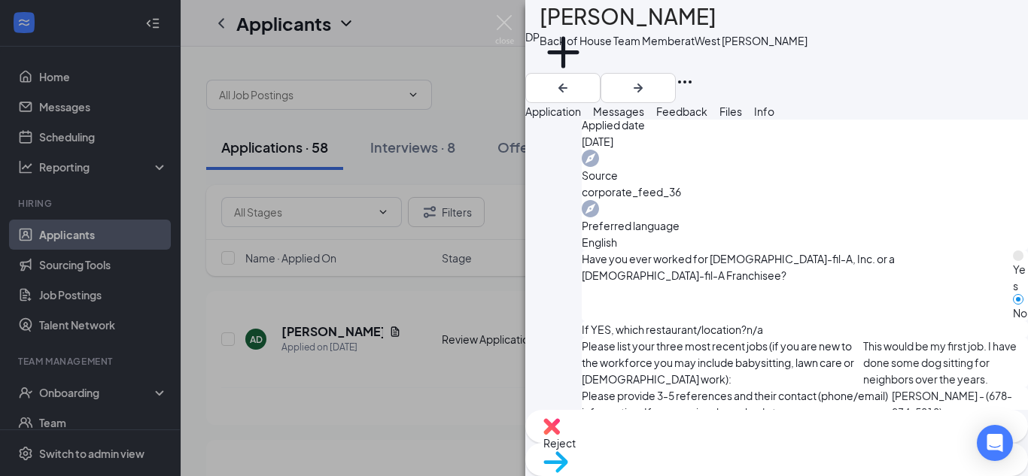
scroll to position [324, 0]
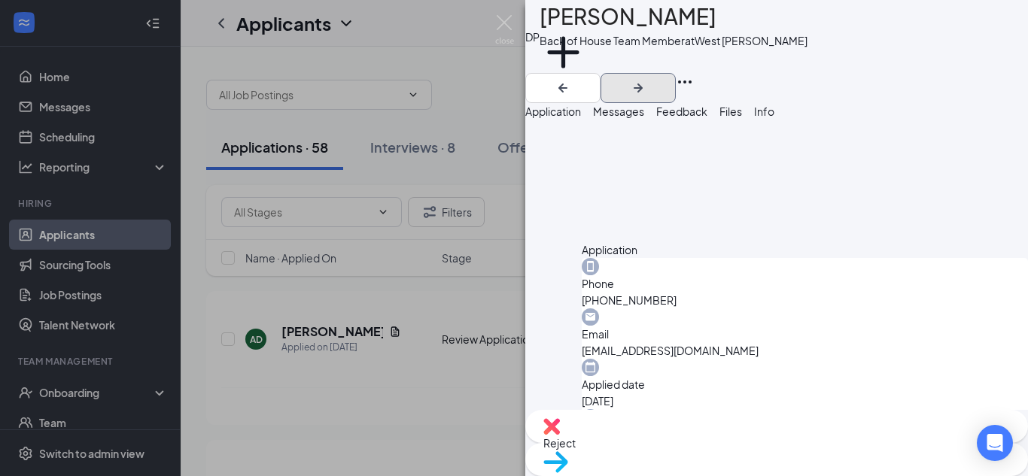
click at [643, 84] on icon "ArrowRight" at bounding box center [638, 88] width 9 height 9
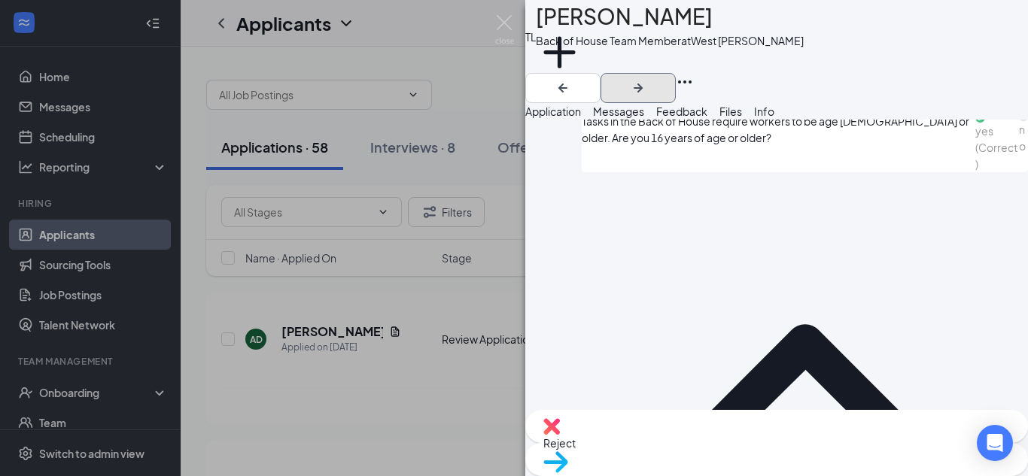
scroll to position [1204, 0]
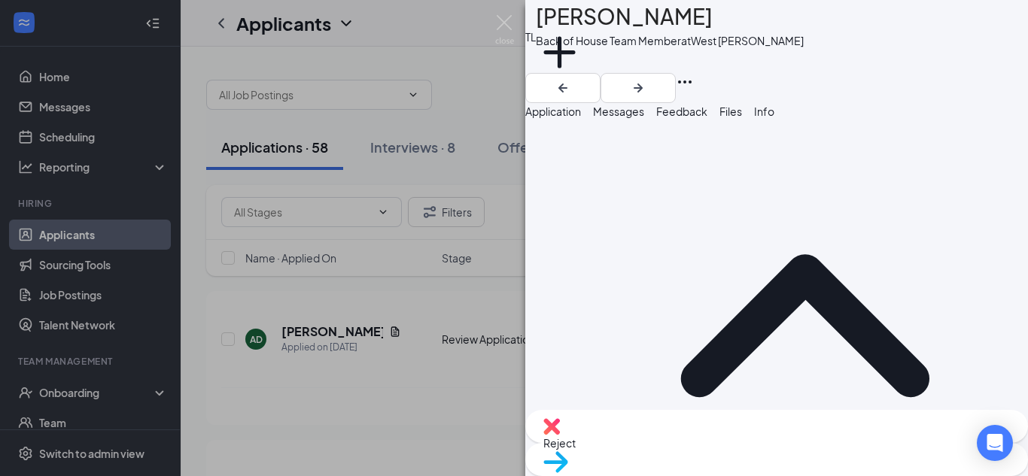
click at [693, 451] on span "Reject" at bounding box center [776, 443] width 466 height 17
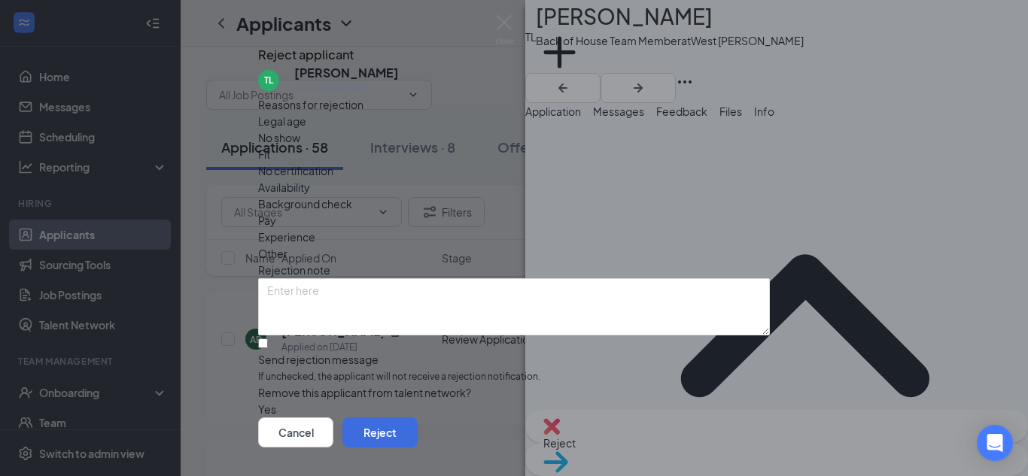
scroll to position [71, 0]
click at [268, 339] on input "Send rejection message If unchecked, the applicant will not receive a rejection…" at bounding box center [263, 344] width 10 height 10
checkbox input "true"
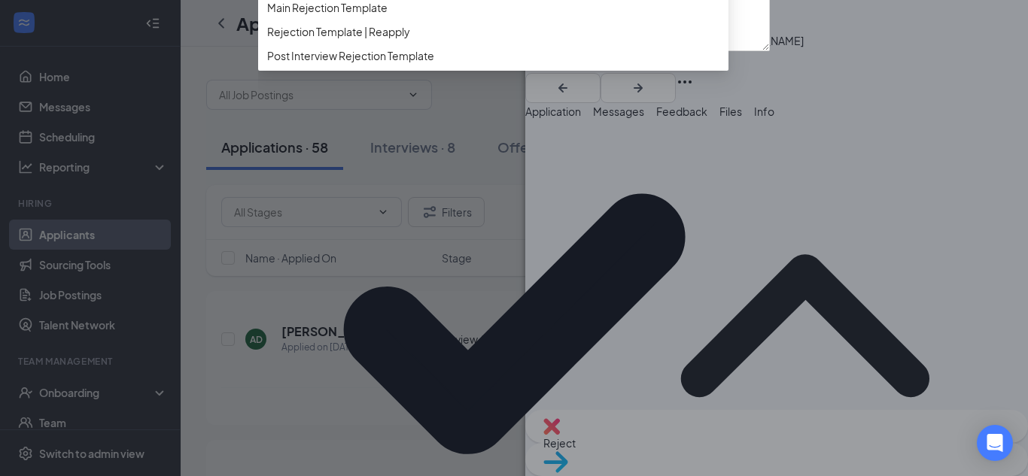
click at [388, 64] on span "Post Interview Rejection Template" at bounding box center [350, 55] width 167 height 17
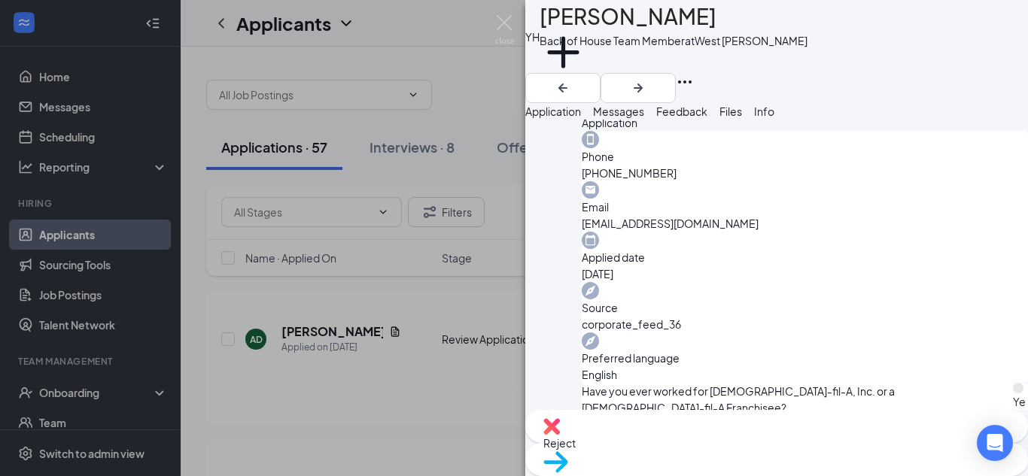
scroll to position [376, 0]
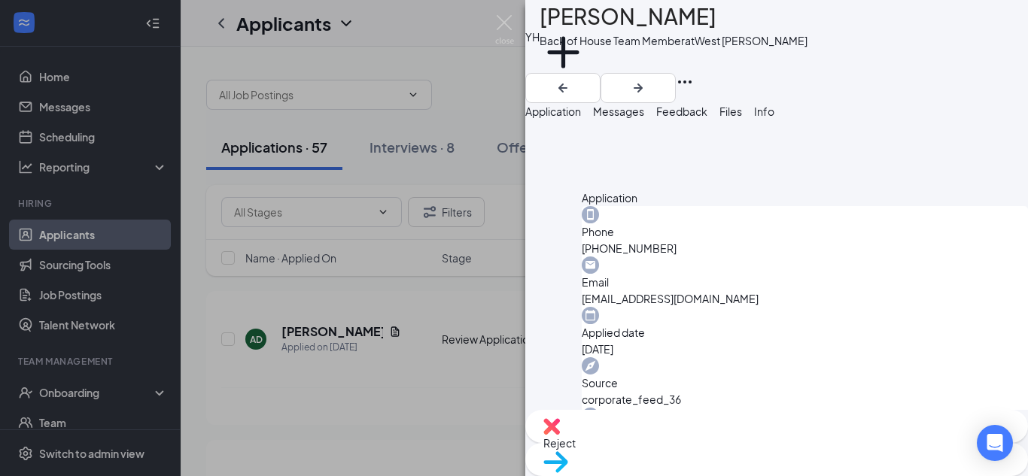
click at [835, 473] on span "Move to stage" at bounding box center [776, 481] width 466 height 17
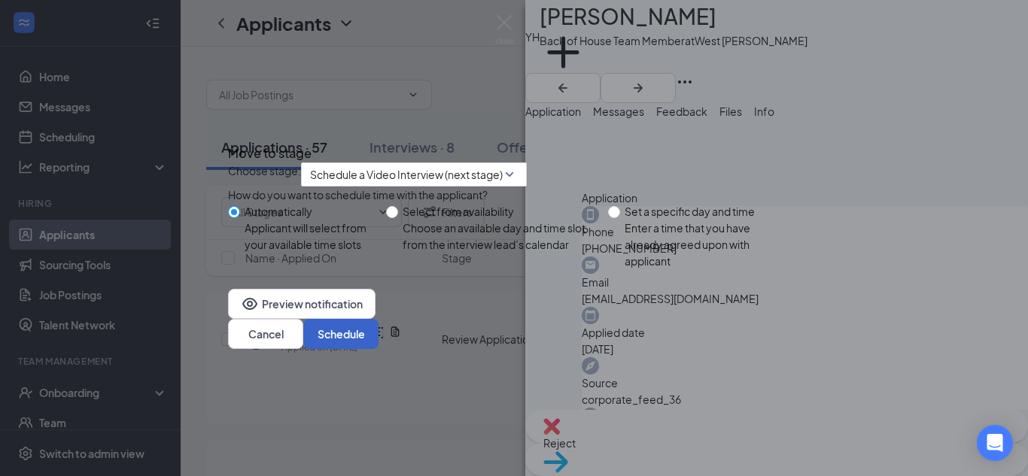
click at [378, 349] on button "Schedule" at bounding box center [340, 334] width 75 height 30
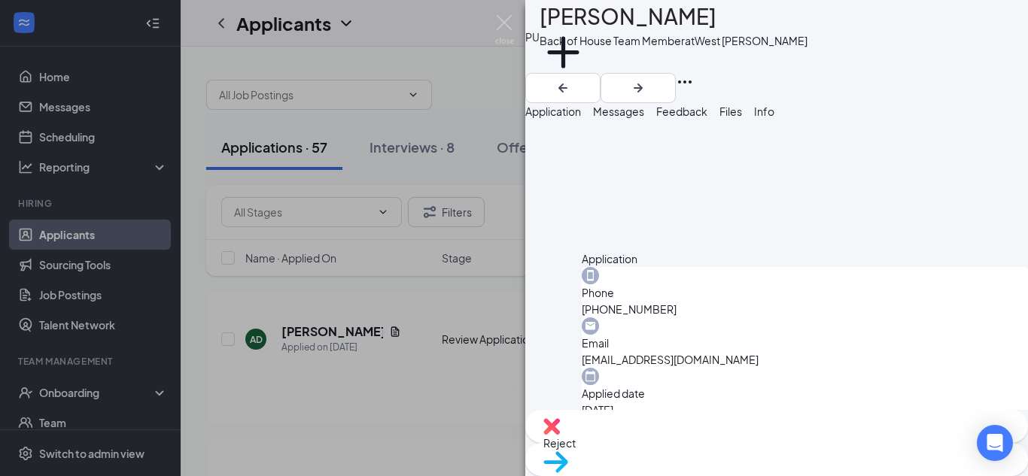
scroll to position [376, 0]
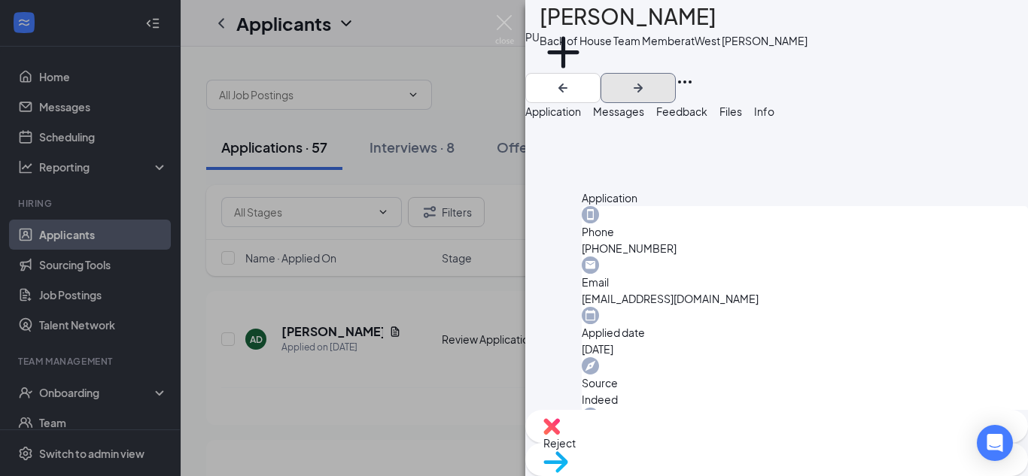
click at [643, 84] on icon "ArrowRight" at bounding box center [638, 88] width 9 height 9
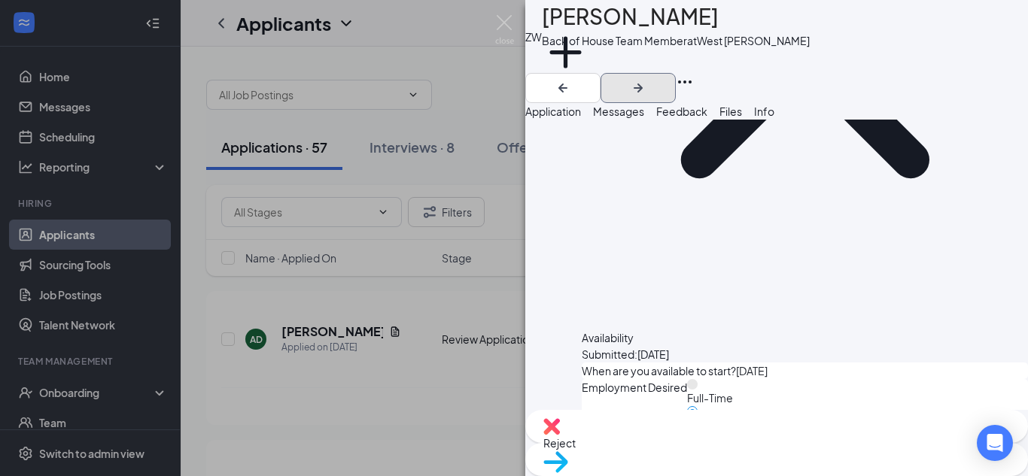
scroll to position [1269, 0]
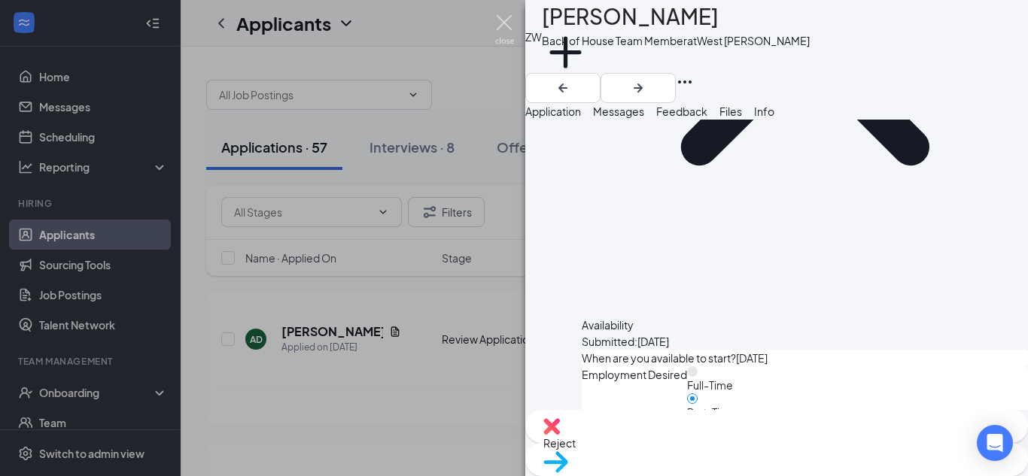
click at [505, 20] on img at bounding box center [504, 29] width 19 height 29
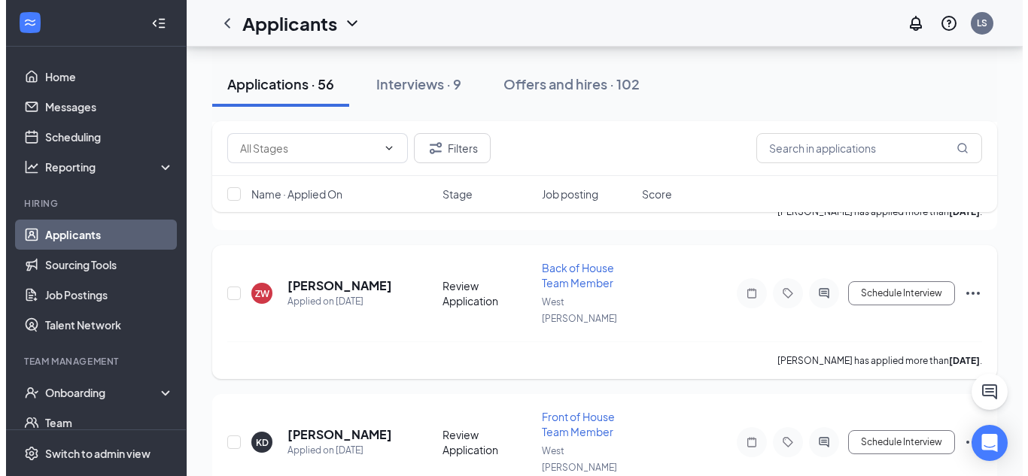
scroll to position [677, 0]
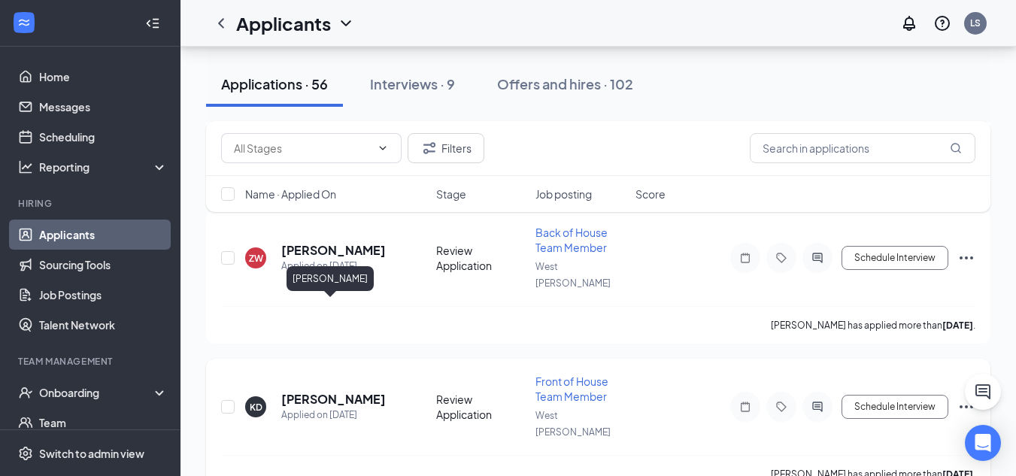
click at [357, 391] on h5 "Kenneth Diggs" at bounding box center [333, 399] width 105 height 17
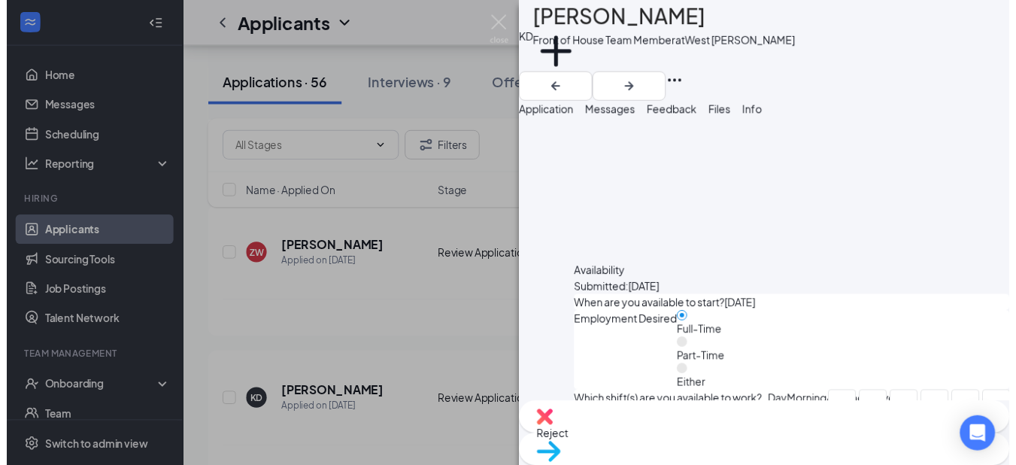
scroll to position [1429, 0]
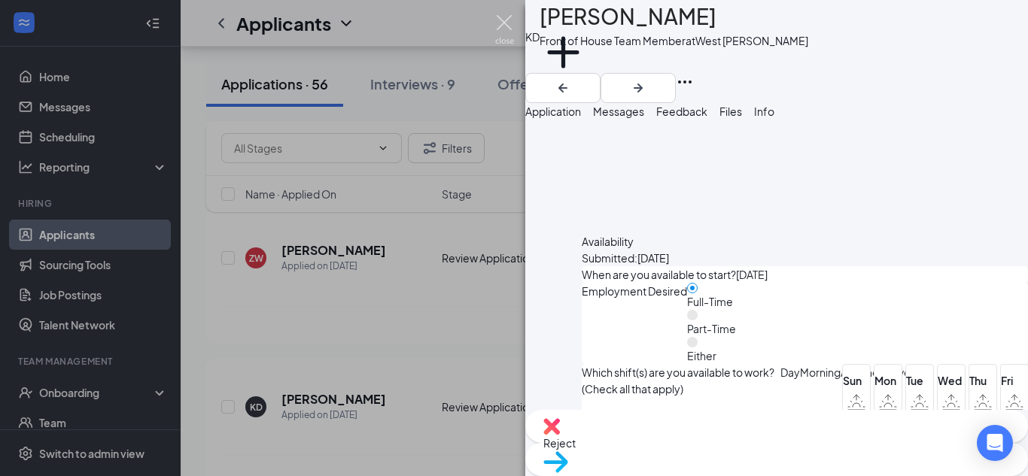
click at [503, 24] on img at bounding box center [504, 29] width 19 height 29
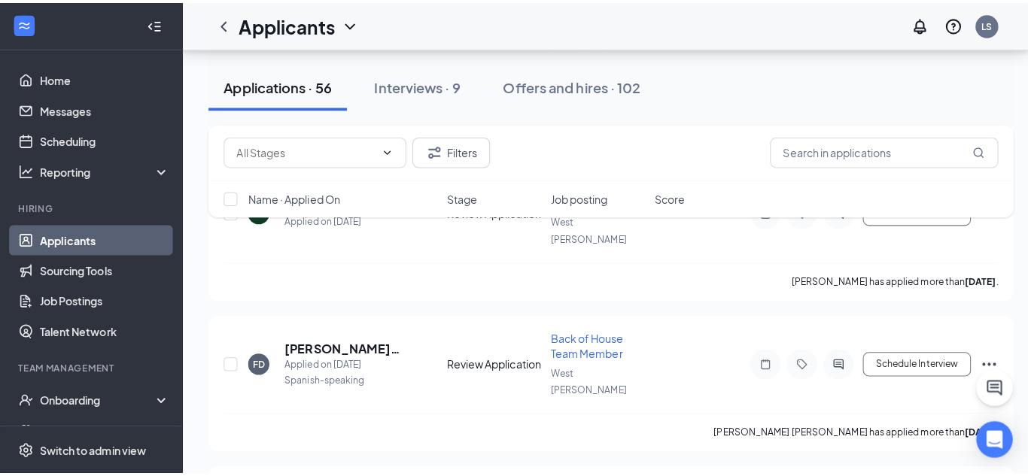
scroll to position [1053, 0]
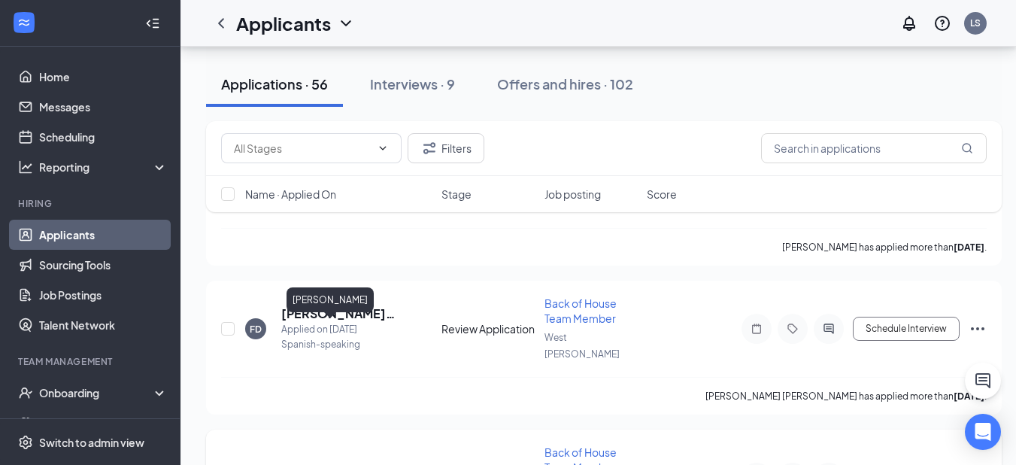
click at [308, 462] on h5 "Desirae Holley" at bounding box center [333, 470] width 105 height 17
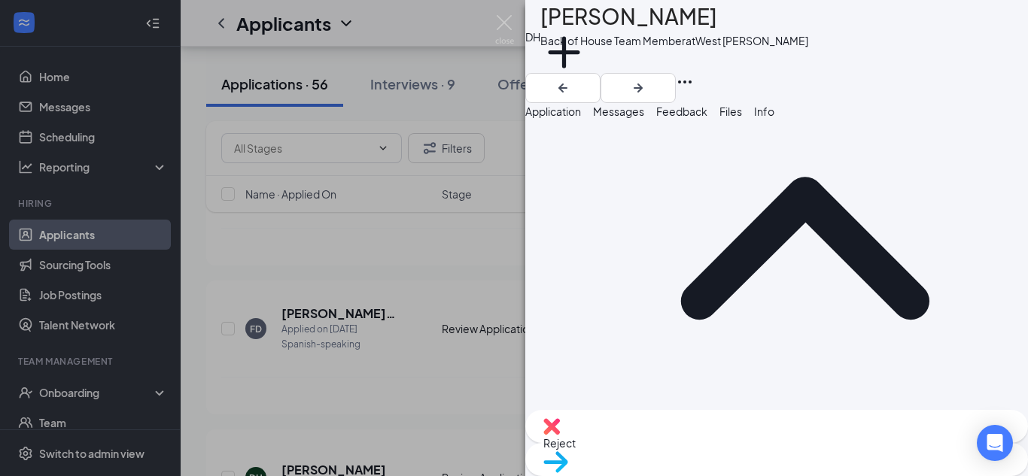
scroll to position [150, 0]
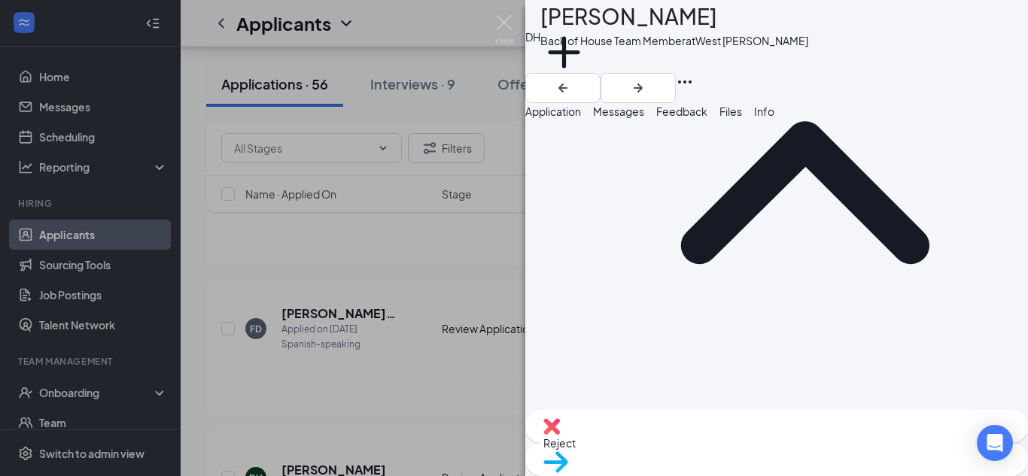
drag, startPoint x: 552, startPoint y: 232, endPoint x: 790, endPoint y: 357, distance: 268.9
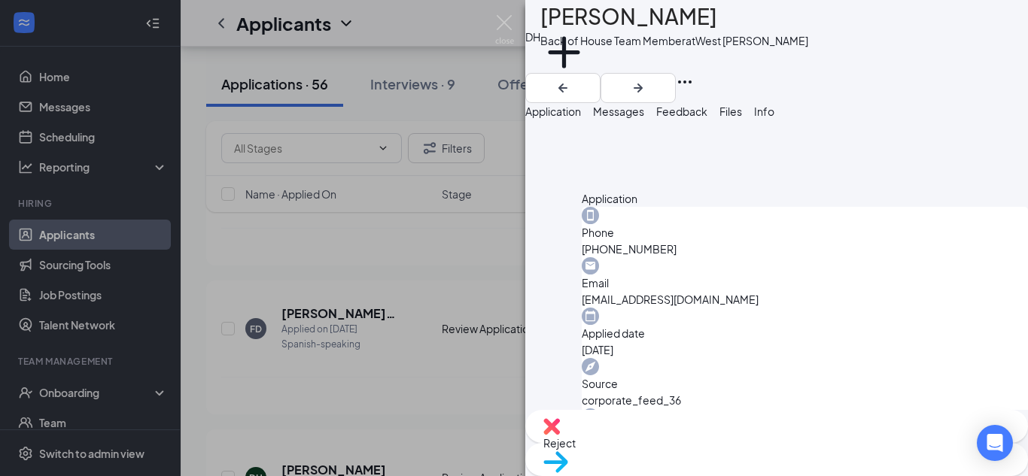
scroll to position [376, 0]
click at [724, 443] on div "Reject" at bounding box center [776, 426] width 503 height 33
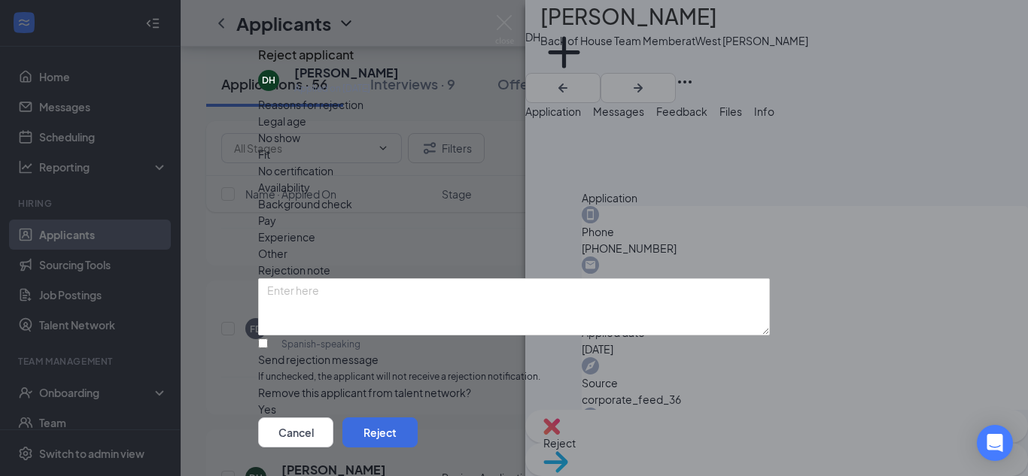
scroll to position [71, 0]
click at [268, 339] on input "Send rejection message If unchecked, the applicant will not receive a rejection…" at bounding box center [263, 344] width 10 height 10
checkbox input "true"
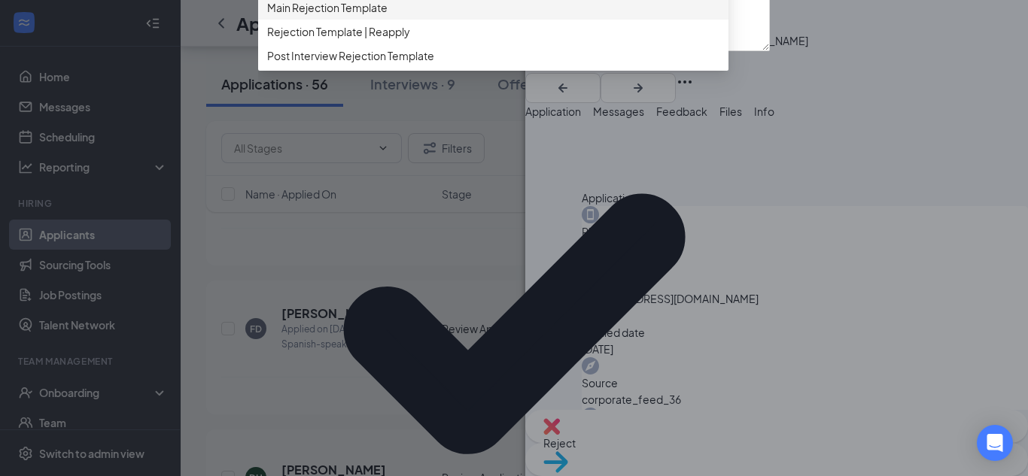
click at [366, 16] on span "Main Rejection Template" at bounding box center [327, 7] width 120 height 17
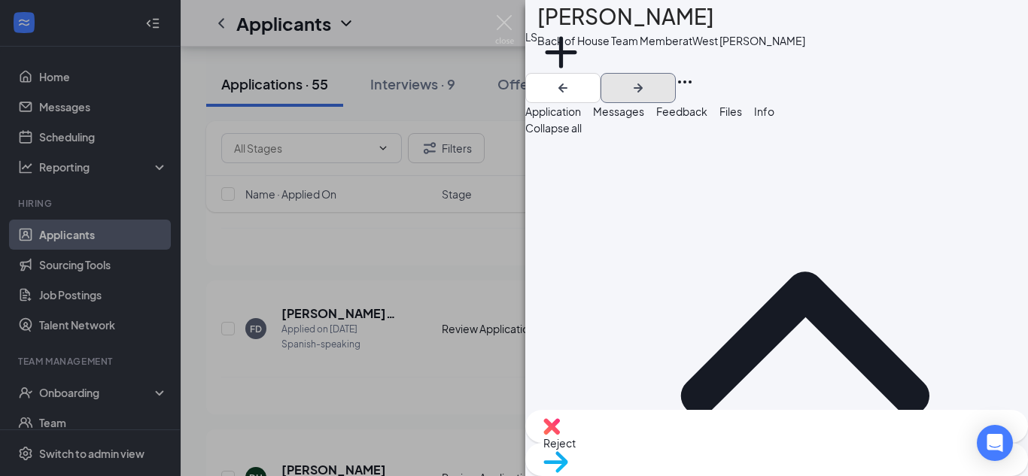
click at [647, 79] on icon "ArrowRight" at bounding box center [638, 88] width 18 height 18
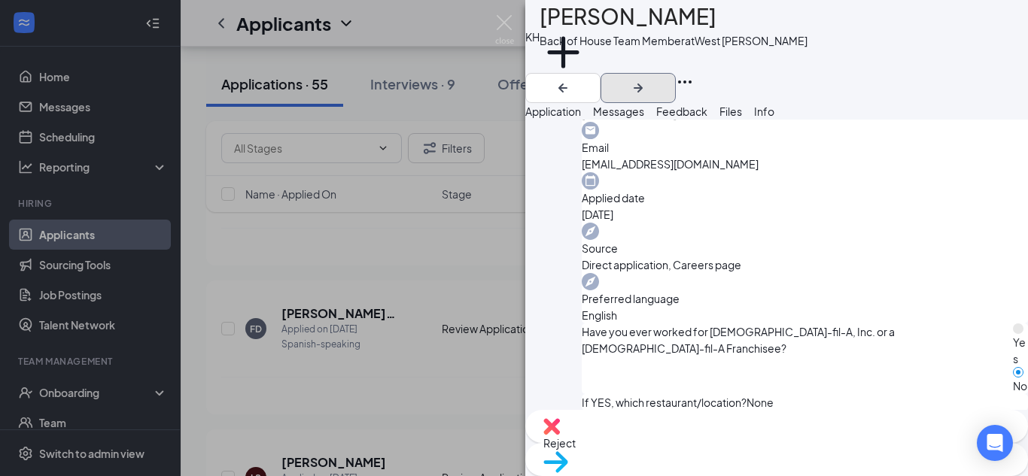
scroll to position [508, 0]
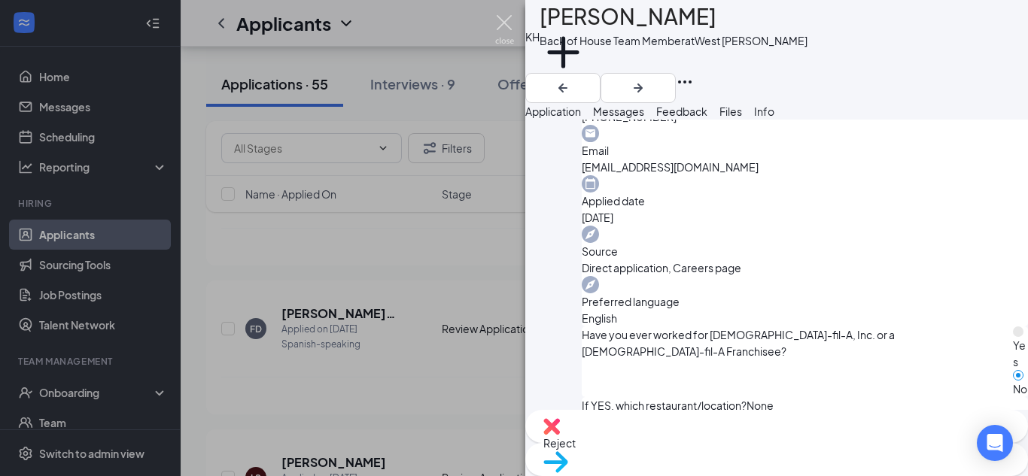
click at [505, 20] on img at bounding box center [504, 29] width 19 height 29
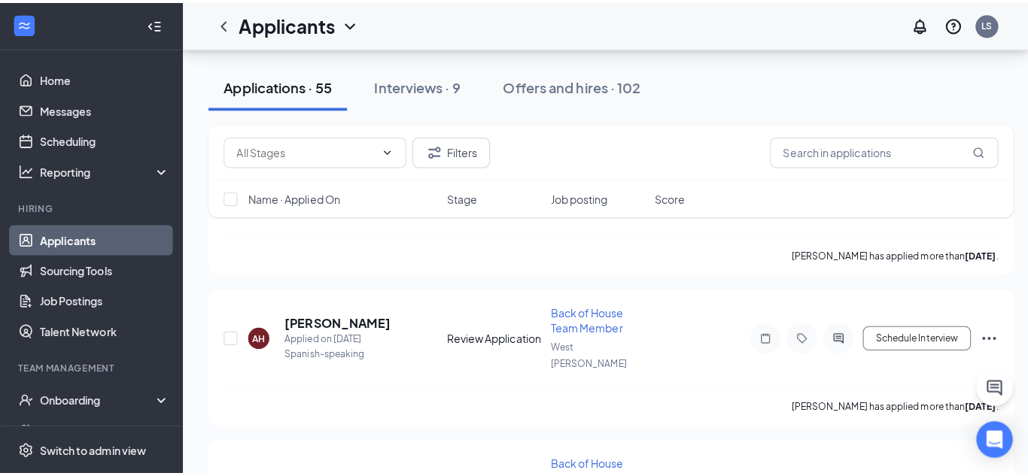
scroll to position [10929, 0]
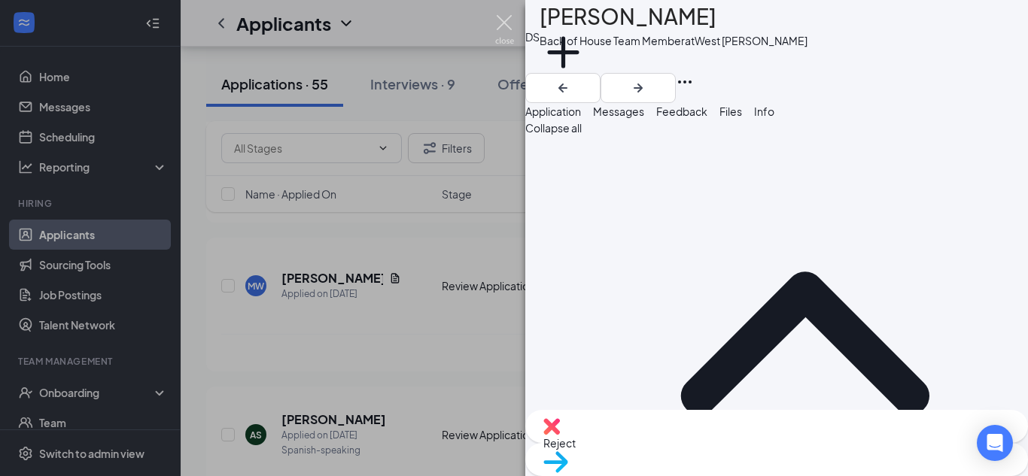
click at [503, 22] on img at bounding box center [504, 29] width 19 height 29
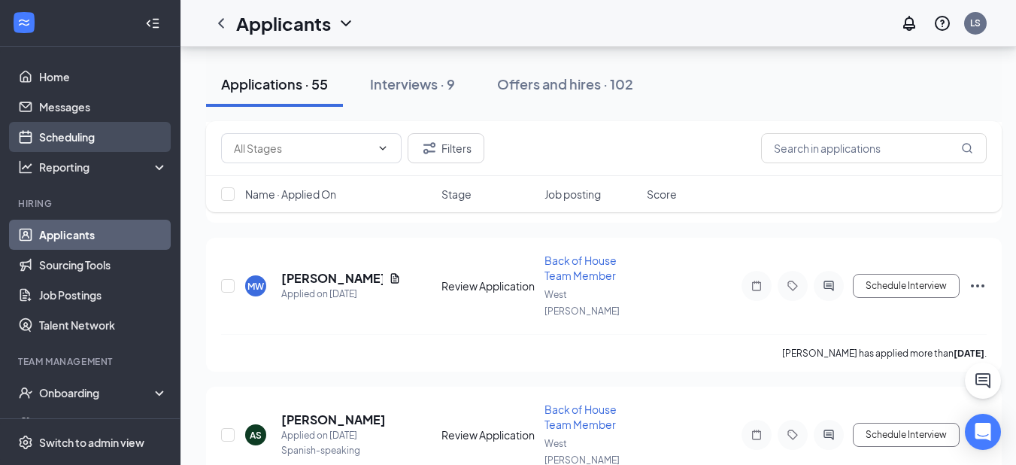
click at [63, 139] on link "Scheduling" at bounding box center [103, 137] width 129 height 30
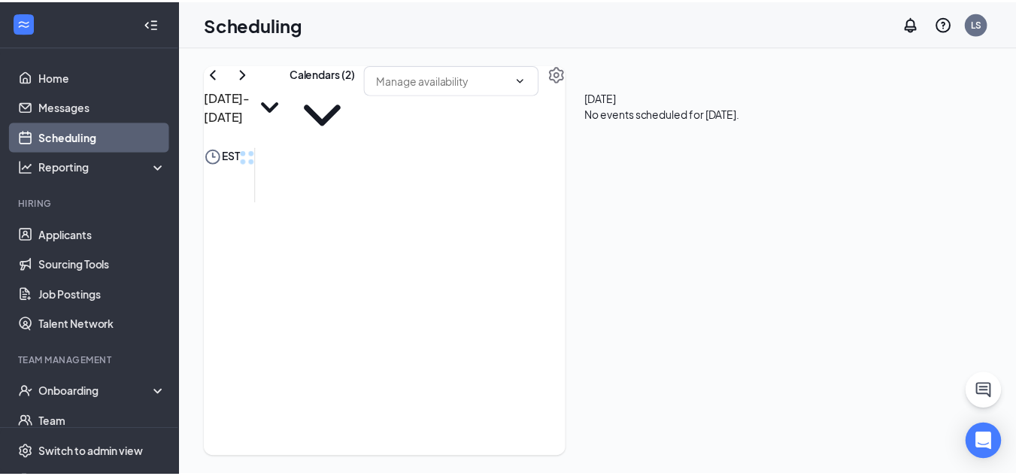
scroll to position [1417, 0]
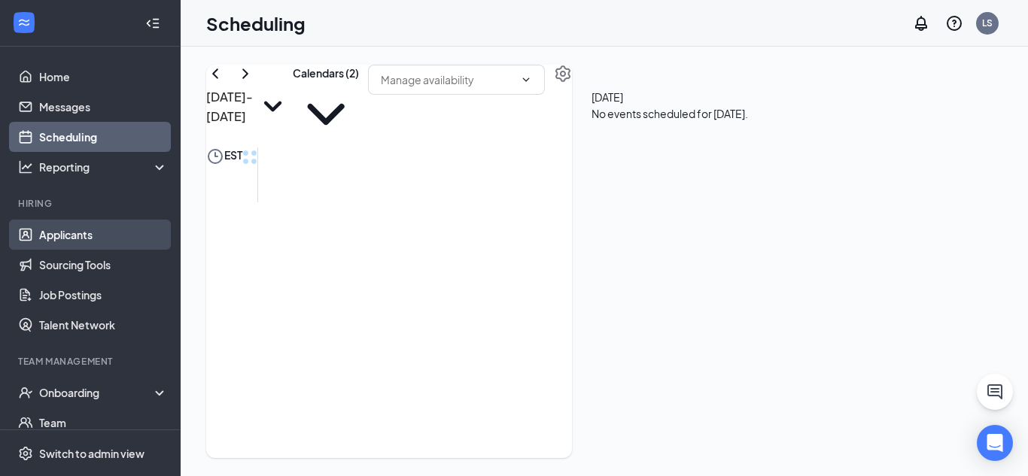
click at [73, 238] on link "Applicants" at bounding box center [103, 235] width 129 height 30
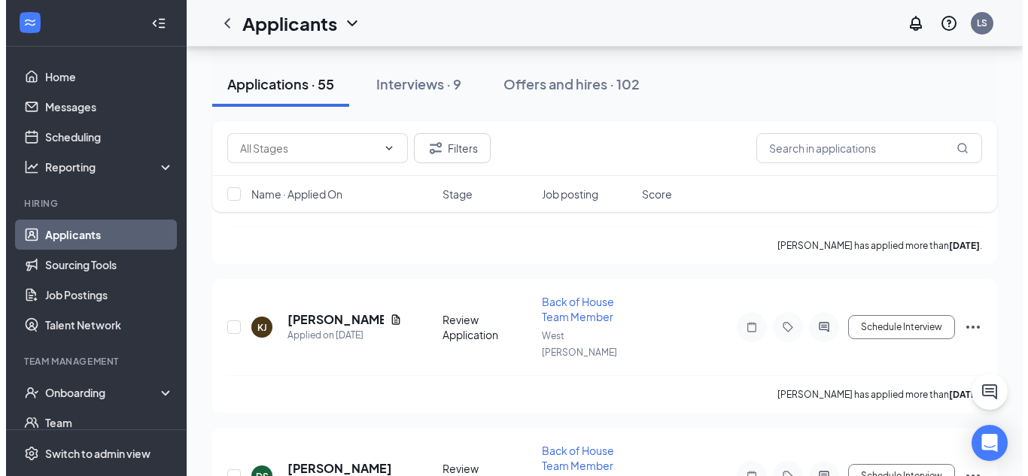
scroll to position [4063, 0]
